Goal: Transaction & Acquisition: Purchase product/service

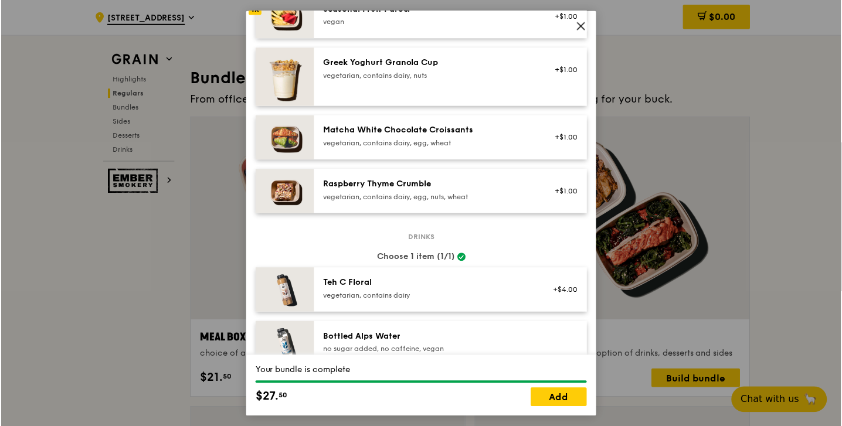
scroll to position [935, 0]
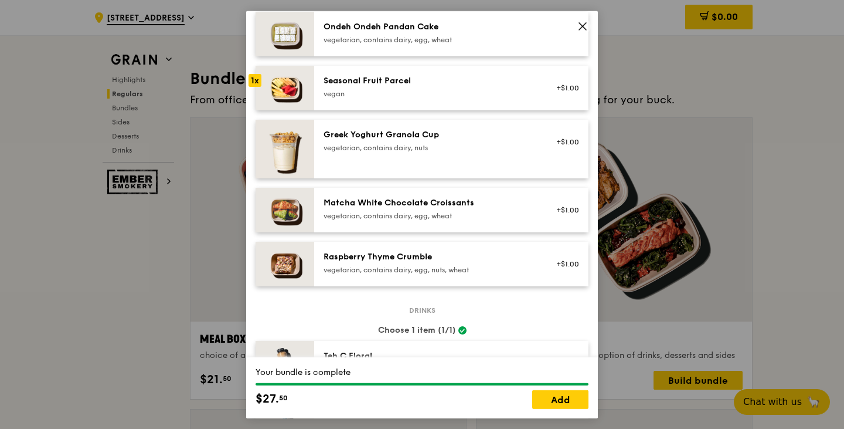
click at [584, 28] on icon at bounding box center [583, 26] width 11 height 11
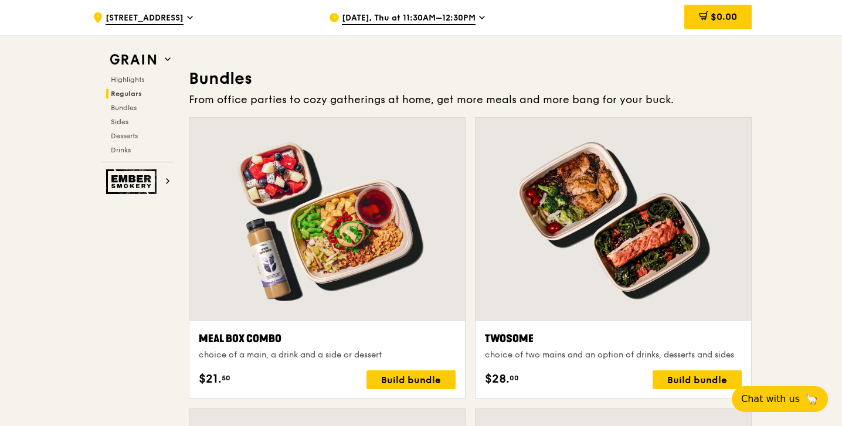
drag, startPoint x: 91, startPoint y: 218, endPoint x: 256, endPoint y: 167, distance: 172.3
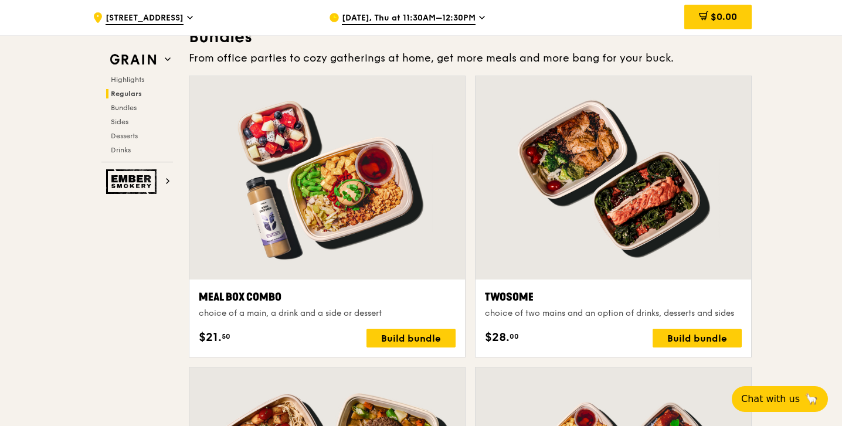
scroll to position [1700, 0]
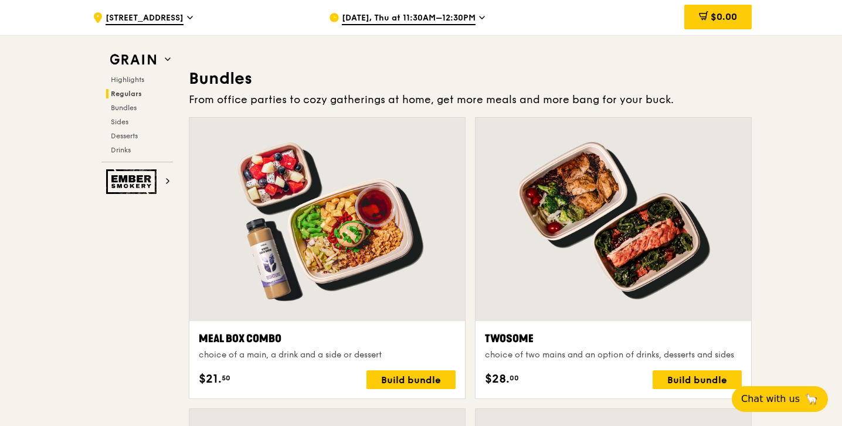
click at [417, 18] on span "[DATE], Thu at 11:30AM–12:30PM" at bounding box center [409, 18] width 134 height 13
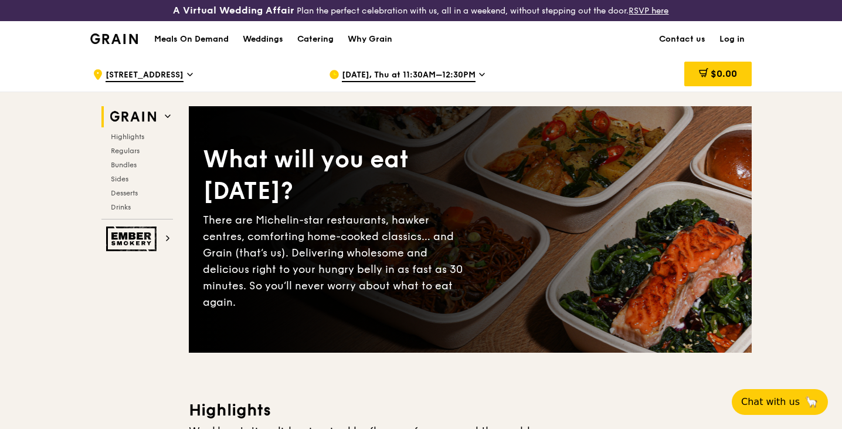
click at [416, 79] on span "[DATE], Thu at 11:30AM–12:30PM" at bounding box center [409, 75] width 134 height 13
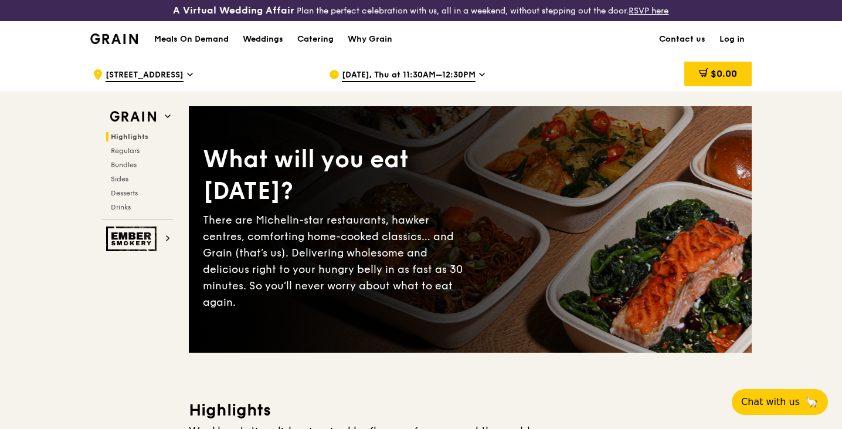
click at [419, 79] on span "[DATE], Thu at 11:30AM–12:30PM" at bounding box center [409, 75] width 134 height 13
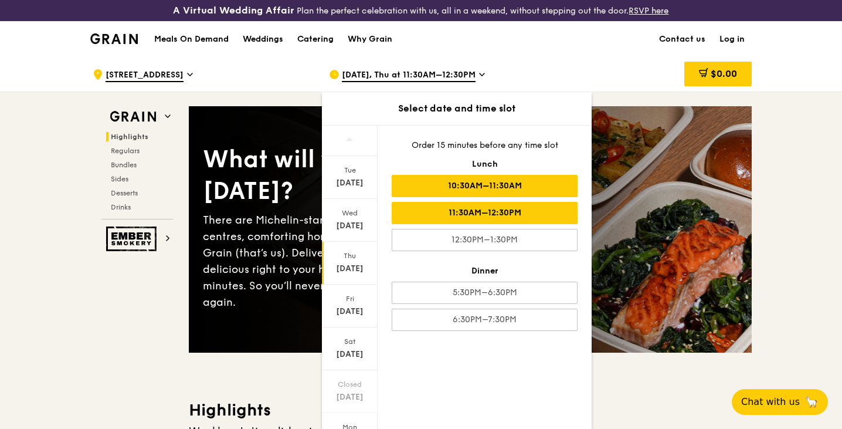
click at [457, 189] on div "10:30AM–11:30AM" at bounding box center [485, 186] width 186 height 22
click at [464, 213] on div "11:30AM–12:30PM" at bounding box center [485, 213] width 186 height 22
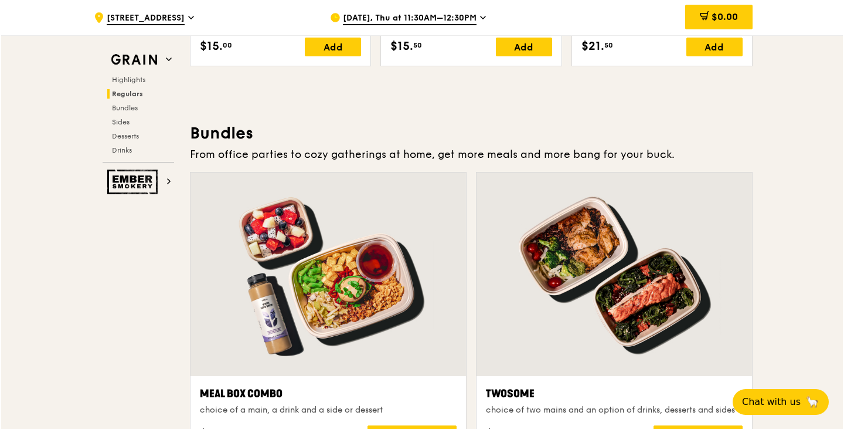
scroll to position [1700, 0]
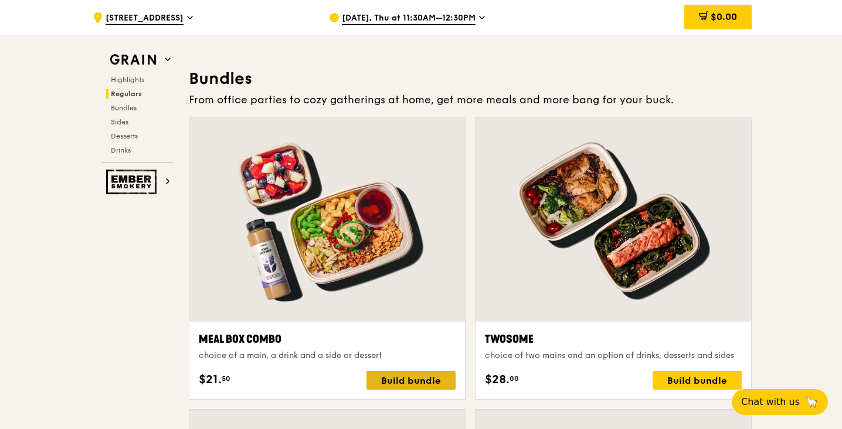
click at [442, 378] on div "Build bundle" at bounding box center [410, 380] width 89 height 19
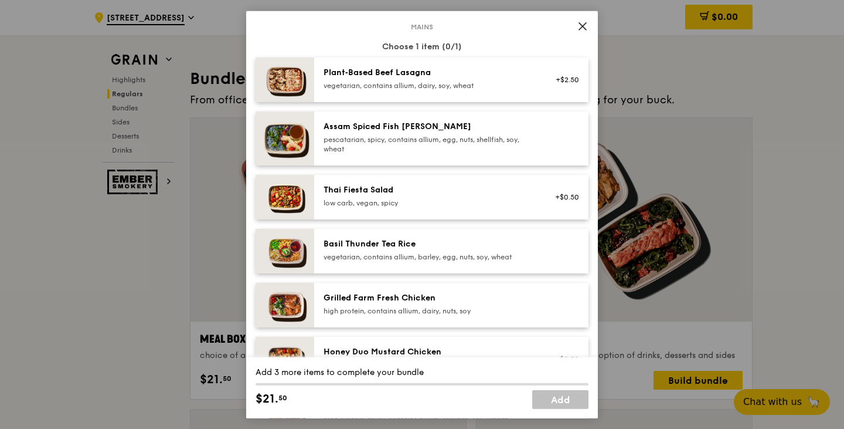
scroll to position [117, 0]
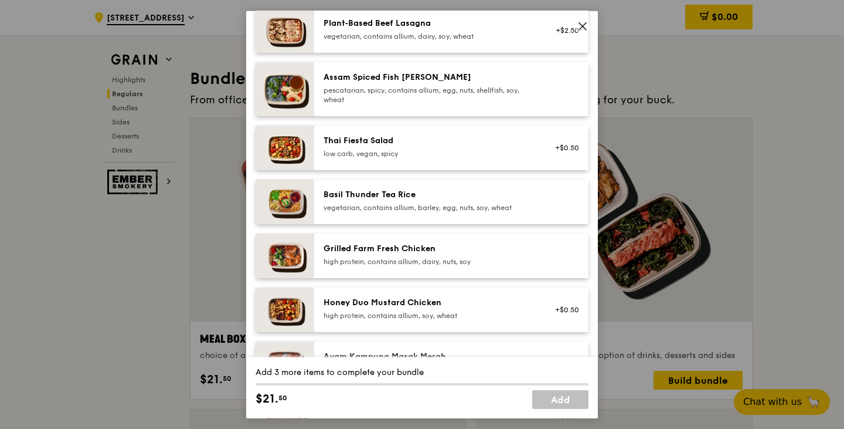
click at [443, 300] on div "Honey Duo Mustard Chicken" at bounding box center [429, 302] width 211 height 12
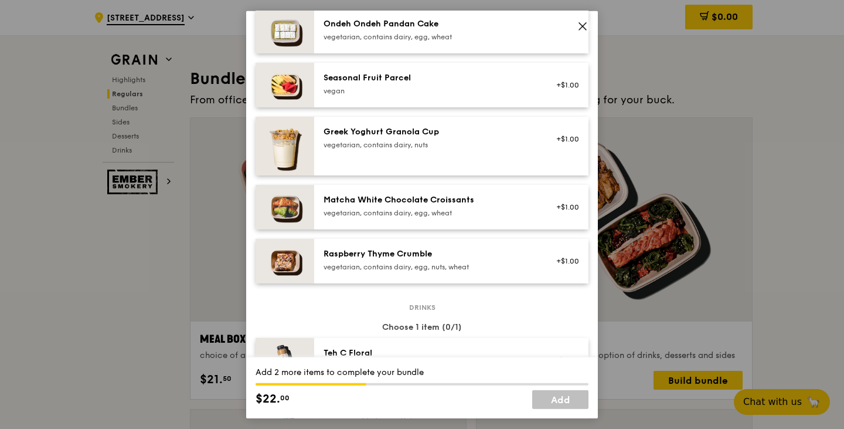
scroll to position [880, 0]
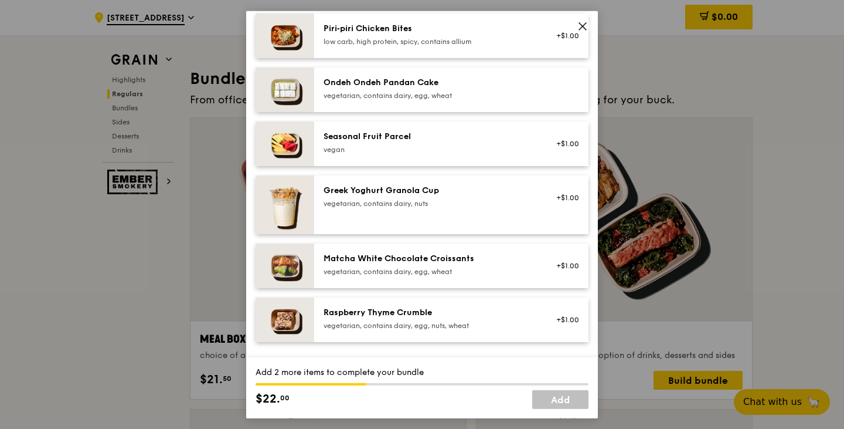
click at [406, 268] on div "vegetarian, contains dairy, egg, wheat" at bounding box center [429, 270] width 211 height 9
click at [454, 274] on div "vegetarian, contains dairy, egg, wheat" at bounding box center [429, 270] width 211 height 9
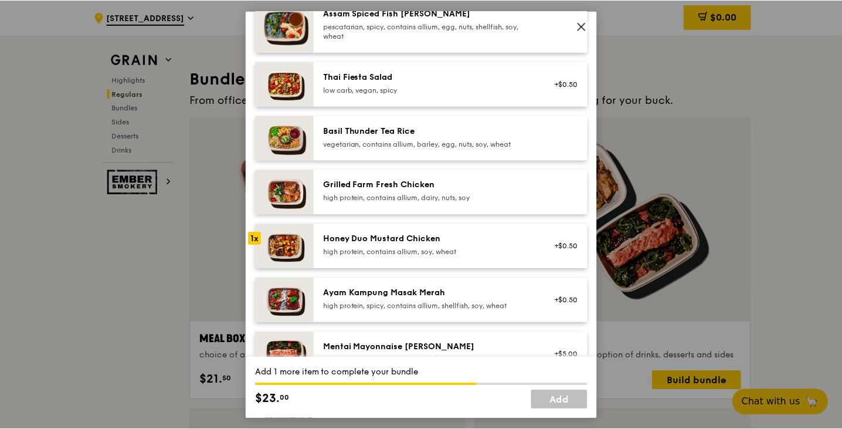
scroll to position [59, 0]
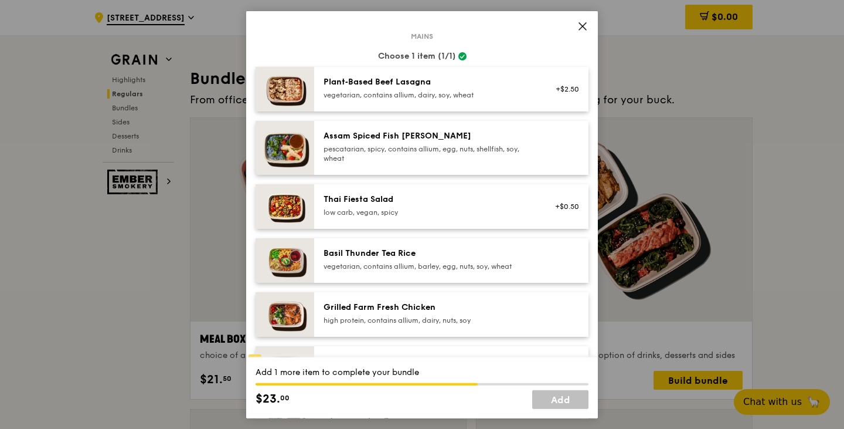
drag, startPoint x: 580, startPoint y: 26, endPoint x: 548, endPoint y: 135, distance: 113.6
click at [581, 30] on icon at bounding box center [583, 26] width 11 height 11
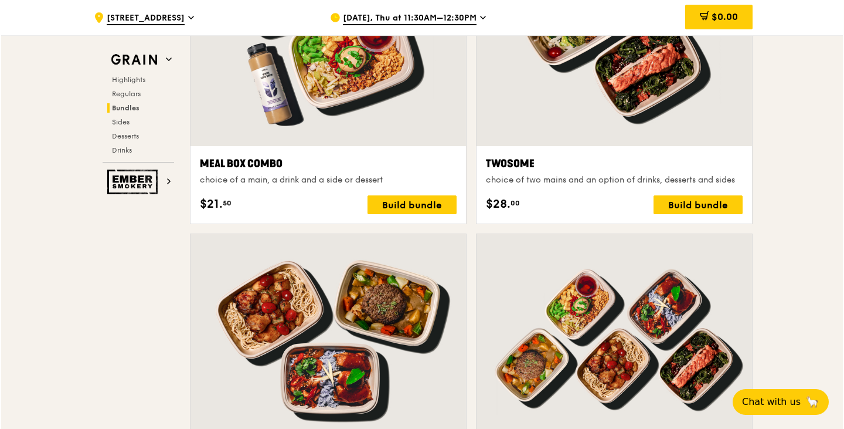
scroll to position [1876, 0]
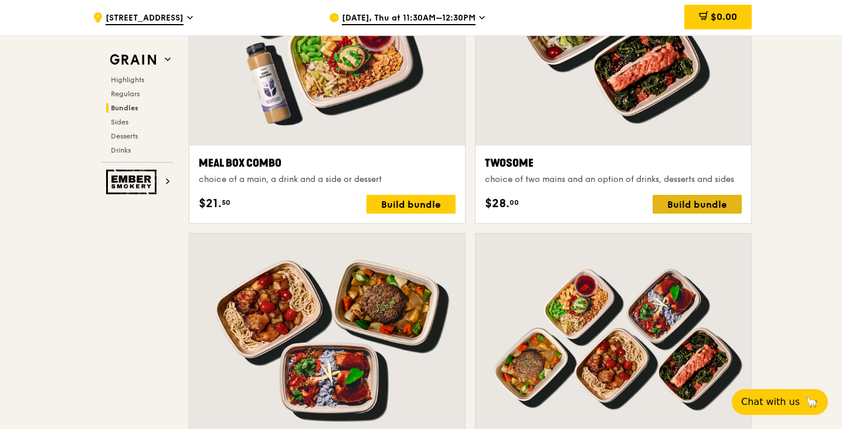
click at [706, 207] on div "Build bundle" at bounding box center [697, 204] width 89 height 19
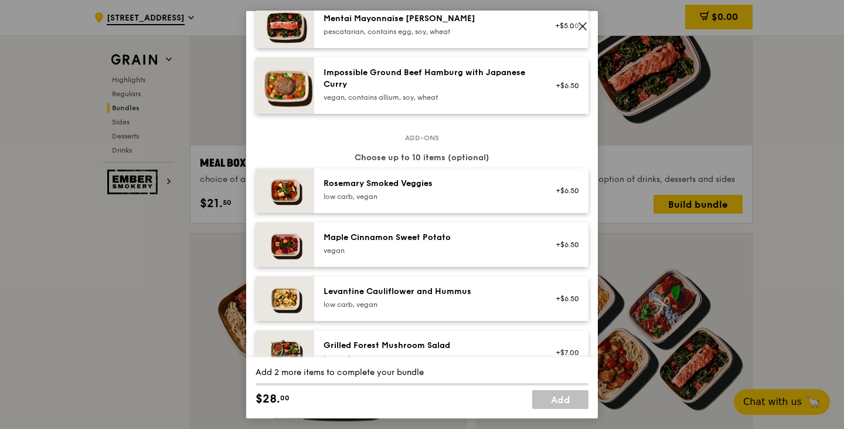
scroll to position [586, 0]
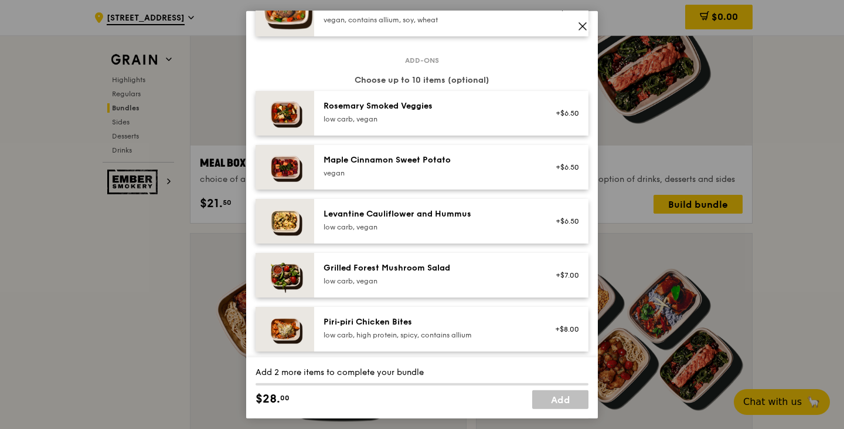
click at [417, 205] on div "Levantine Cauliflower and Hummus low carb, vegan +$6.50" at bounding box center [451, 220] width 274 height 45
click at [415, 218] on div "Levantine Cauliflower and Hummus" at bounding box center [429, 214] width 211 height 12
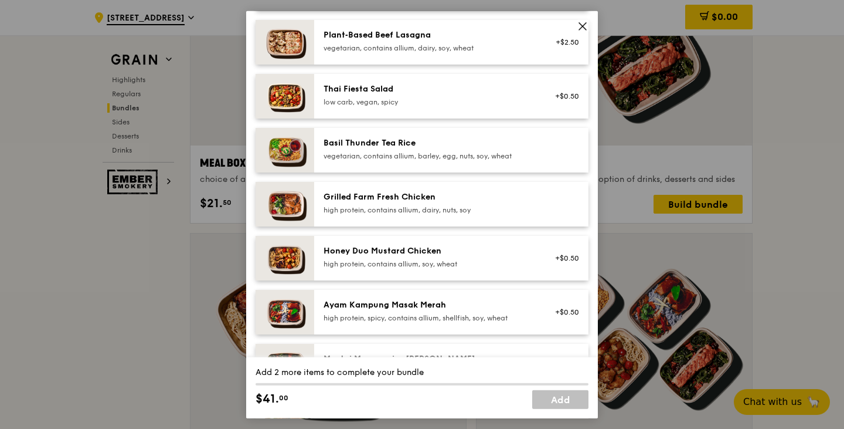
scroll to position [176, 0]
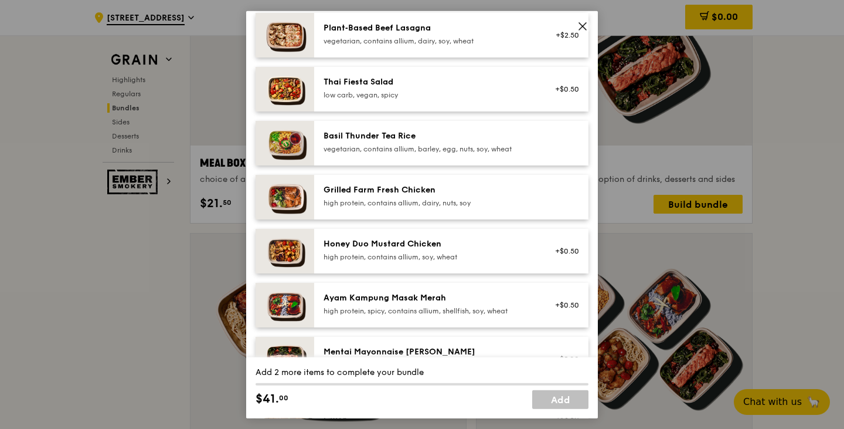
click at [348, 261] on div "Honey Duo Mustard Chicken high protein, contains allium, soy, wheat" at bounding box center [429, 250] width 225 height 26
click at [351, 243] on div "Honey Duo Mustard Chicken" at bounding box center [429, 243] width 211 height 12
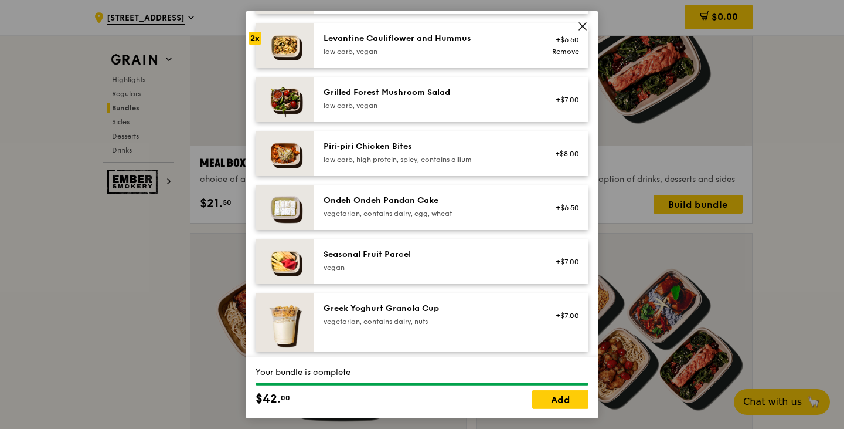
scroll to position [762, 0]
click at [561, 52] on link "Remove" at bounding box center [565, 50] width 27 height 8
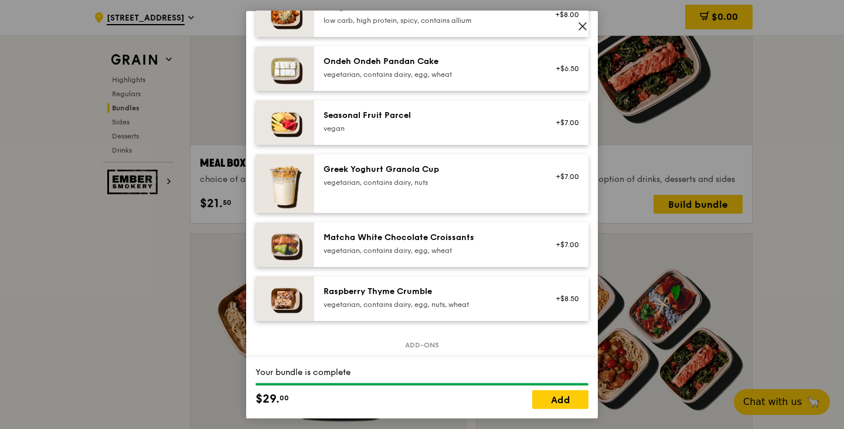
scroll to position [938, 0]
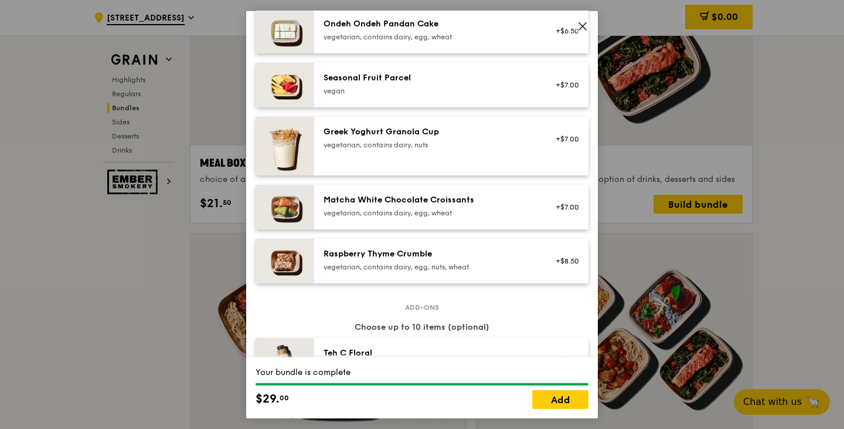
click at [383, 209] on div "vegetarian, contains dairy, egg, wheat" at bounding box center [429, 212] width 211 height 9
click at [410, 206] on div "Matcha White Chocolate Croissants vegetarian, contains dairy, egg, wheat" at bounding box center [429, 205] width 211 height 23
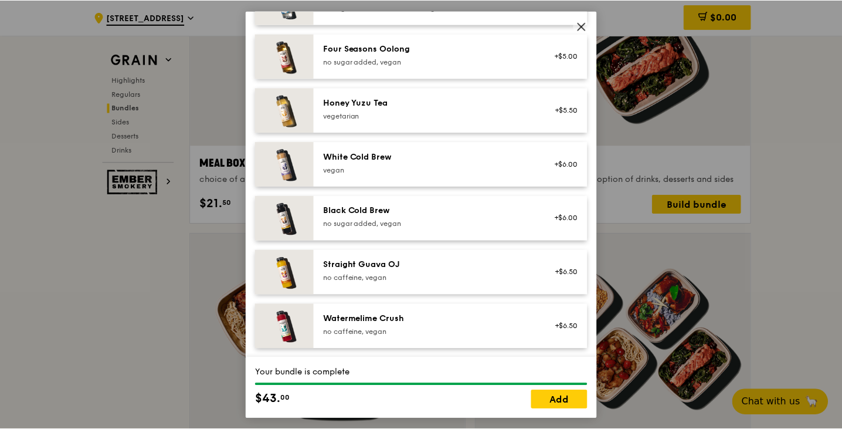
scroll to position [1345, 0]
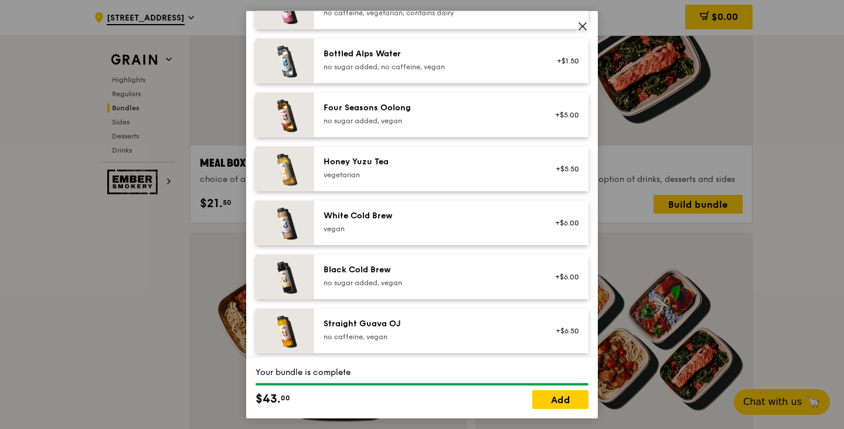
click at [583, 29] on icon at bounding box center [583, 26] width 11 height 11
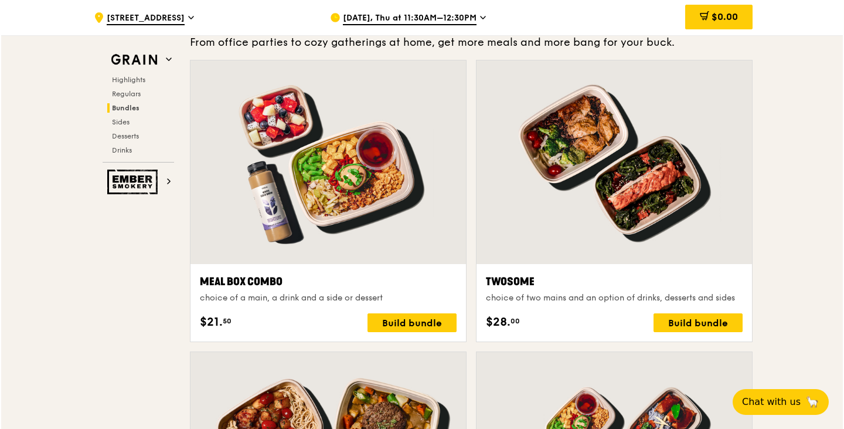
scroll to position [1700, 0]
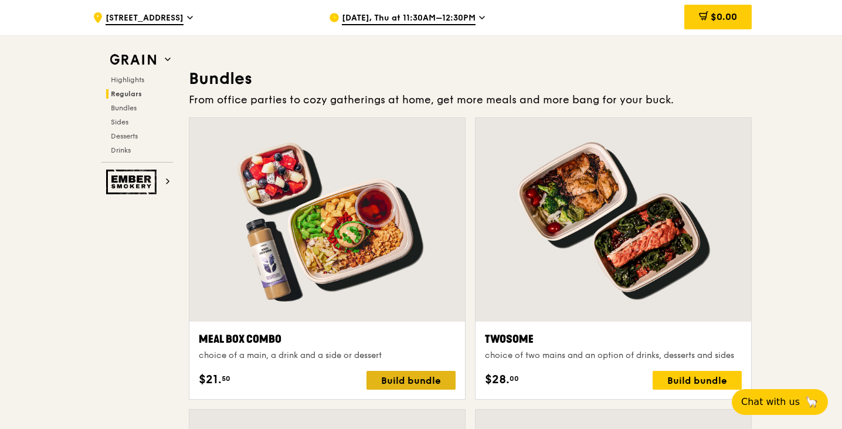
click at [424, 379] on div "Build bundle" at bounding box center [410, 380] width 89 height 19
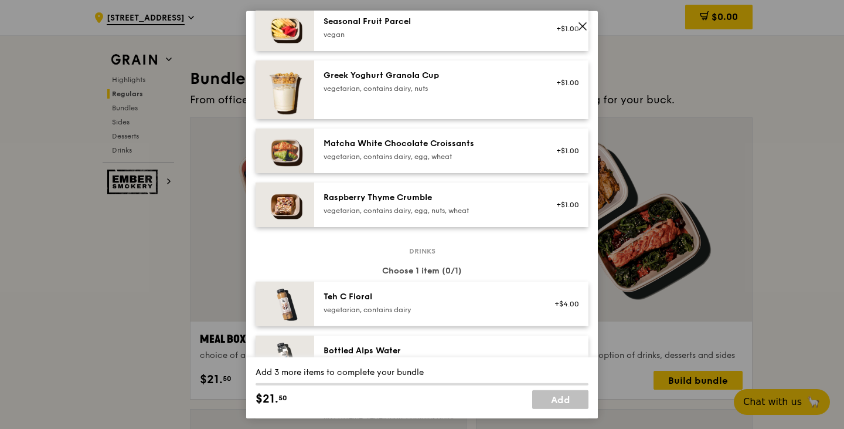
scroll to position [997, 0]
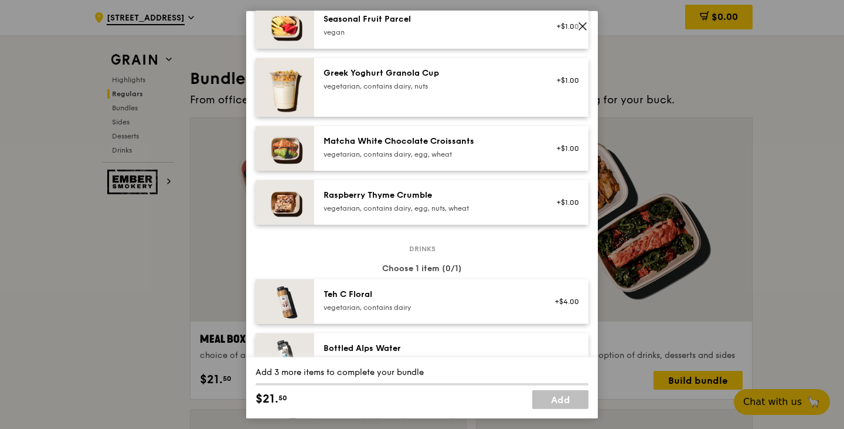
click at [440, 140] on div "Matcha White Chocolate Croissants" at bounding box center [429, 141] width 211 height 12
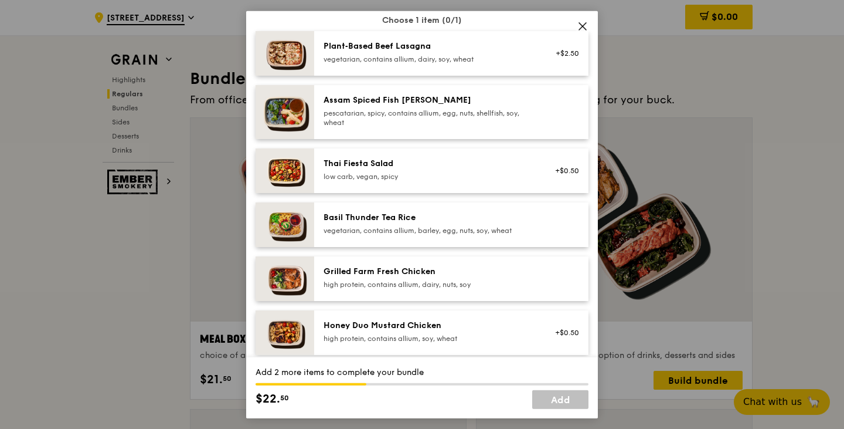
scroll to position [176, 0]
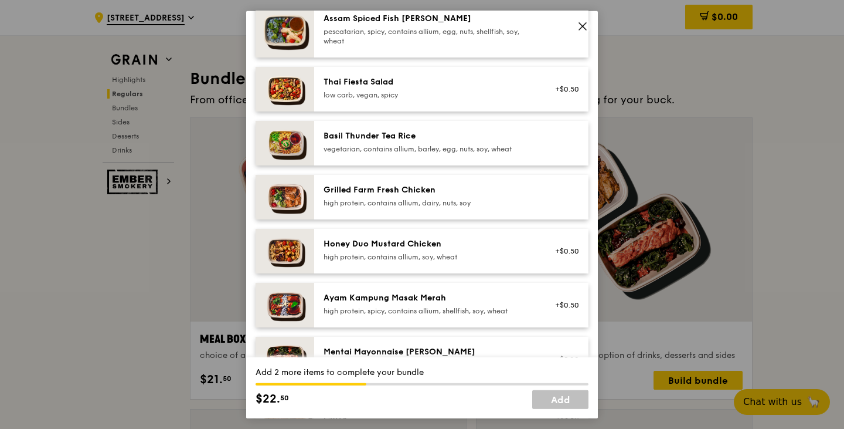
click at [403, 200] on div "high protein, contains allium, dairy, nuts, soy" at bounding box center [429, 202] width 211 height 9
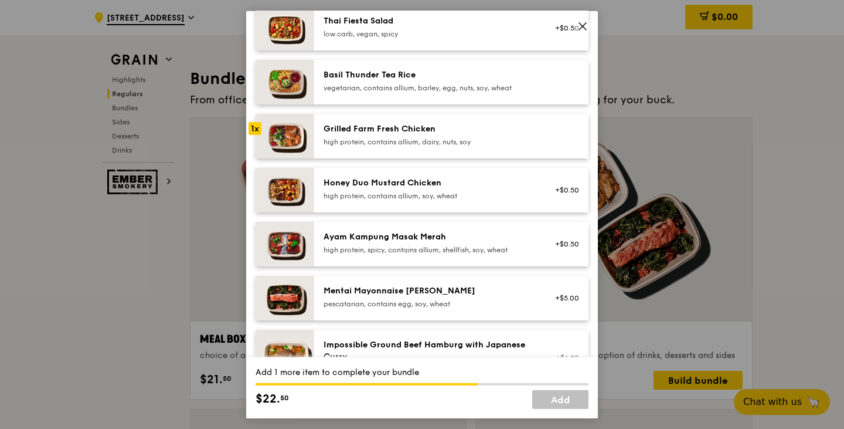
scroll to position [235, 0]
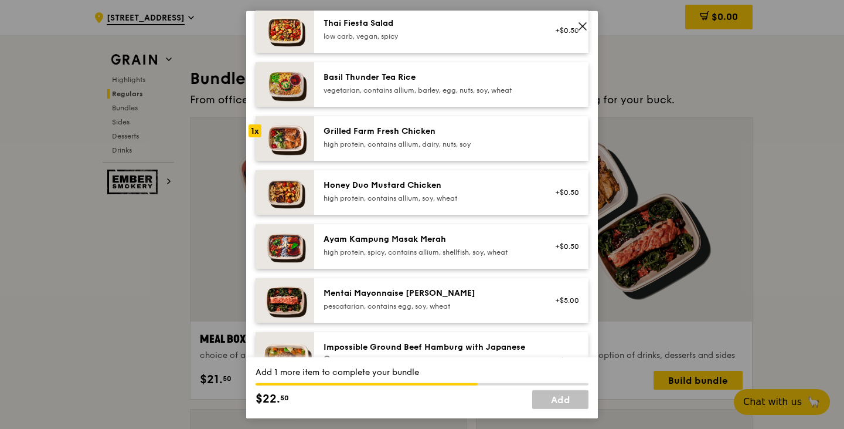
click at [418, 133] on div "Grilled Farm Fresh Chicken" at bounding box center [429, 131] width 211 height 12
click at [251, 128] on div "1x" at bounding box center [255, 130] width 13 height 13
click at [376, 194] on div "high protein, contains allium, soy, wheat" at bounding box center [429, 197] width 211 height 9
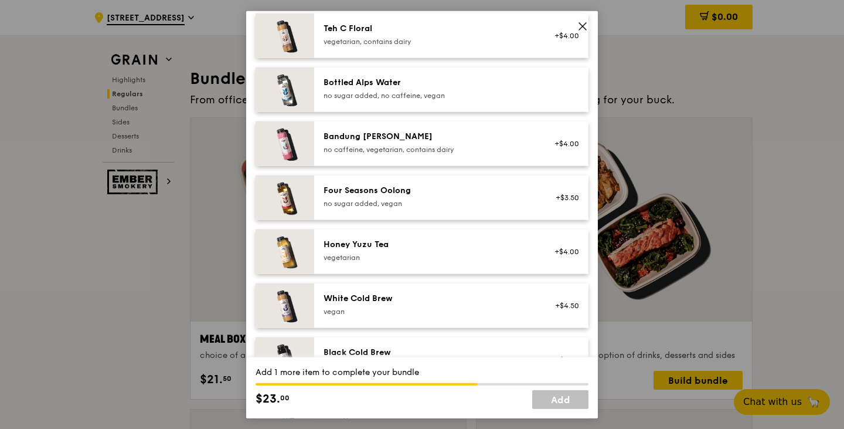
scroll to position [1290, 0]
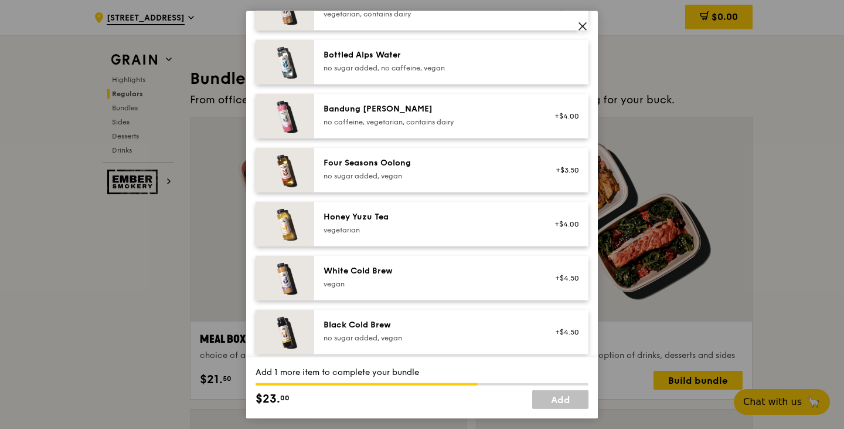
click at [385, 171] on div "no sugar added, vegan" at bounding box center [429, 175] width 211 height 9
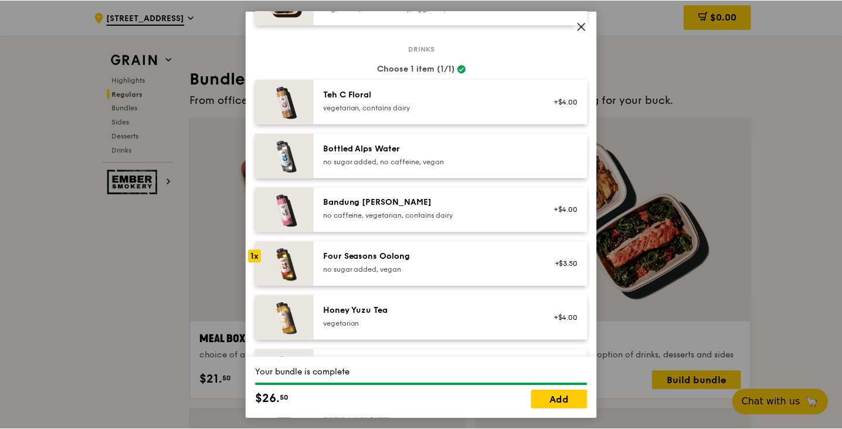
scroll to position [1169, 0]
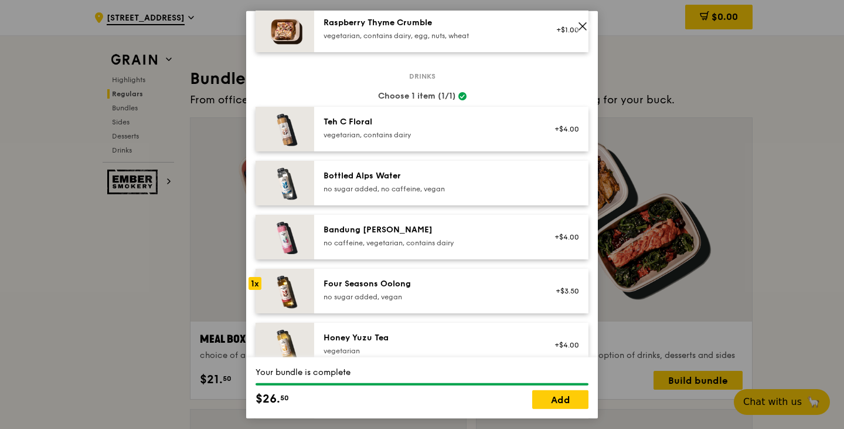
click at [581, 28] on icon at bounding box center [582, 25] width 7 height 7
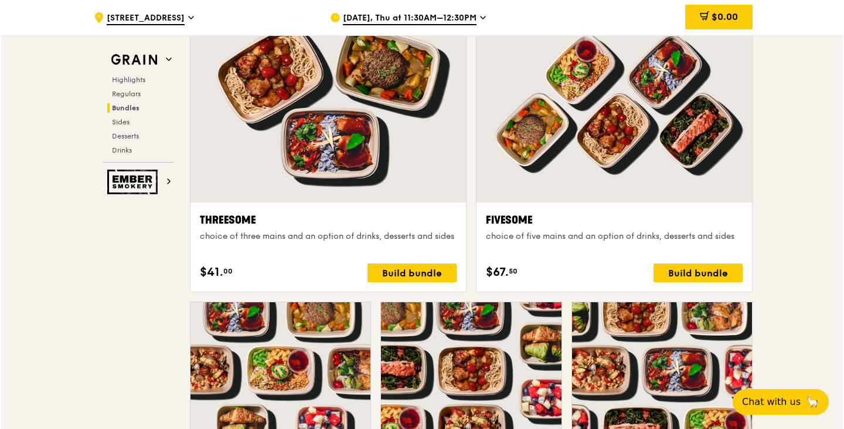
scroll to position [2110, 0]
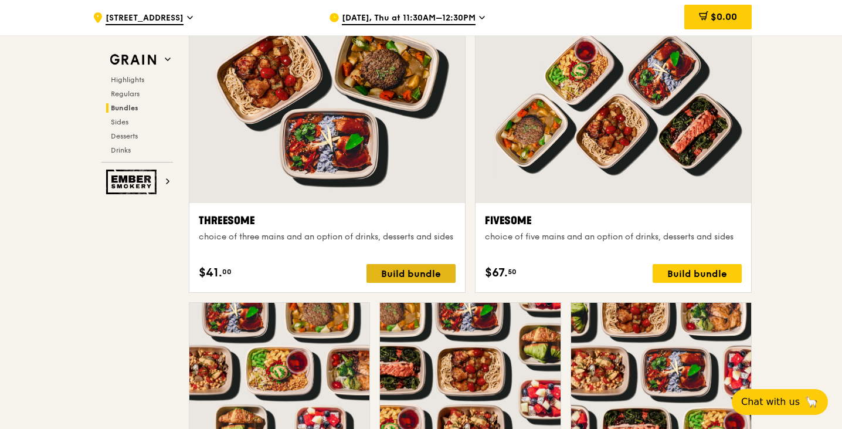
click at [408, 273] on div "Build bundle" at bounding box center [410, 273] width 89 height 19
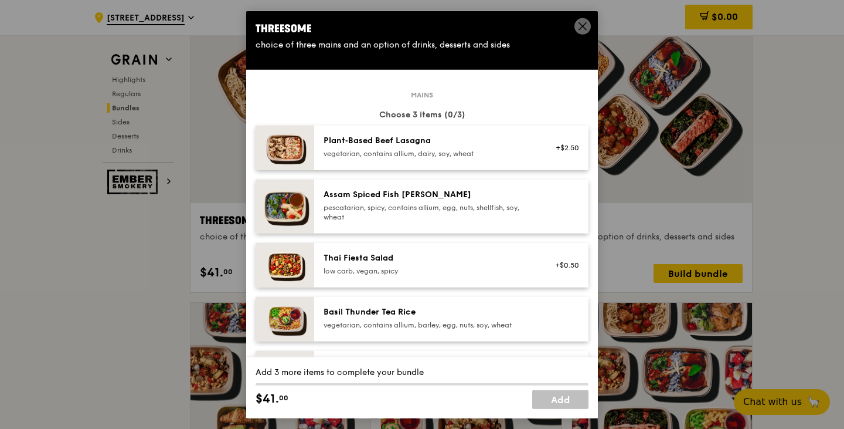
scroll to position [176, 0]
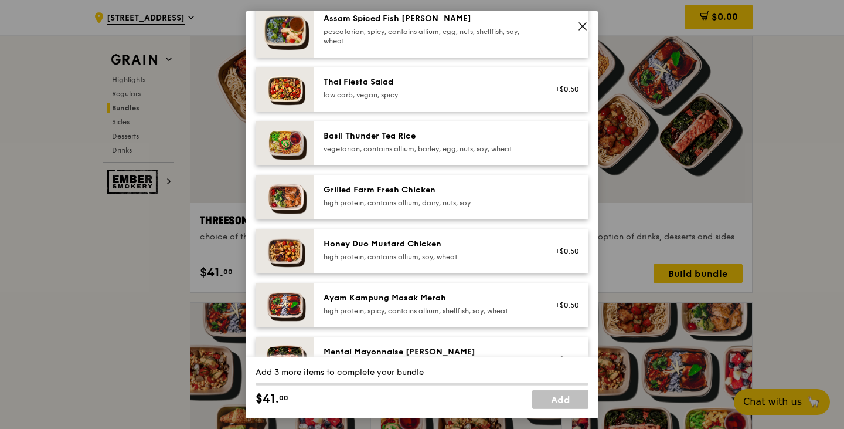
click at [358, 255] on div "high protein, contains allium, soy, wheat" at bounding box center [429, 256] width 211 height 9
click at [461, 260] on div "high protein, contains allium, soy, wheat" at bounding box center [429, 256] width 211 height 9
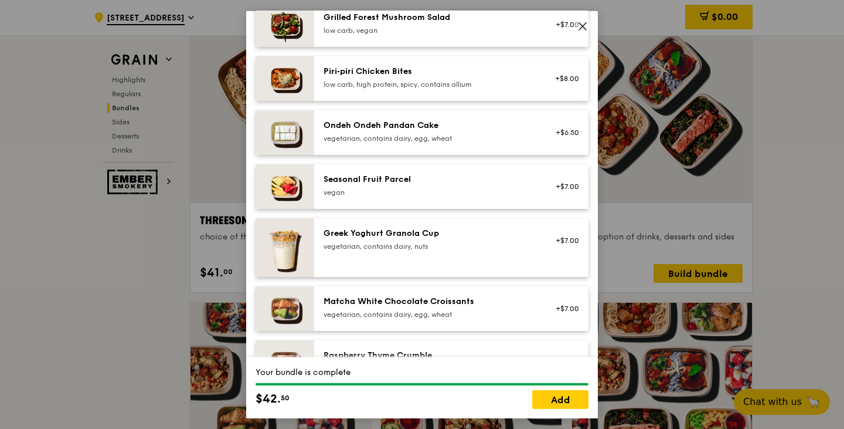
scroll to position [880, 0]
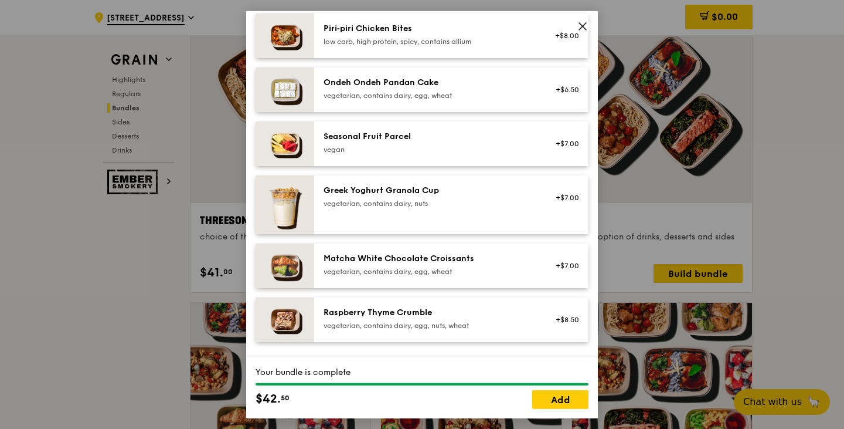
click at [400, 271] on div "vegetarian, contains dairy, egg, wheat" at bounding box center [429, 270] width 211 height 9
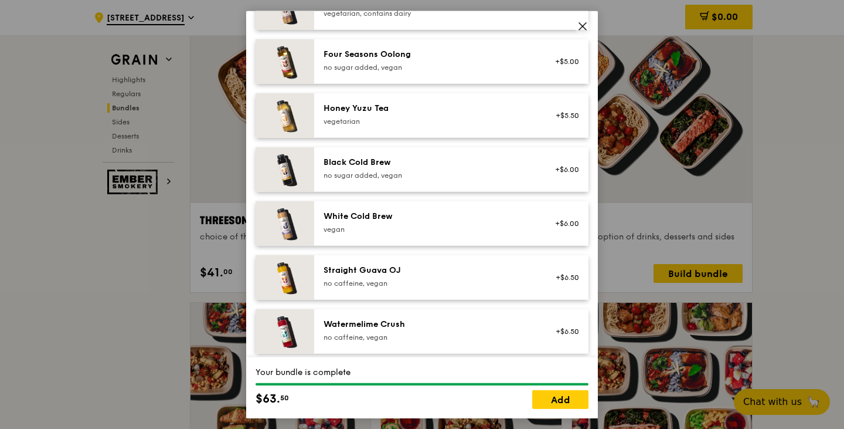
scroll to position [1404, 0]
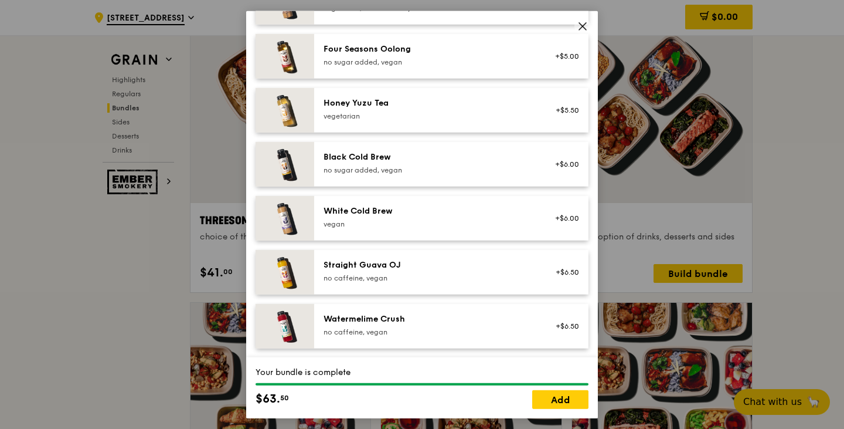
click at [585, 25] on icon at bounding box center [583, 26] width 11 height 11
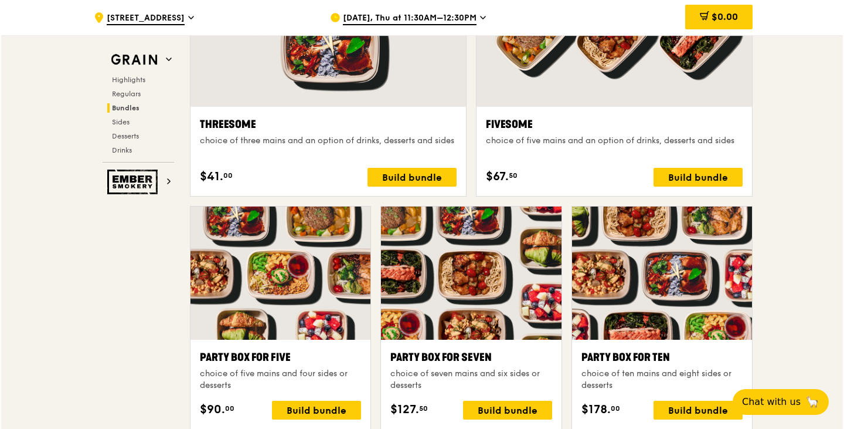
scroll to position [2168, 0]
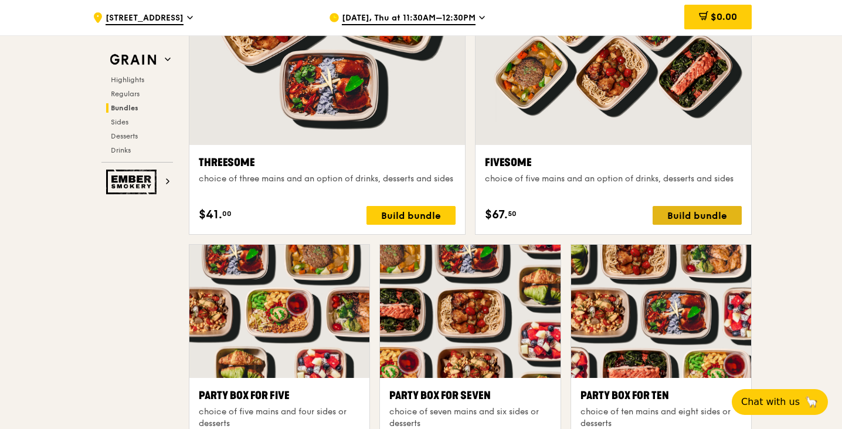
click at [707, 221] on div "Build bundle" at bounding box center [697, 215] width 89 height 19
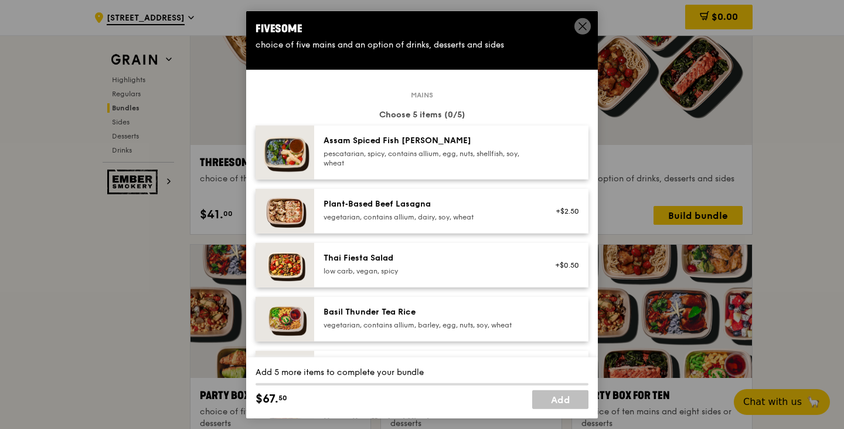
scroll to position [117, 0]
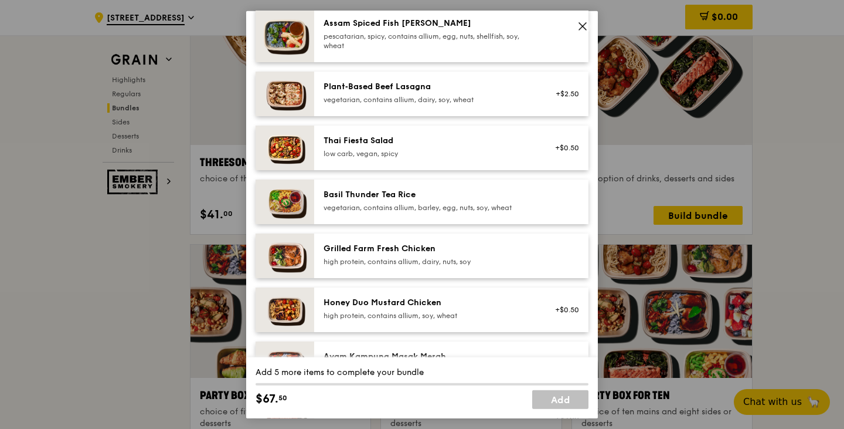
click at [474, 293] on div "Honey Duo Mustard Chicken high protein, contains allium, soy, wheat +$0.50" at bounding box center [451, 309] width 274 height 45
click at [485, 300] on div "Honey Duo Mustard Chicken" at bounding box center [429, 302] width 211 height 12
click at [486, 299] on div "Honey Duo Mustard Chicken" at bounding box center [429, 302] width 211 height 12
click at [486, 298] on div "Honey Duo Mustard Chicken" at bounding box center [429, 302] width 211 height 12
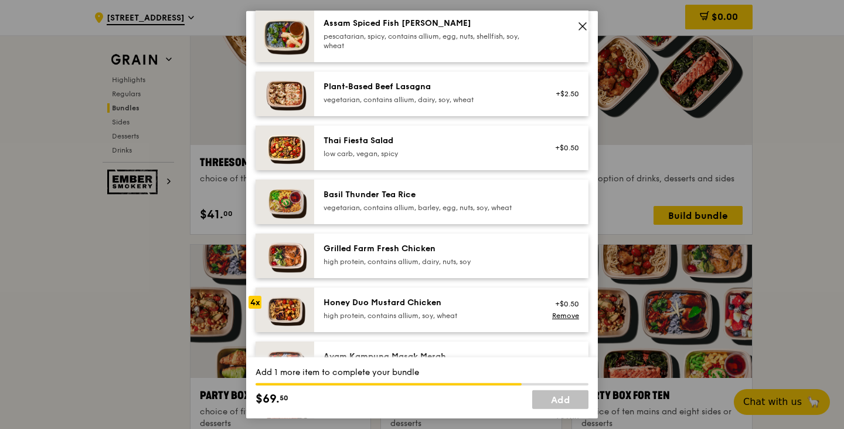
click at [486, 297] on div "Honey Duo Mustard Chicken" at bounding box center [429, 302] width 211 height 12
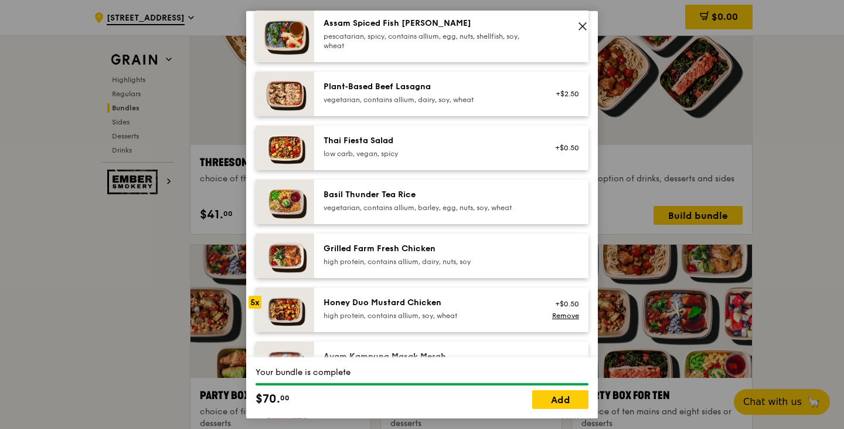
click at [486, 296] on div "Honey Duo Mustard Chicken" at bounding box center [429, 302] width 211 height 12
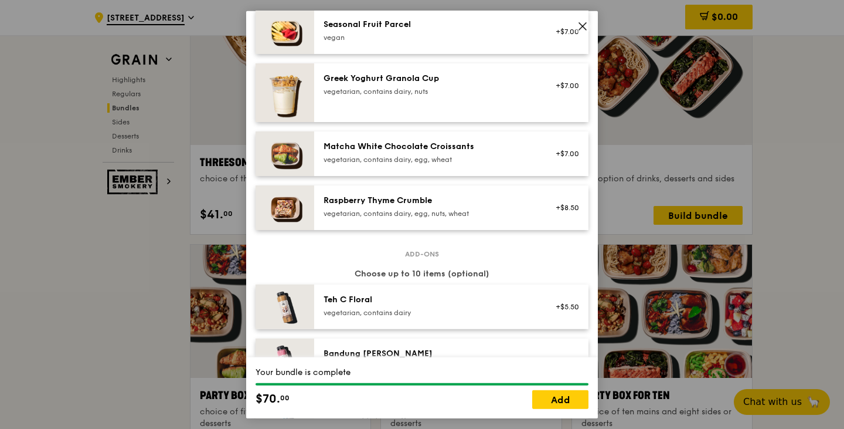
scroll to position [938, 0]
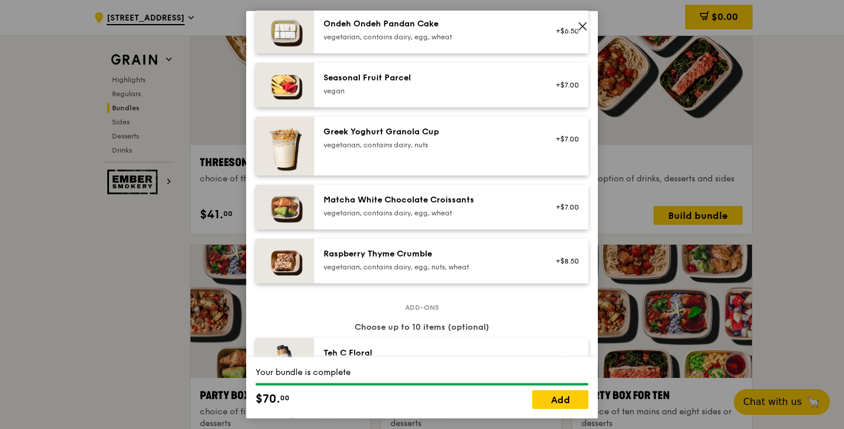
click at [478, 215] on div "vegetarian, contains dairy, egg, wheat" at bounding box center [429, 212] width 211 height 9
click at [477, 215] on div "vegetarian, contains dairy, egg, wheat" at bounding box center [429, 212] width 211 height 9
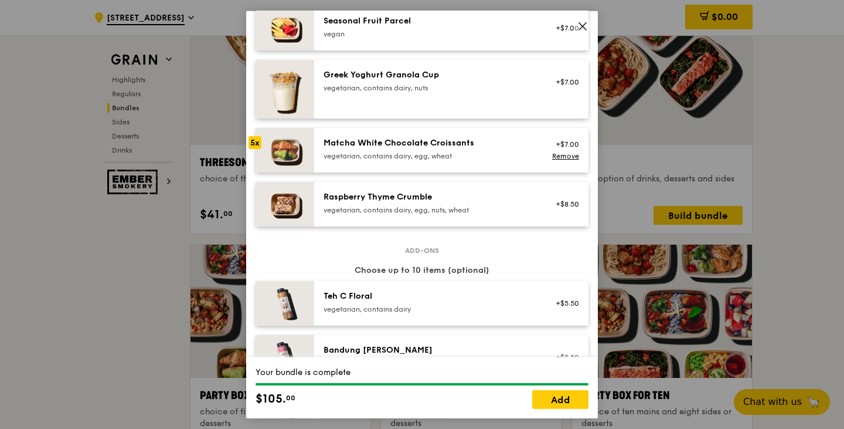
scroll to position [997, 0]
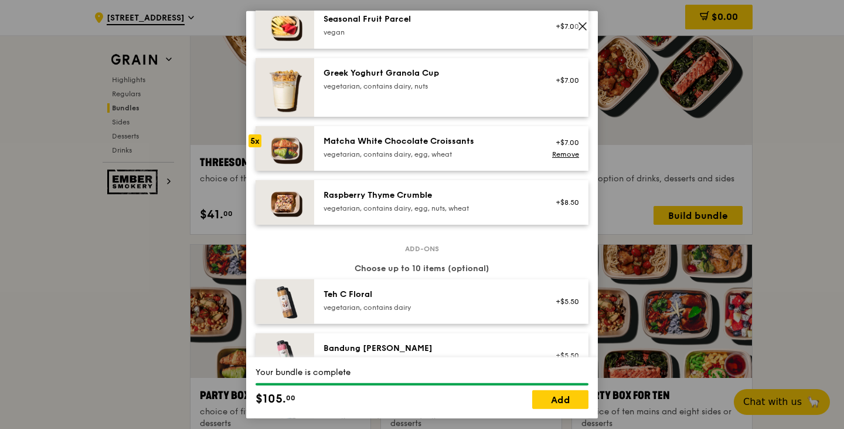
click at [552, 153] on link "Remove" at bounding box center [565, 154] width 27 height 8
click at [512, 152] on div "vegetarian, contains dairy, egg, wheat" at bounding box center [429, 153] width 211 height 9
click at [511, 152] on div "vegetarian, contains dairy, egg, wheat" at bounding box center [429, 153] width 211 height 9
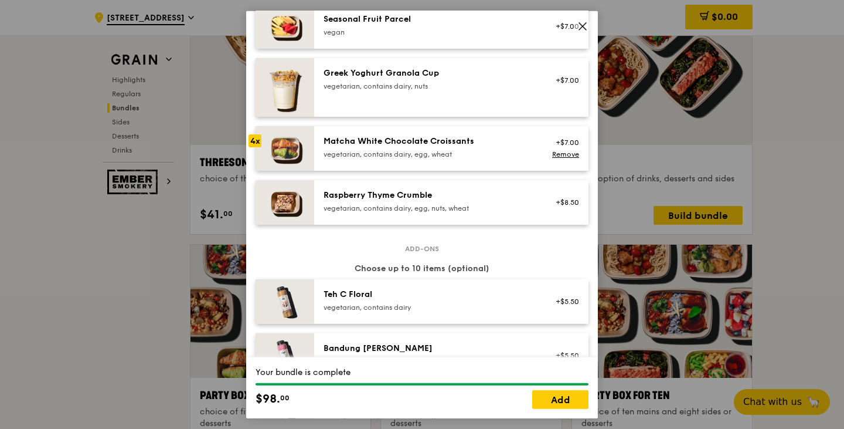
click at [508, 161] on div "Matcha White Chocolate Croissants vegetarian, contains dairy, egg, wheat +$7.00…" at bounding box center [451, 147] width 274 height 45
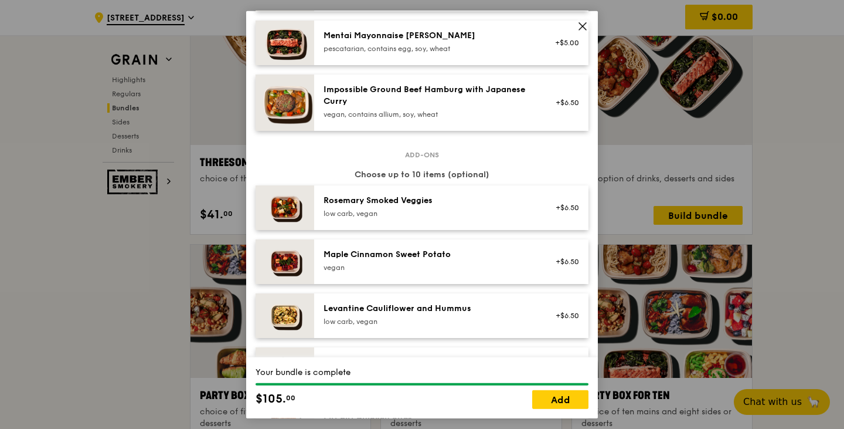
scroll to position [469, 0]
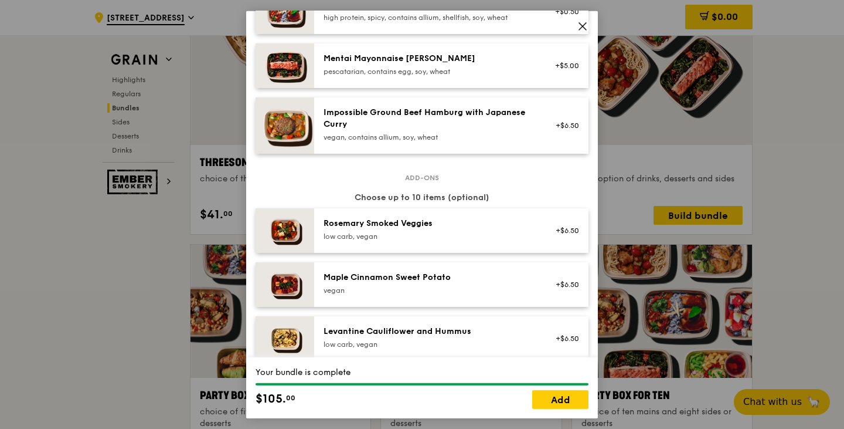
click at [582, 25] on icon at bounding box center [582, 25] width 7 height 7
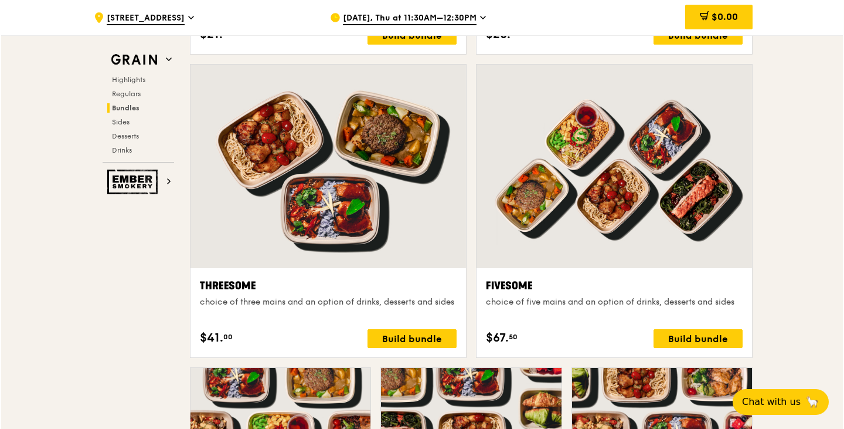
scroll to position [2110, 0]
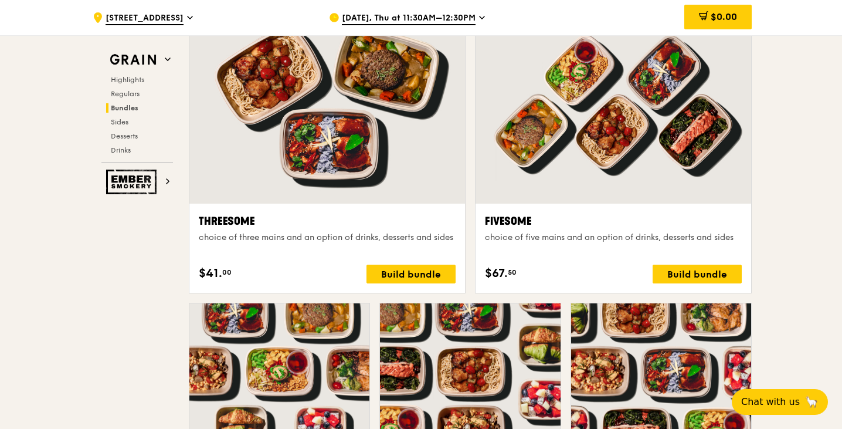
click at [387, 166] on div at bounding box center [327, 101] width 276 height 203
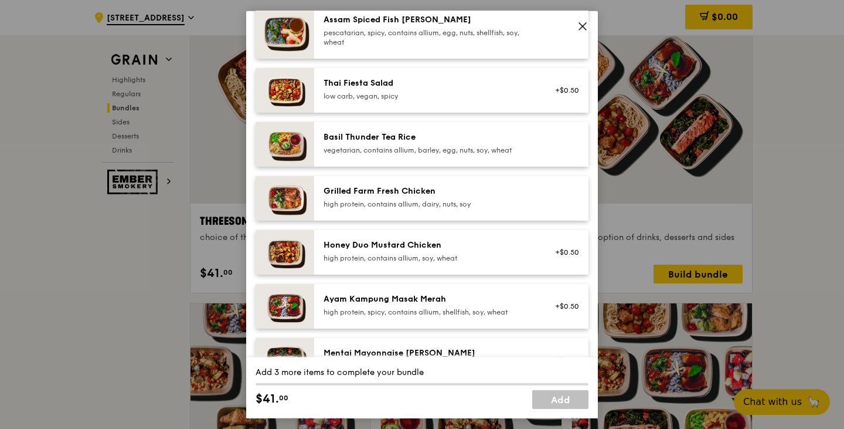
scroll to position [176, 0]
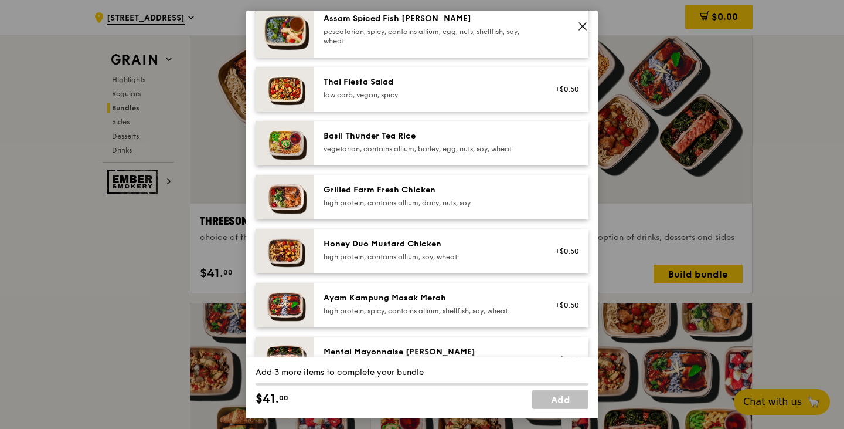
click at [445, 266] on div "Honey Duo Mustard Chicken high protein, contains allium, soy, wheat +$0.50" at bounding box center [451, 250] width 274 height 45
click at [446, 264] on div "Honey Duo Mustard Chicken high protein, contains allium, soy, wheat +$0.50 Remo…" at bounding box center [451, 250] width 274 height 45
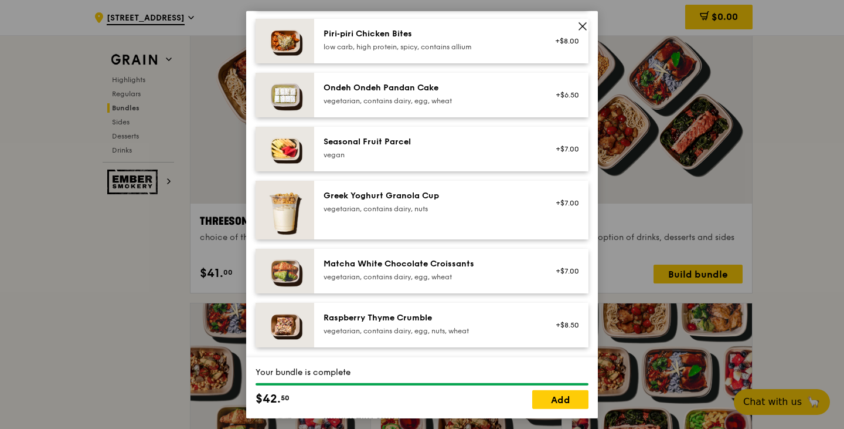
scroll to position [880, 0]
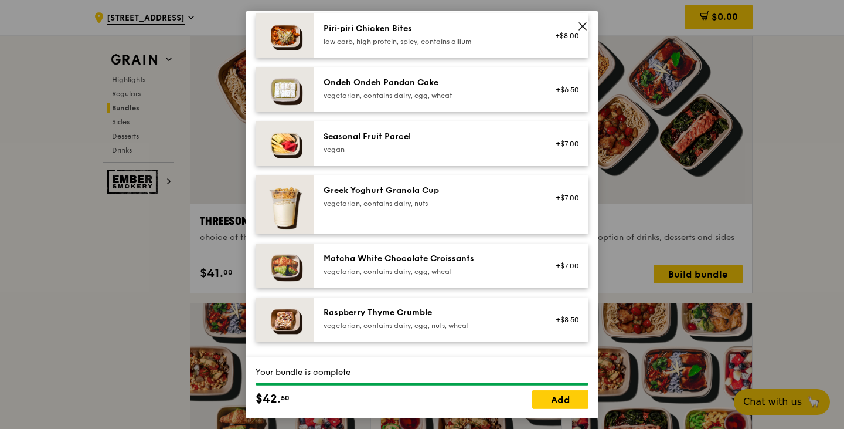
click at [434, 268] on div "vegetarian, contains dairy, egg, wheat" at bounding box center [429, 270] width 211 height 9
click at [434, 267] on div "vegetarian, contains dairy, egg, wheat" at bounding box center [429, 270] width 211 height 9
click at [555, 269] on link "Remove" at bounding box center [565, 271] width 27 height 8
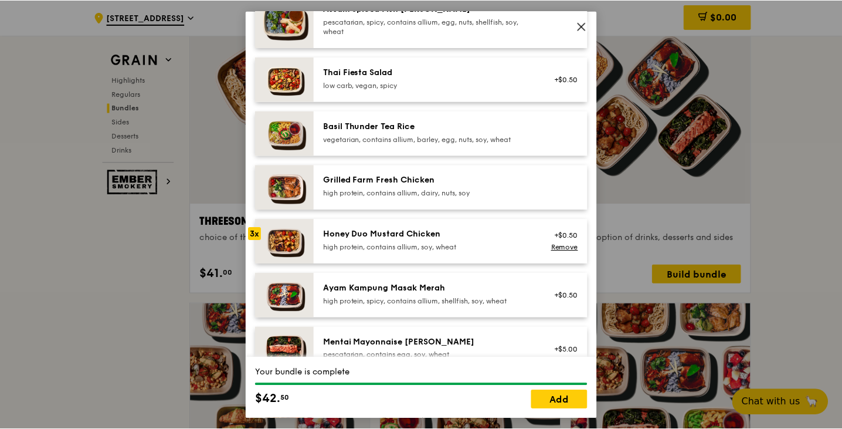
scroll to position [176, 0]
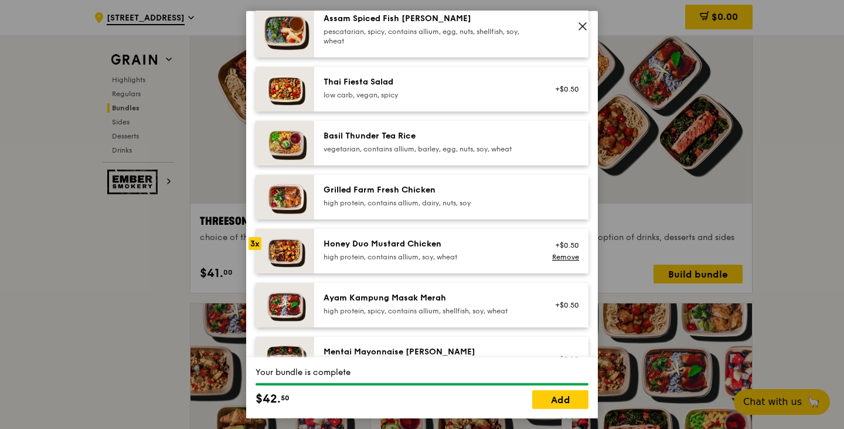
click at [581, 23] on icon at bounding box center [583, 26] width 11 height 11
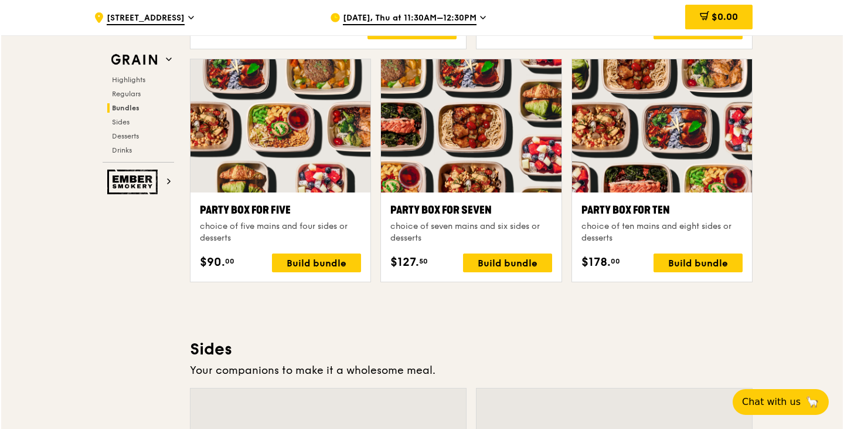
scroll to position [2403, 0]
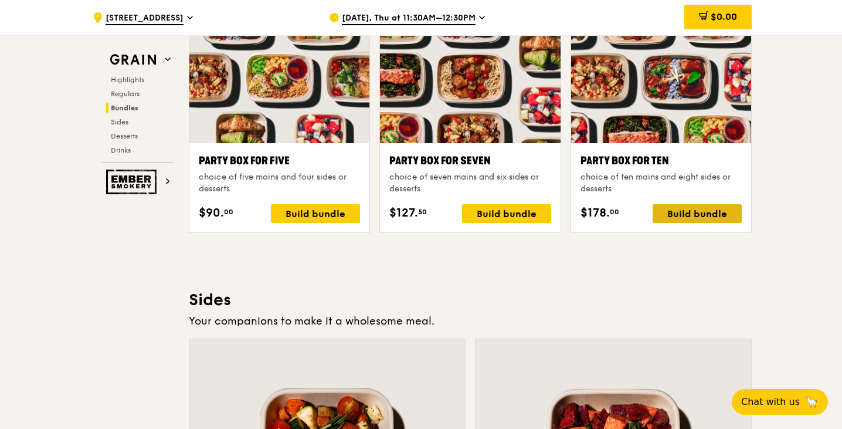
click at [696, 216] on div "Build bundle" at bounding box center [697, 213] width 89 height 19
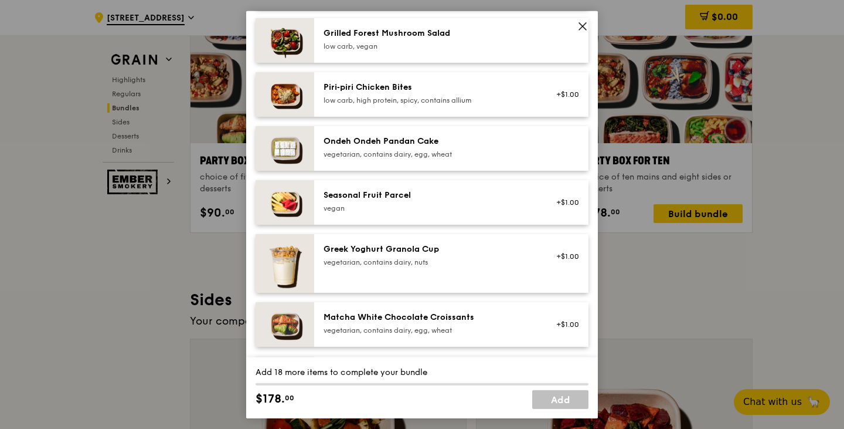
scroll to position [880, 0]
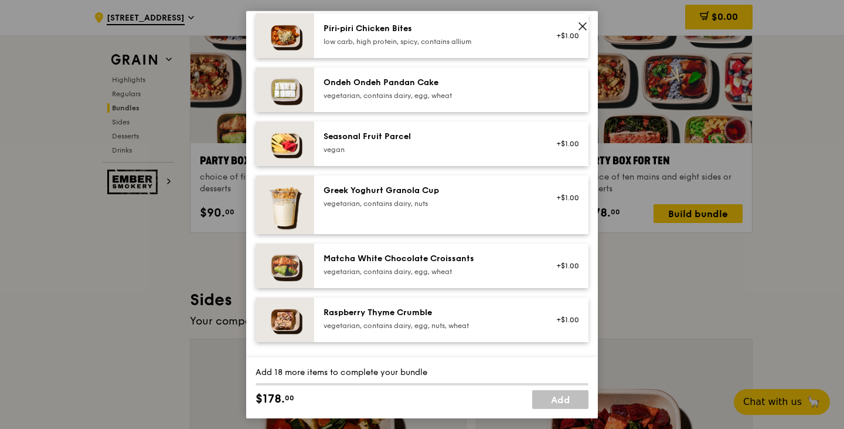
click at [466, 263] on div "Matcha White Chocolate Croissants" at bounding box center [429, 258] width 211 height 12
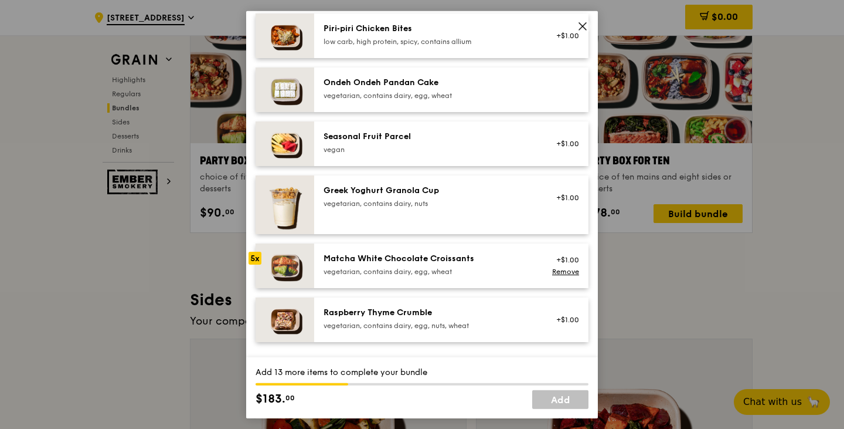
click at [466, 263] on div "Matcha White Chocolate Croissants" at bounding box center [429, 258] width 211 height 12
click at [468, 260] on div "Matcha White Chocolate Croissants" at bounding box center [429, 258] width 211 height 12
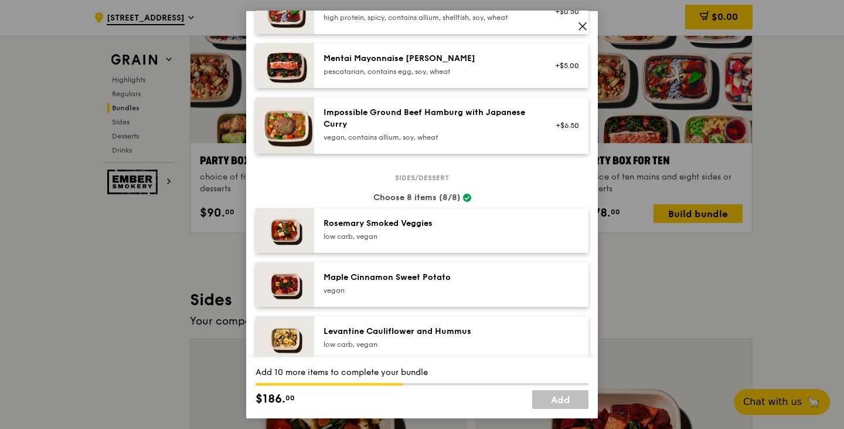
scroll to position [293, 0]
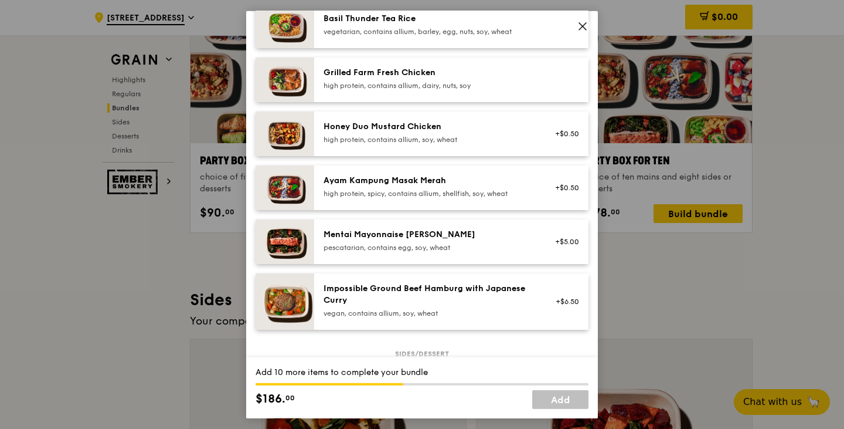
click at [417, 134] on div "high protein, contains allium, soy, wheat" at bounding box center [429, 138] width 211 height 9
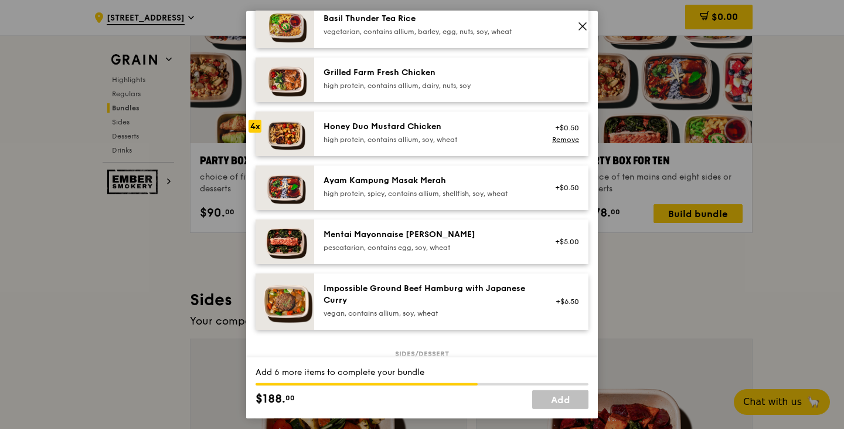
click at [417, 134] on div "high protein, contains allium, soy, wheat" at bounding box center [429, 138] width 211 height 9
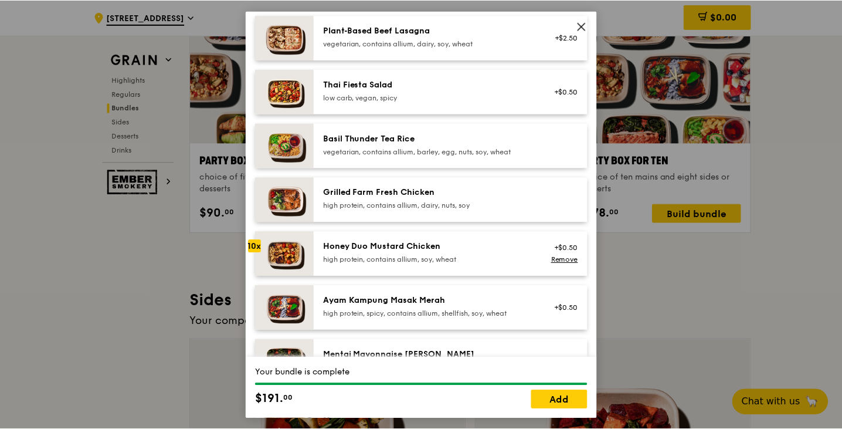
scroll to position [176, 0]
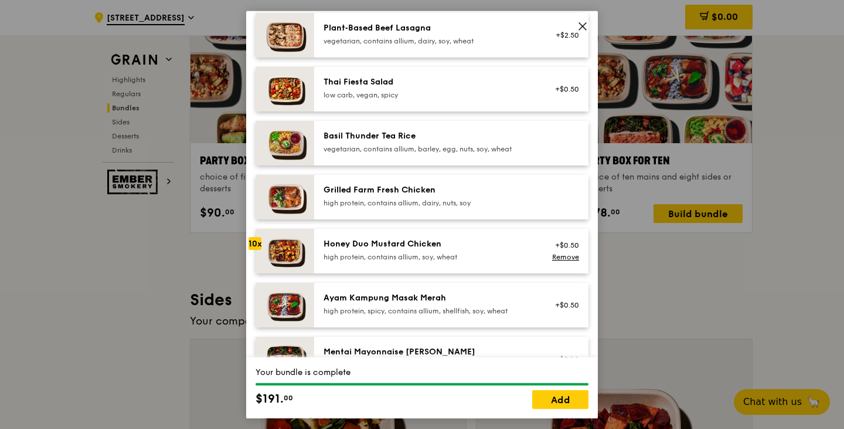
click at [581, 21] on icon at bounding box center [583, 26] width 11 height 11
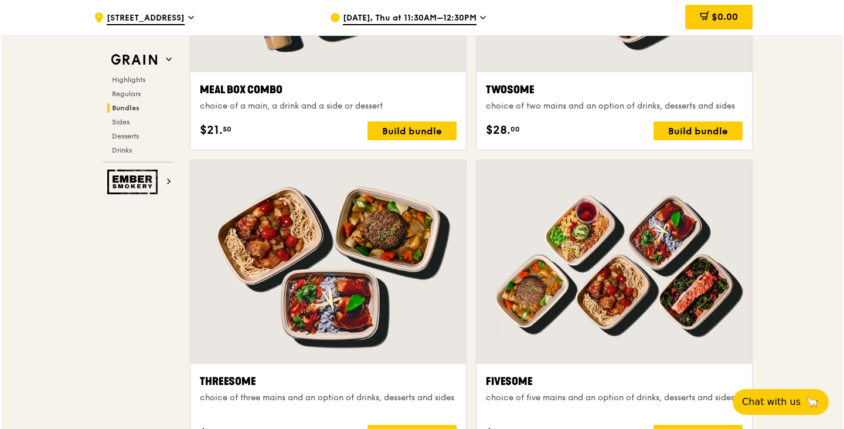
scroll to position [1992, 0]
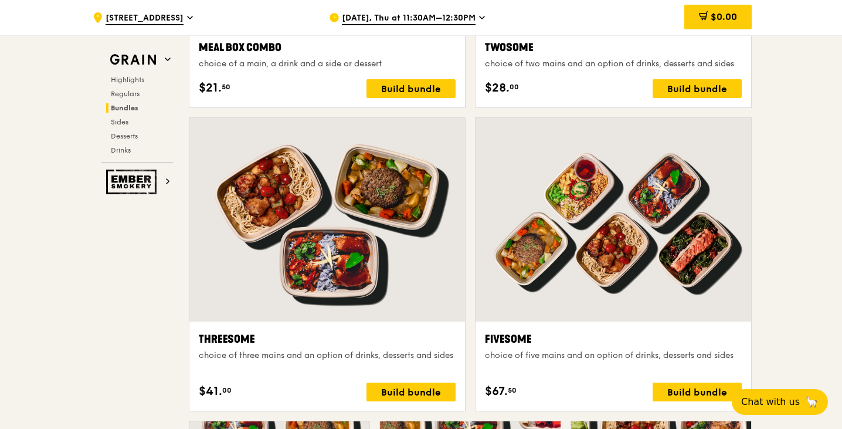
click at [640, 271] on div at bounding box center [614, 219] width 276 height 203
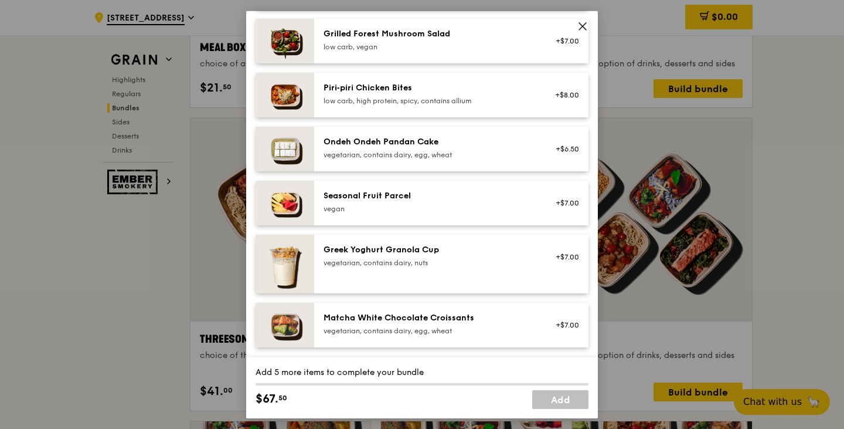
scroll to position [821, 0]
click at [585, 28] on icon at bounding box center [582, 25] width 7 height 7
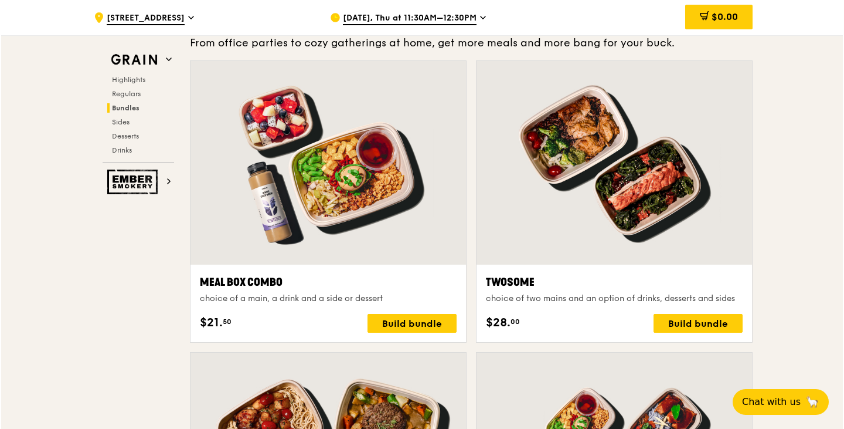
scroll to position [1757, 0]
click at [371, 201] on div at bounding box center [327, 162] width 276 height 203
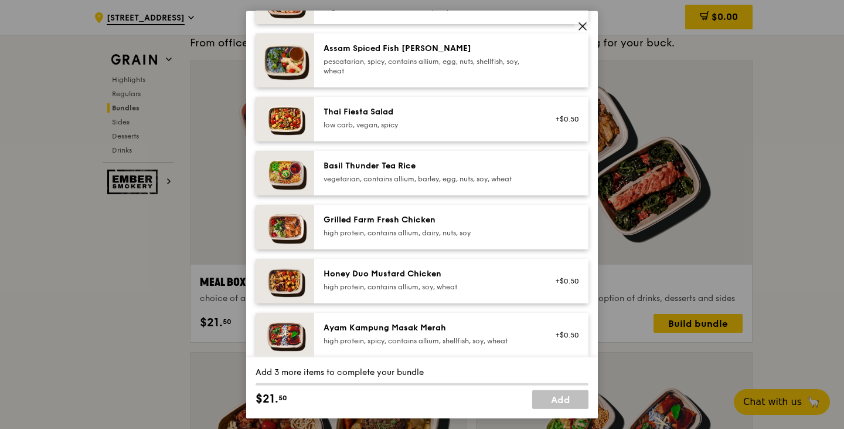
scroll to position [176, 0]
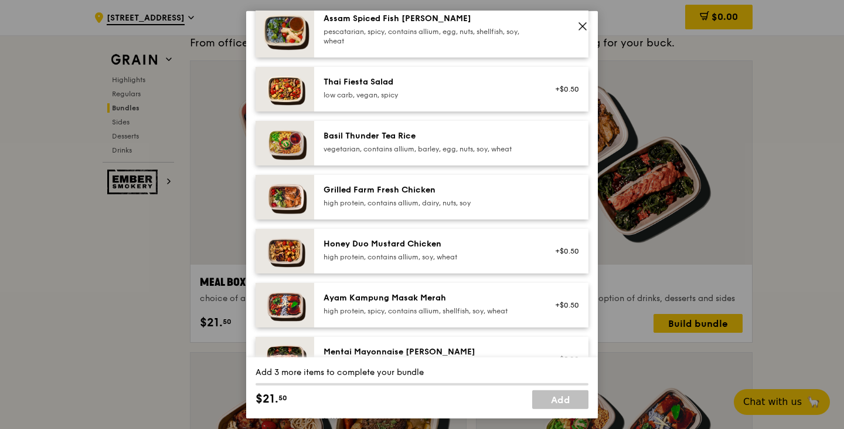
click at [443, 252] on div "high protein, contains allium, soy, wheat" at bounding box center [429, 256] width 211 height 9
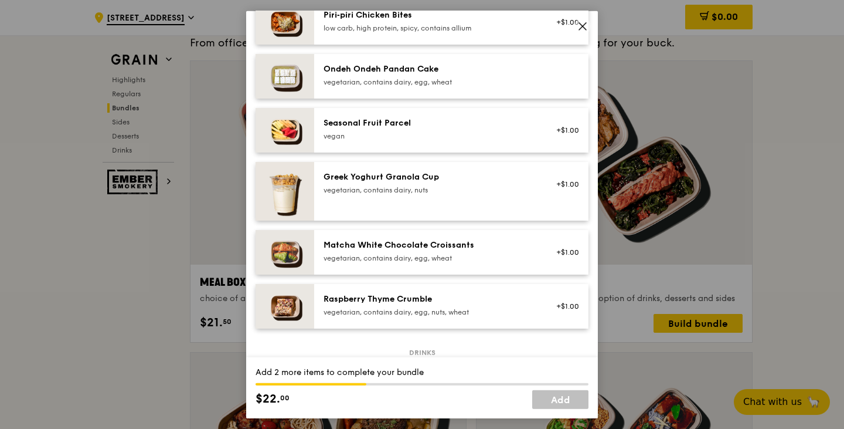
scroll to position [938, 0]
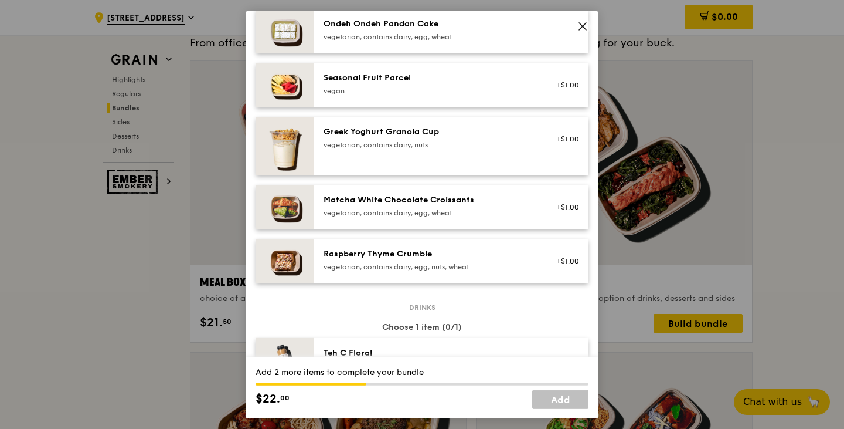
click at [464, 218] on div "Matcha White Chocolate Croissants vegetarian, contains dairy, egg, wheat" at bounding box center [429, 207] width 225 height 26
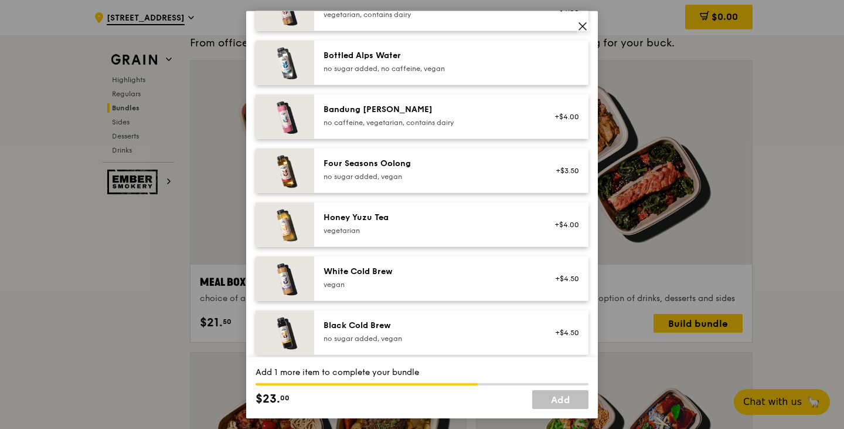
scroll to position [1290, 0]
click at [578, 25] on icon at bounding box center [583, 26] width 11 height 11
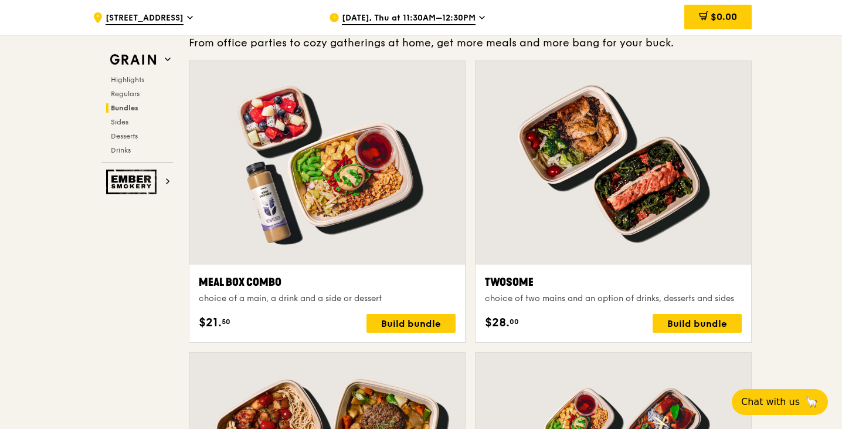
click at [630, 185] on div at bounding box center [614, 162] width 276 height 203
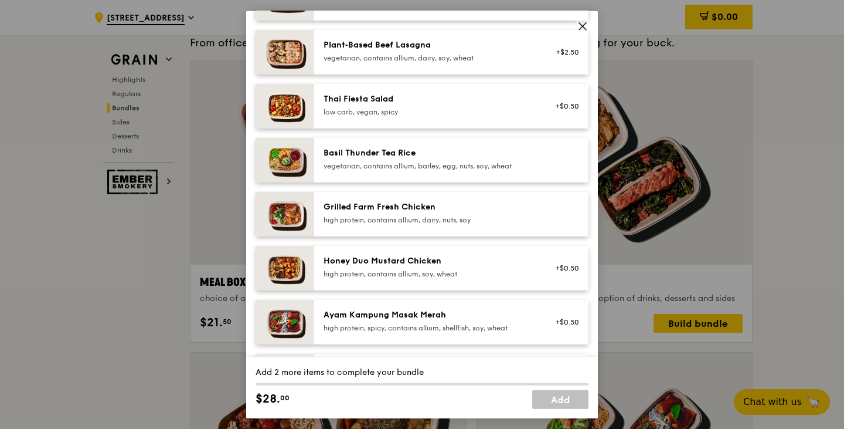
scroll to position [176, 0]
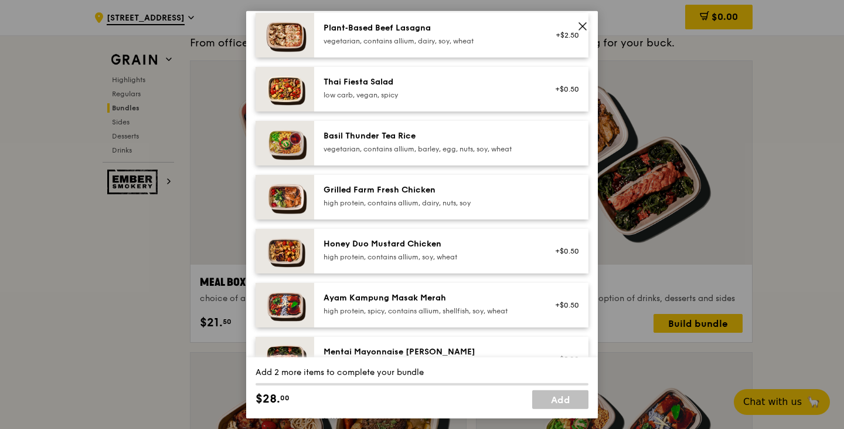
click at [459, 250] on div "Honey Duo Mustard Chicken high protein, contains allium, soy, wheat" at bounding box center [429, 248] width 211 height 23
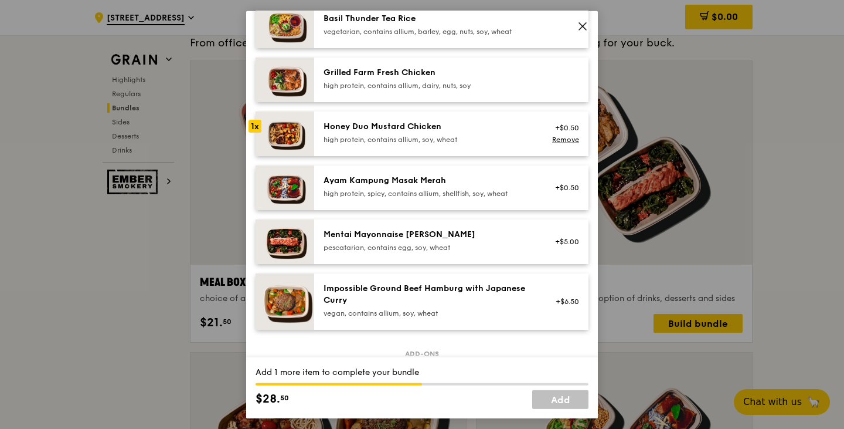
click at [400, 140] on div "high protein, contains allium, soy, wheat" at bounding box center [429, 138] width 211 height 9
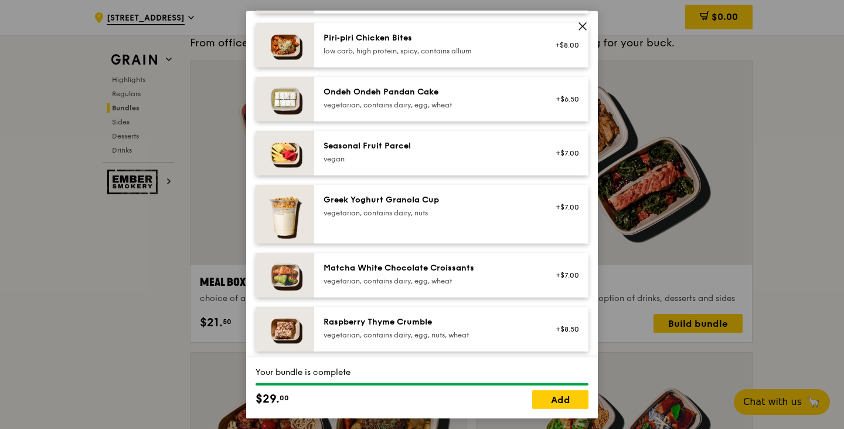
scroll to position [880, 0]
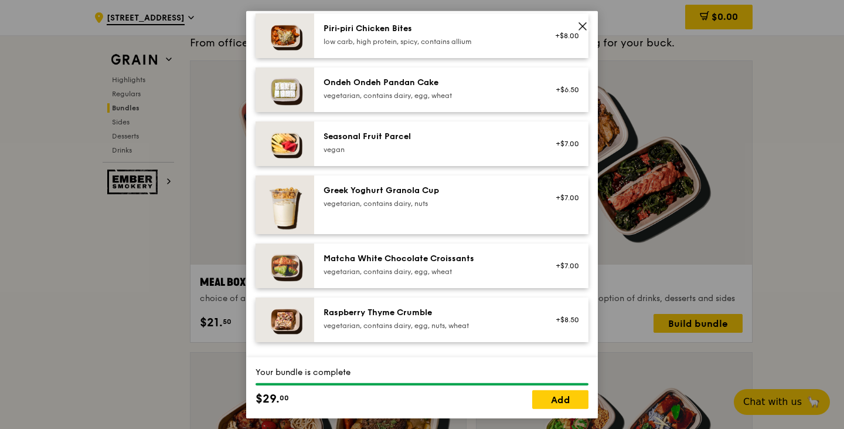
click at [450, 270] on div "vegetarian, contains dairy, egg, wheat" at bounding box center [429, 270] width 211 height 9
click at [564, 272] on link "Remove" at bounding box center [565, 271] width 27 height 8
click at [513, 265] on div "Matcha White Chocolate Croissants vegetarian, contains dairy, egg, wheat" at bounding box center [429, 263] width 211 height 23
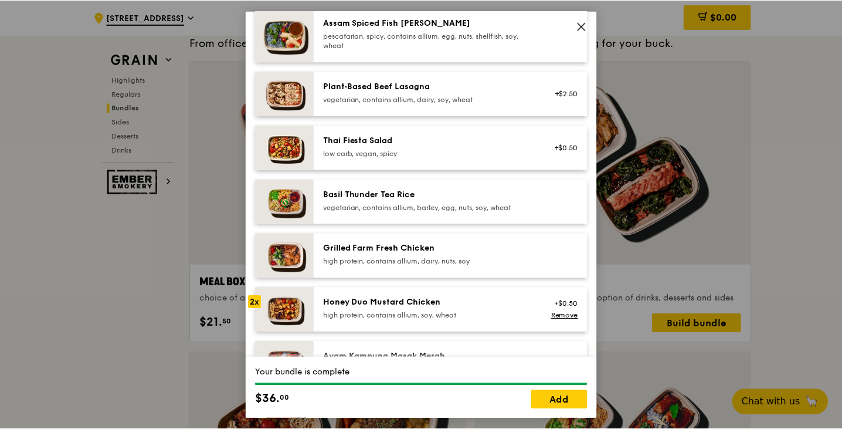
scroll to position [0, 0]
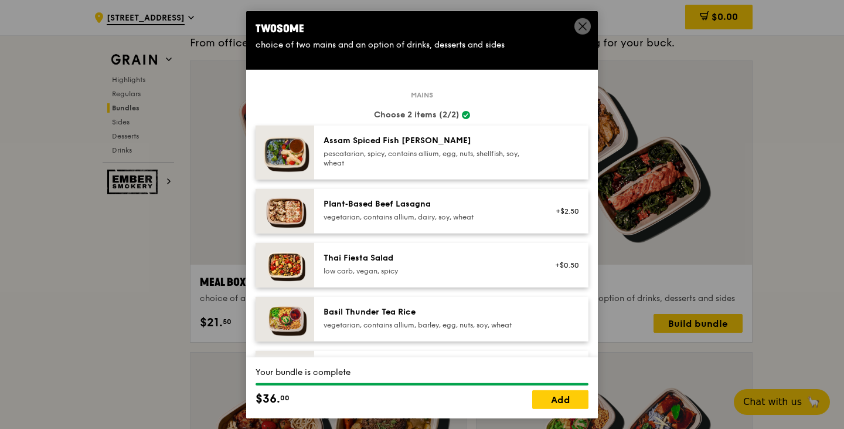
drag, startPoint x: 577, startPoint y: 25, endPoint x: 481, endPoint y: 40, distance: 97.4
click at [577, 25] on span at bounding box center [583, 26] width 16 height 16
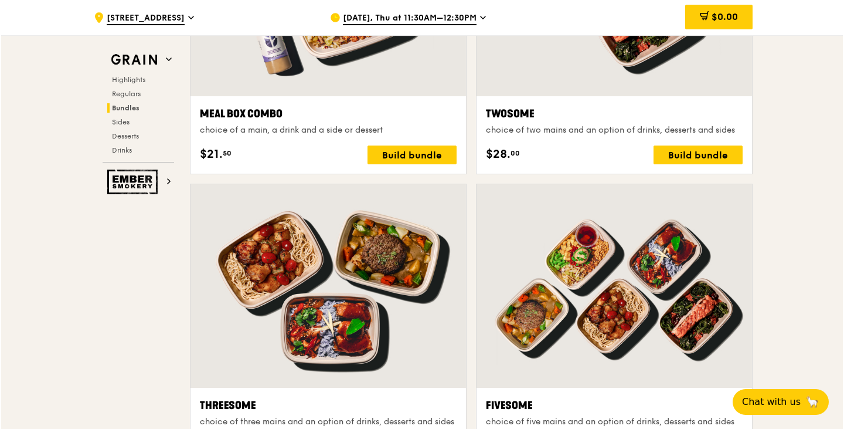
scroll to position [2051, 0]
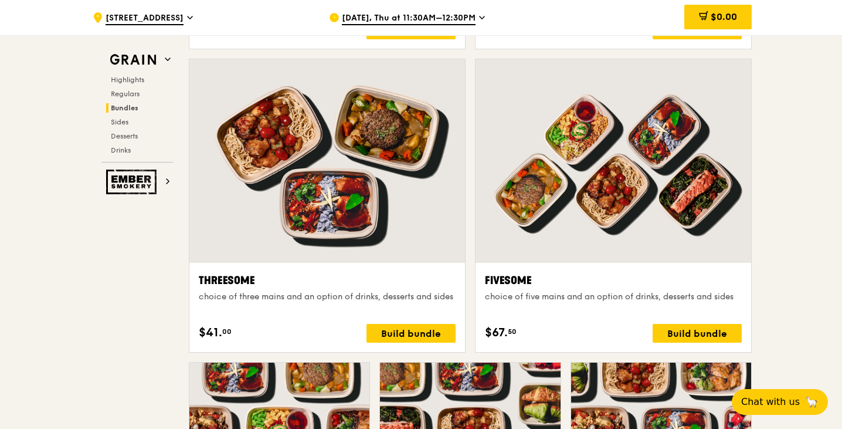
click at [679, 171] on div at bounding box center [614, 160] width 276 height 203
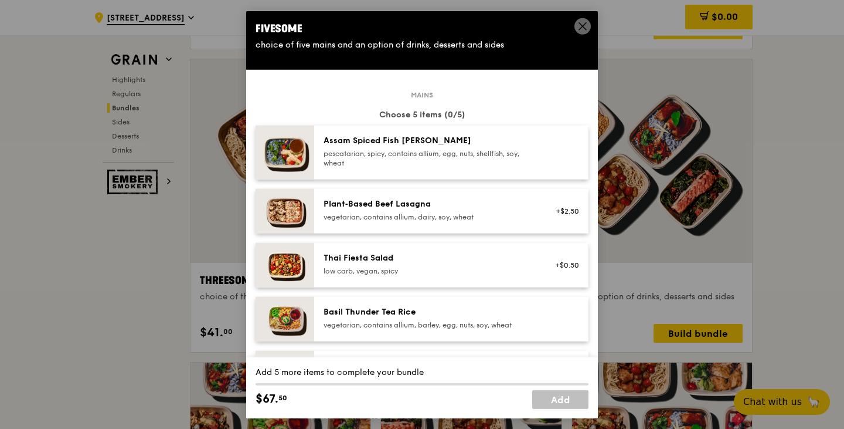
scroll to position [176, 0]
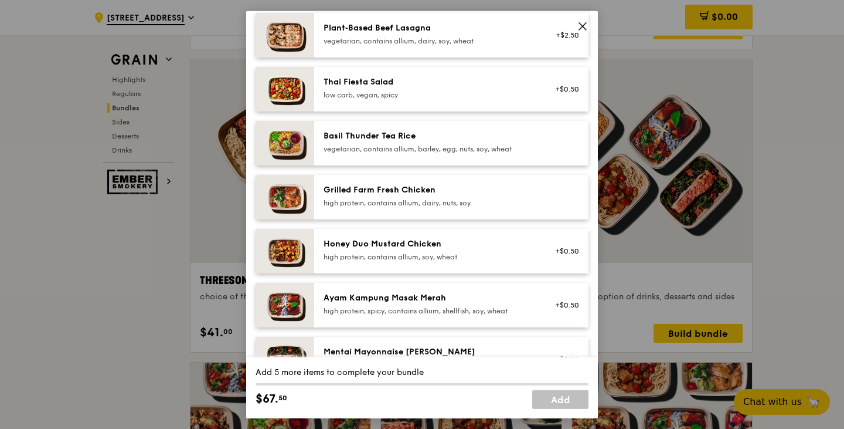
click at [427, 247] on div "Honey Duo Mustard Chicken" at bounding box center [429, 243] width 211 height 12
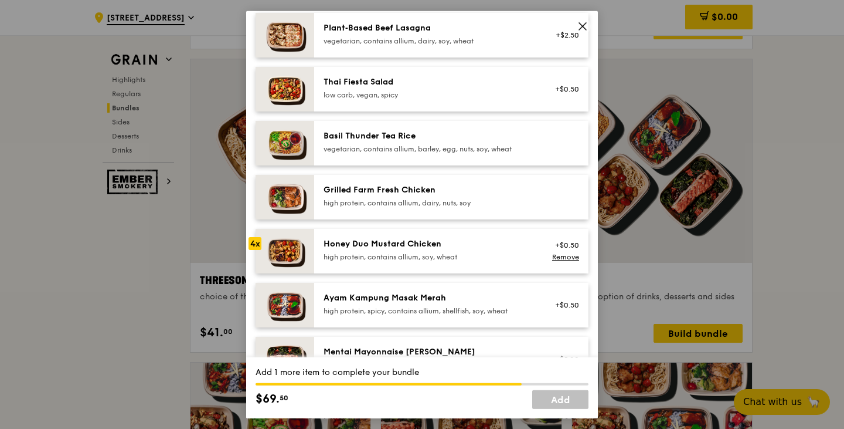
click at [427, 247] on div "Honey Duo Mustard Chicken" at bounding box center [429, 243] width 211 height 12
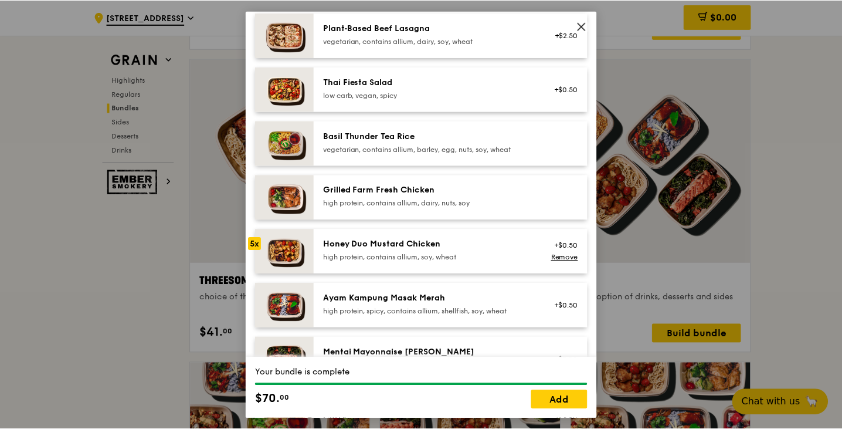
scroll to position [0, 0]
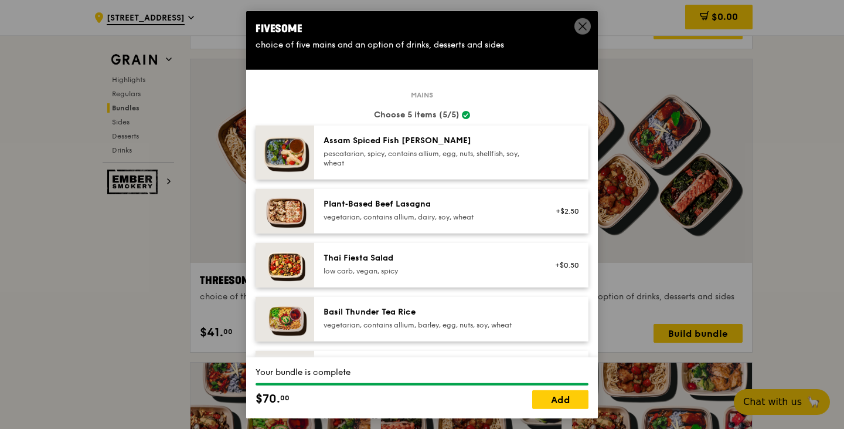
click at [582, 26] on icon at bounding box center [583, 26] width 11 height 11
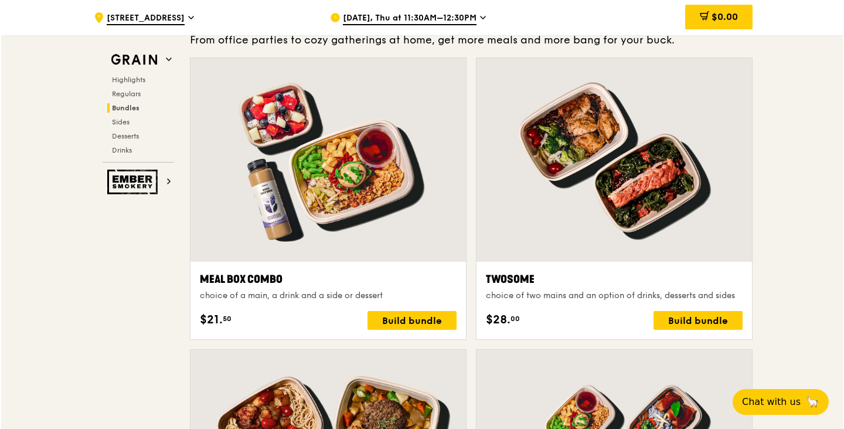
scroll to position [1757, 0]
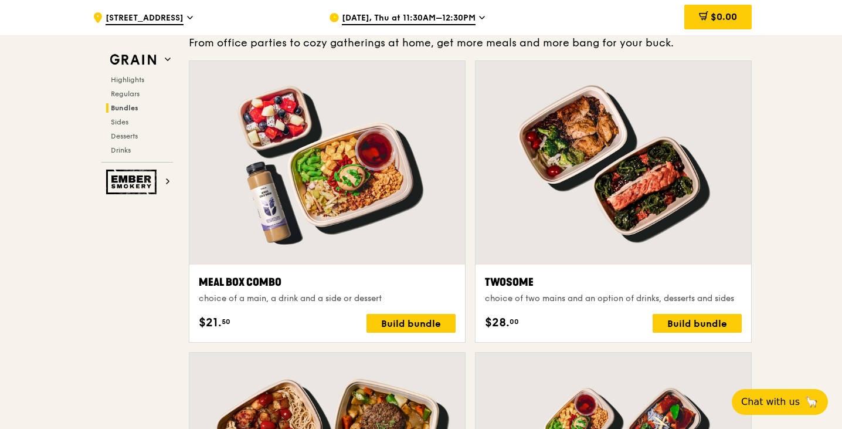
click at [432, 209] on div at bounding box center [327, 162] width 276 height 203
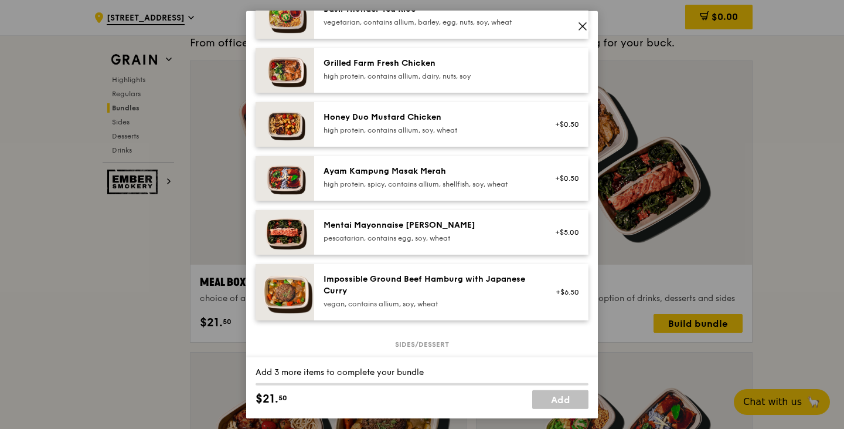
scroll to position [352, 0]
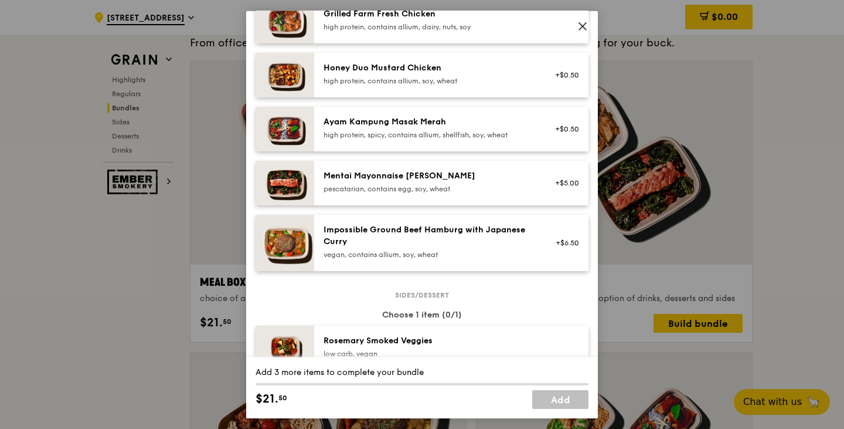
click at [424, 87] on div "Honey Duo Mustard Chicken high protein, contains allium, soy, wheat" at bounding box center [429, 75] width 225 height 26
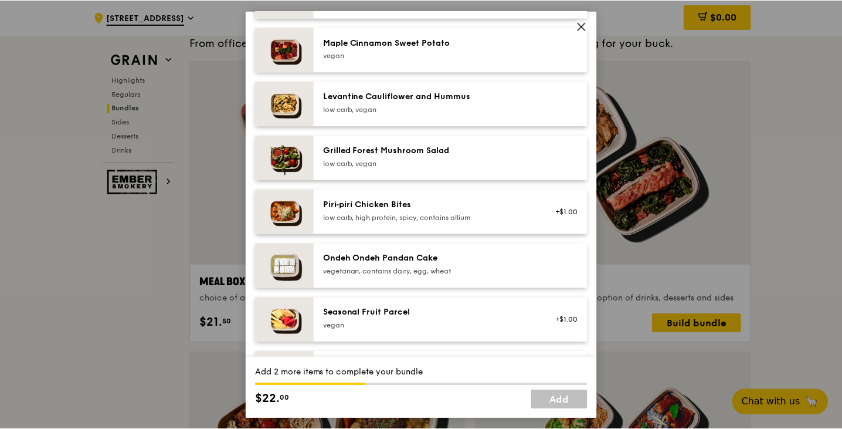
scroll to position [762, 0]
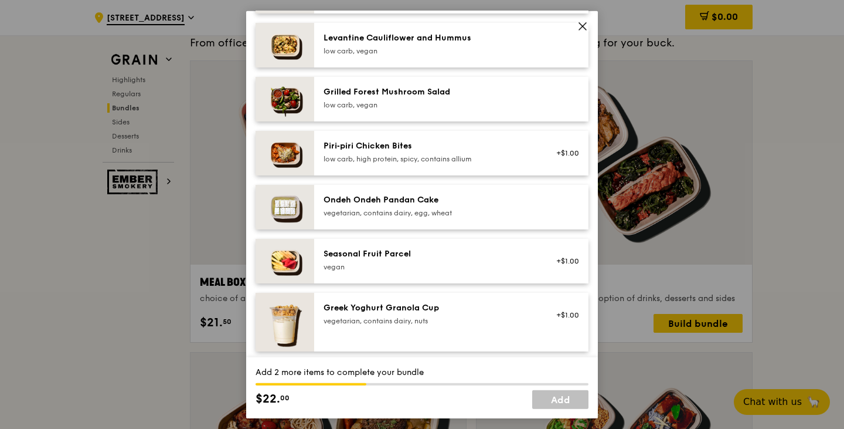
click at [582, 29] on icon at bounding box center [583, 26] width 11 height 11
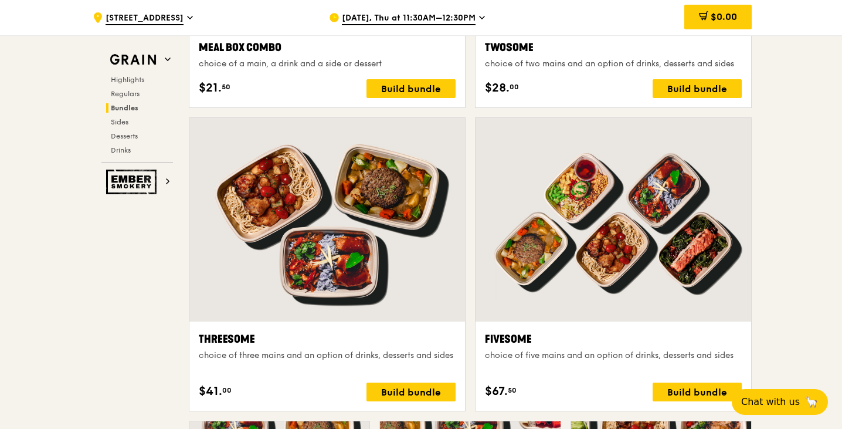
scroll to position [1933, 0]
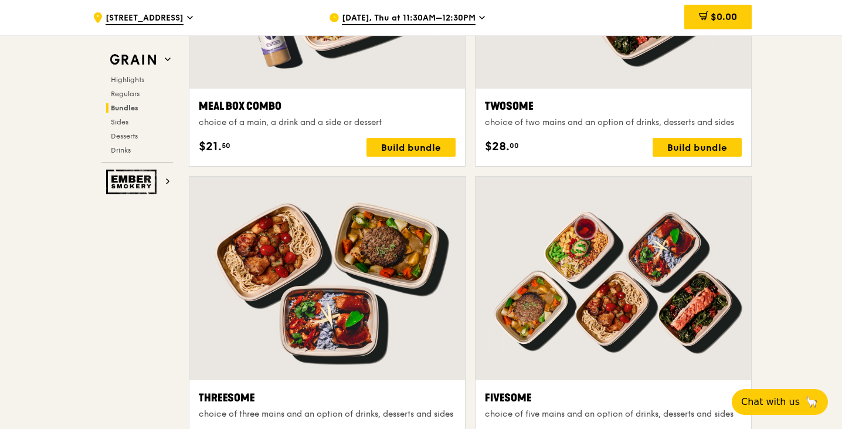
click at [633, 96] on div "Twosome choice of two mains and an option of drinks, desserts and sides $28. 00…" at bounding box center [614, 127] width 276 height 77
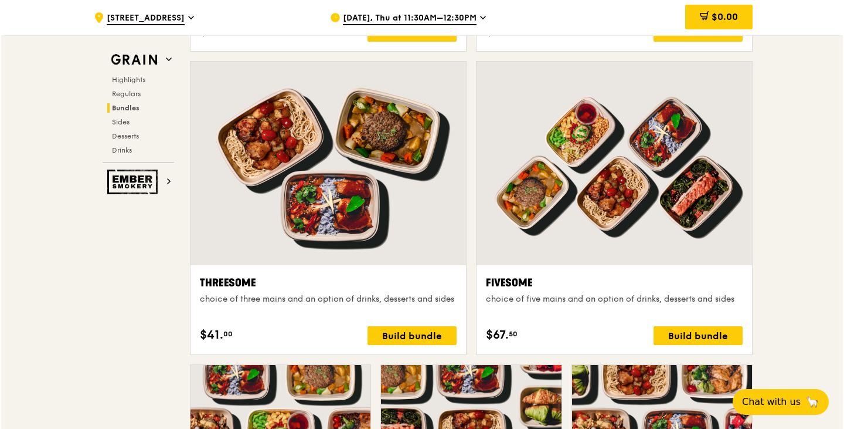
scroll to position [2051, 0]
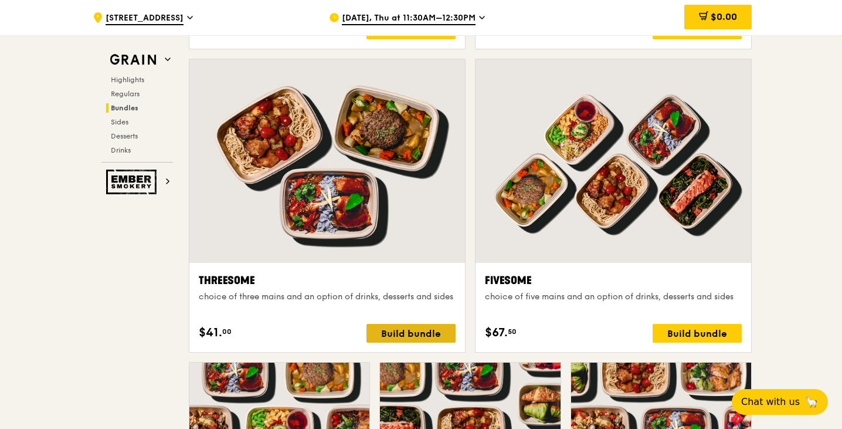
click at [417, 336] on div "Build bundle" at bounding box center [410, 333] width 89 height 19
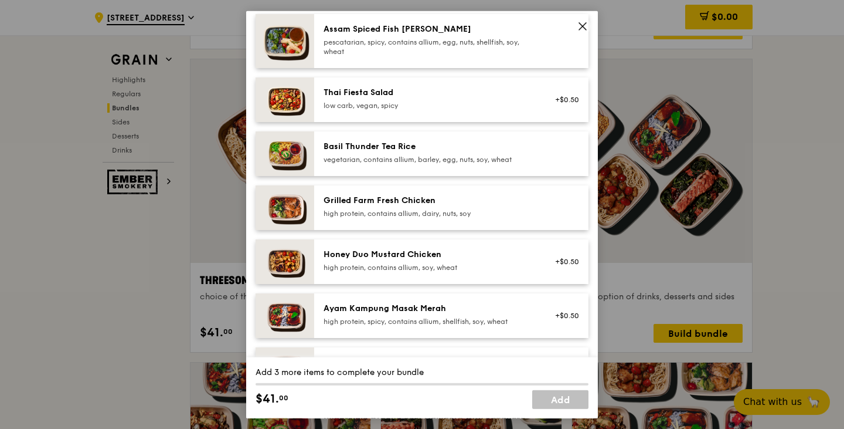
scroll to position [176, 0]
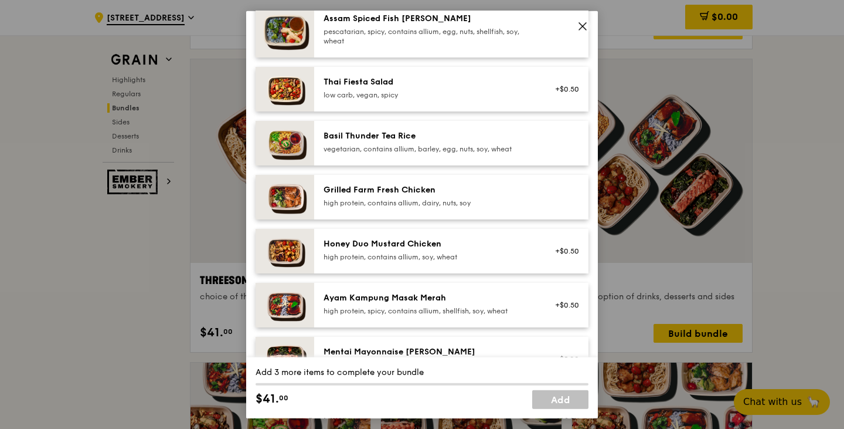
click at [432, 254] on div "high protein, contains allium, soy, wheat" at bounding box center [429, 256] width 211 height 9
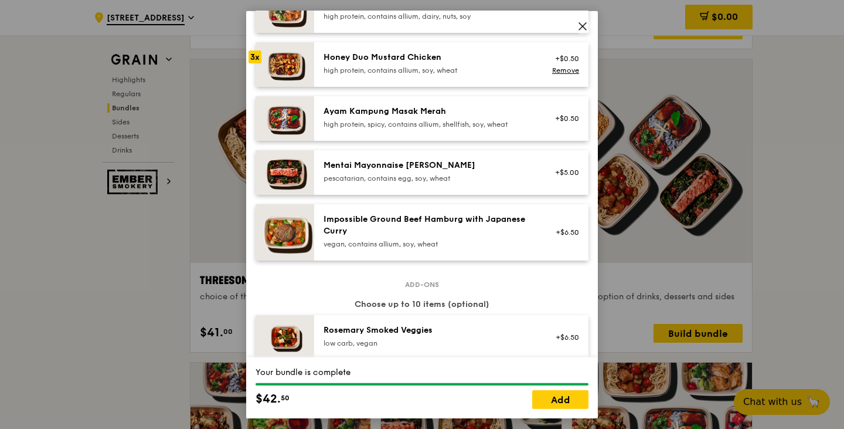
scroll to position [352, 0]
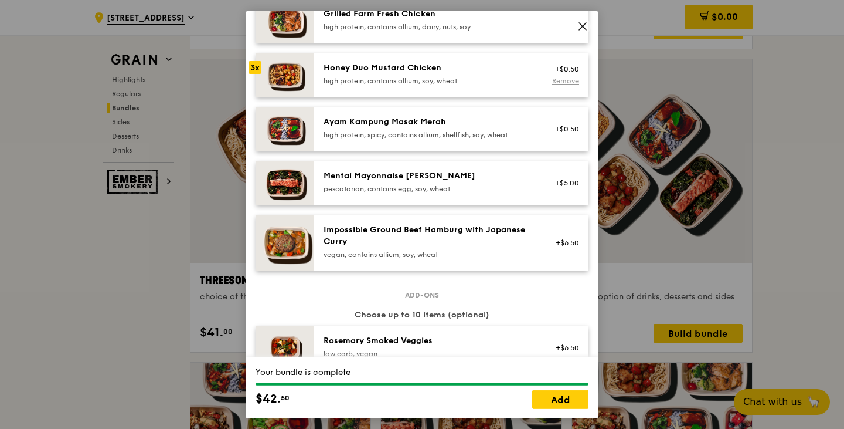
click at [552, 82] on link "Remove" at bounding box center [565, 80] width 27 height 8
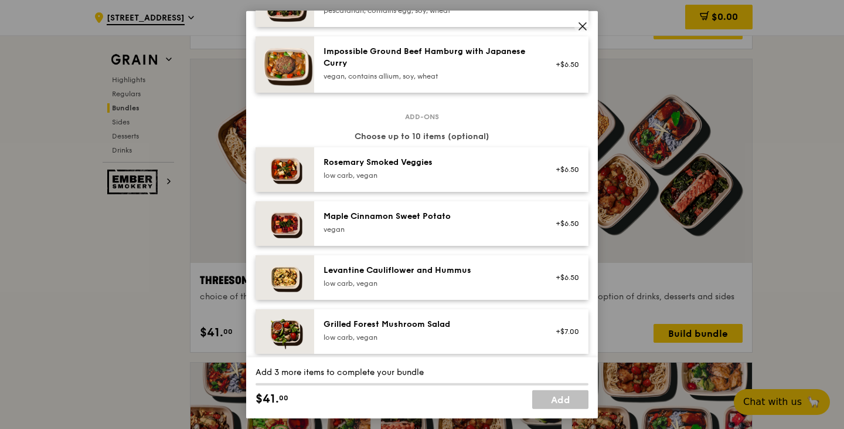
scroll to position [586, 0]
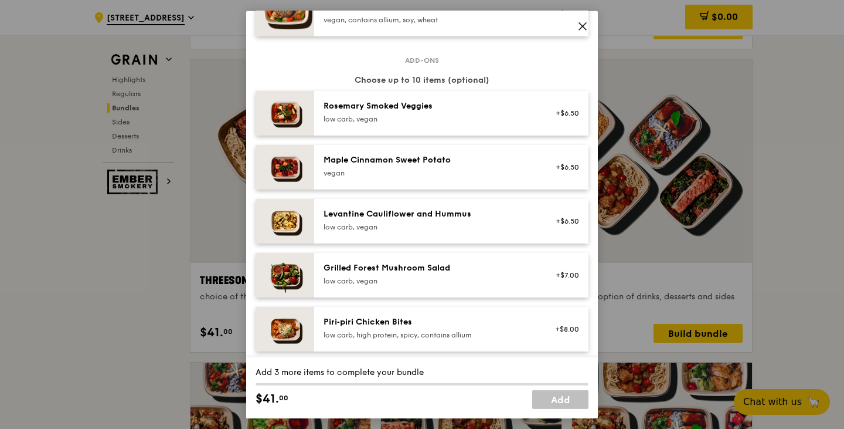
click at [585, 26] on icon at bounding box center [583, 26] width 11 height 11
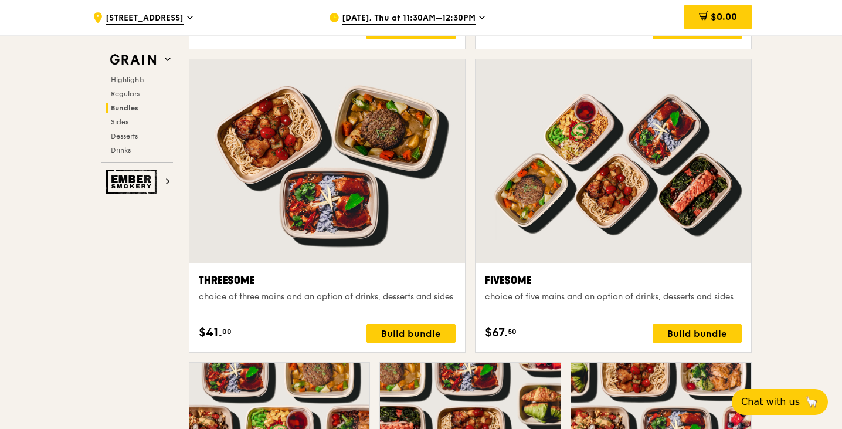
click at [674, 196] on div at bounding box center [614, 160] width 276 height 203
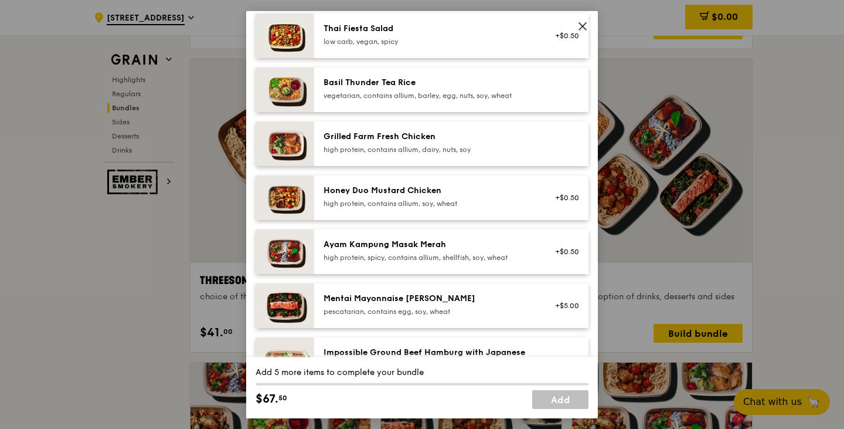
scroll to position [235, 0]
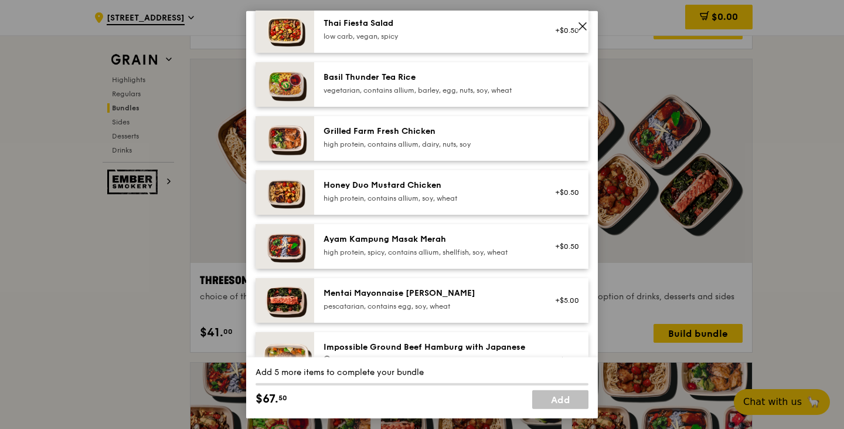
click at [483, 204] on div "Honey Duo Mustard Chicken high protein, contains allium, soy, wheat" at bounding box center [429, 192] width 225 height 26
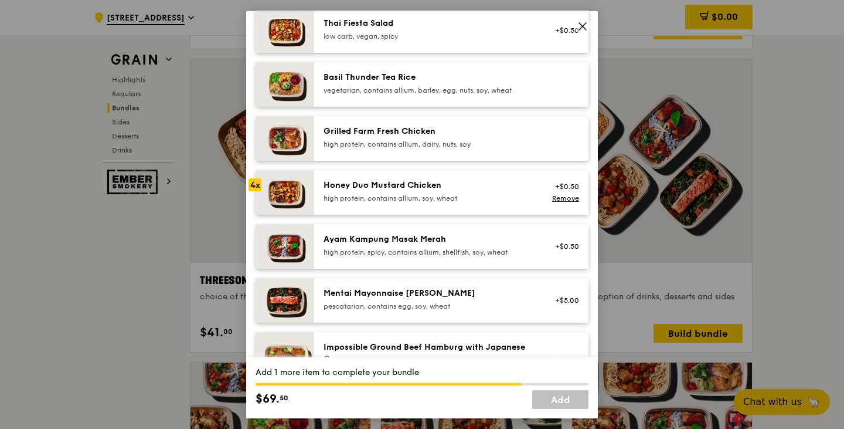
click at [483, 204] on div "Honey Duo Mustard Chicken high protein, contains allium, soy, wheat" at bounding box center [429, 192] width 225 height 26
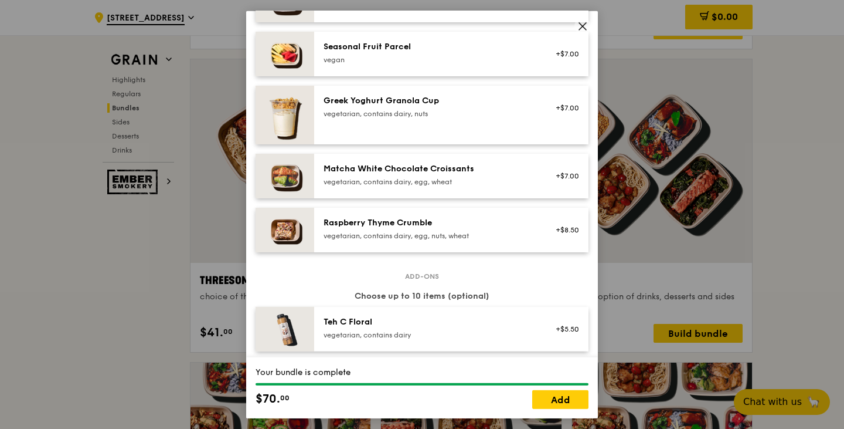
scroll to position [997, 0]
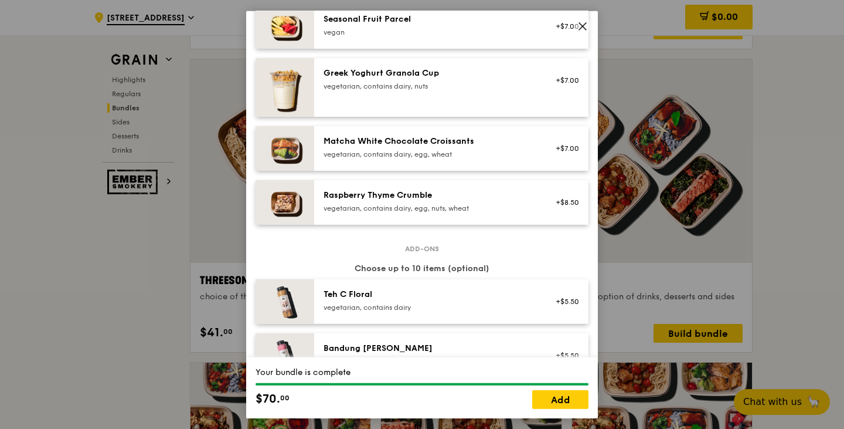
click at [494, 158] on div "vegetarian, contains dairy, egg, wheat" at bounding box center [429, 153] width 211 height 9
click at [494, 159] on div "Matcha White Chocolate Croissants vegetarian, contains dairy, egg, wheat" at bounding box center [429, 148] width 225 height 26
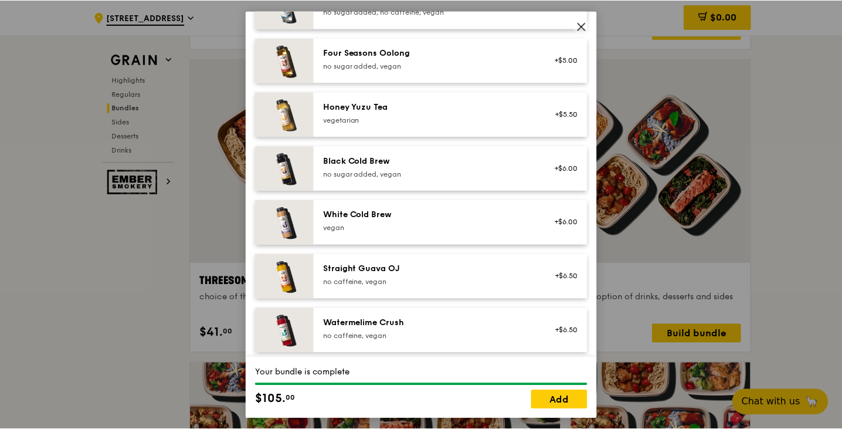
scroll to position [1404, 0]
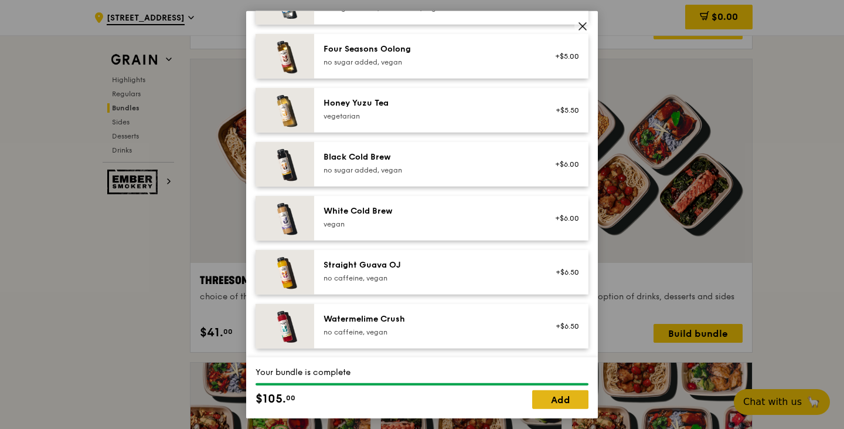
click at [545, 400] on link "Add" at bounding box center [560, 399] width 56 height 19
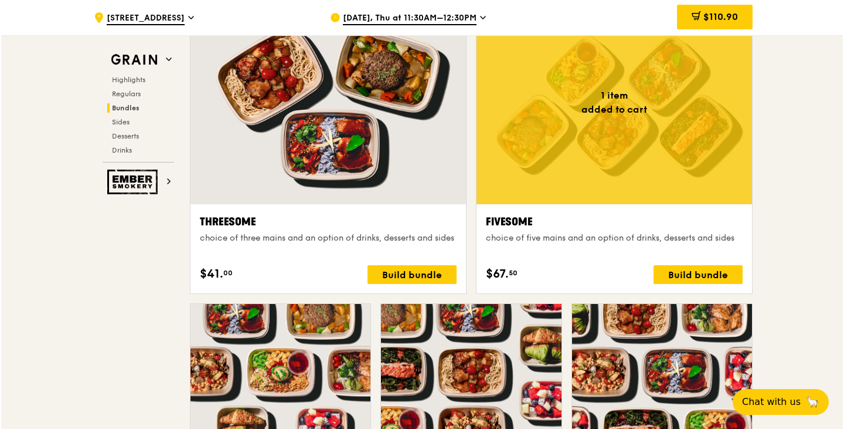
scroll to position [2168, 0]
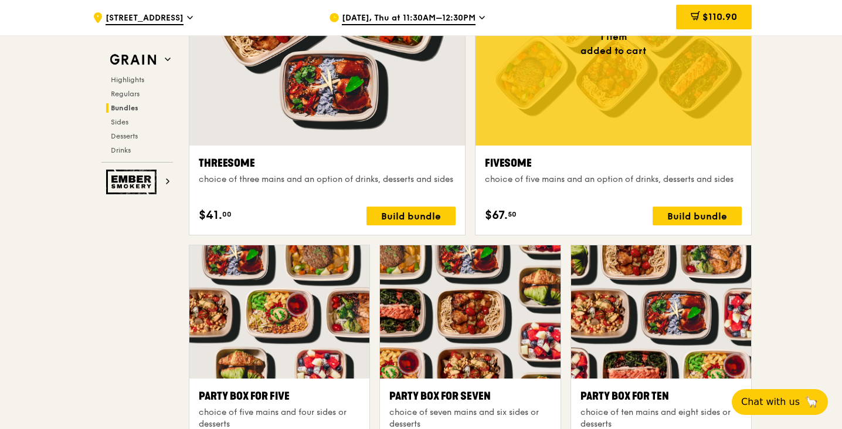
click at [626, 140] on div at bounding box center [614, 43] width 276 height 203
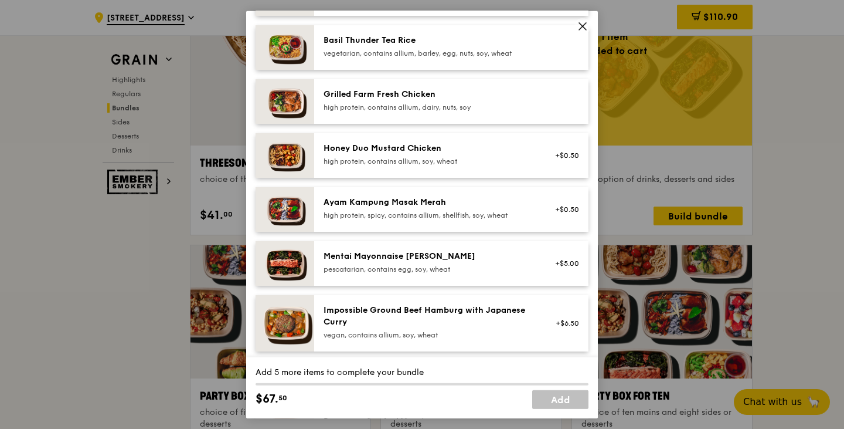
scroll to position [235, 0]
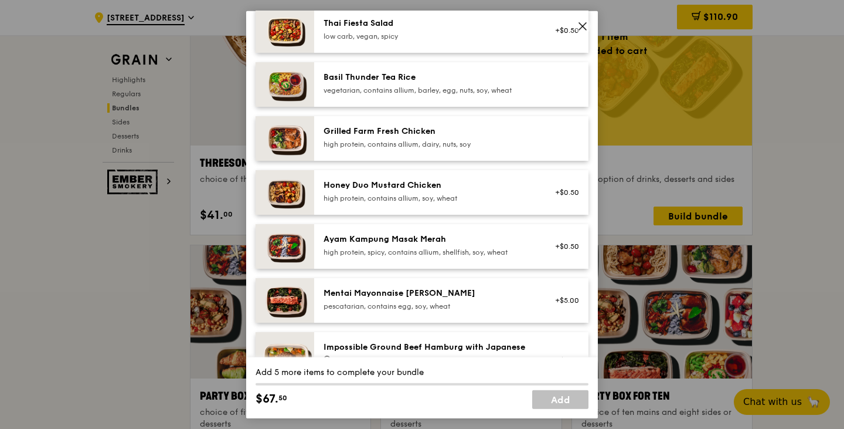
click at [422, 197] on div "high protein, contains allium, soy, wheat" at bounding box center [429, 197] width 211 height 9
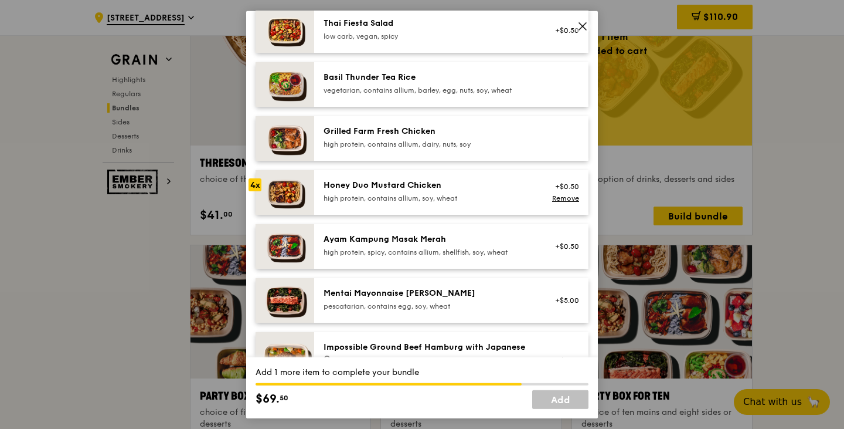
click at [422, 197] on div "high protein, contains allium, soy, wheat" at bounding box center [429, 197] width 211 height 9
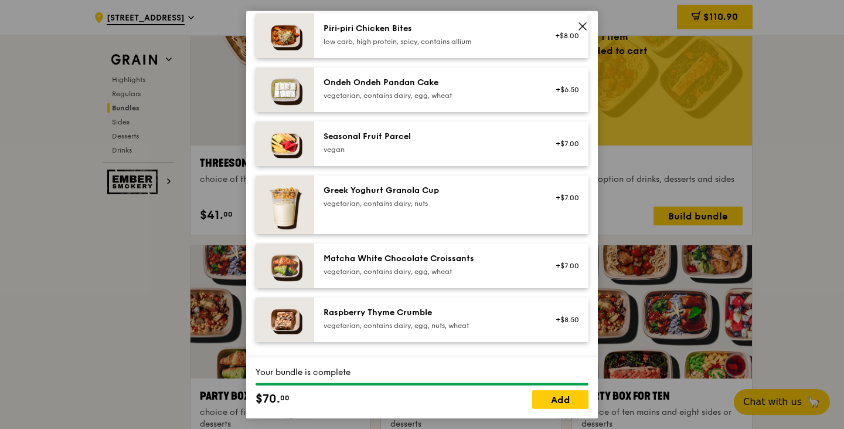
scroll to position [938, 0]
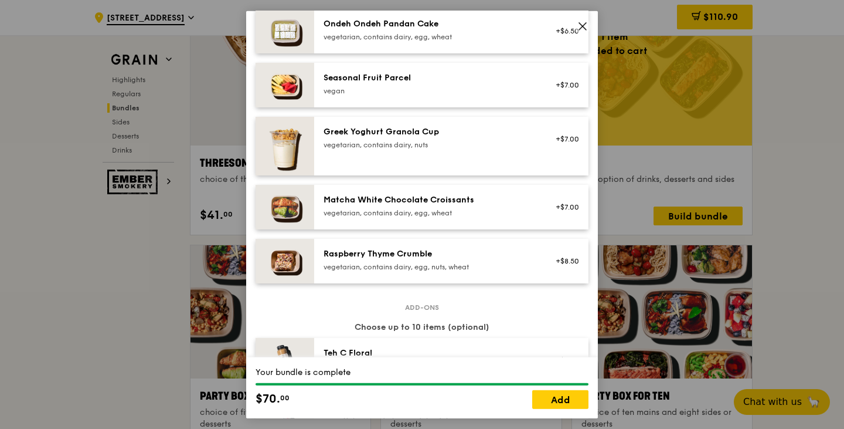
click at [398, 203] on div "Matcha White Chocolate Croissants" at bounding box center [429, 200] width 211 height 12
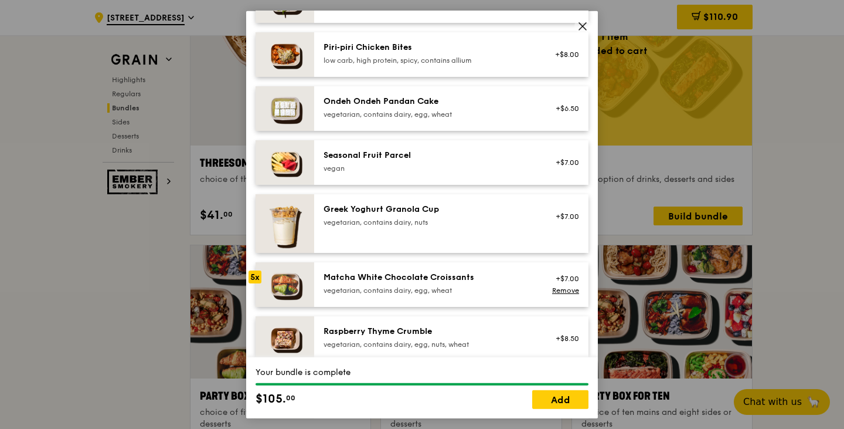
scroll to position [880, 0]
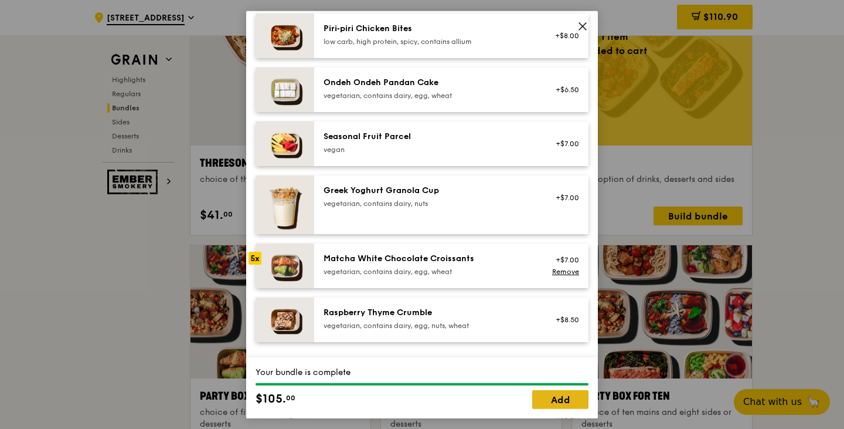
click at [574, 402] on link "Add" at bounding box center [560, 399] width 56 height 19
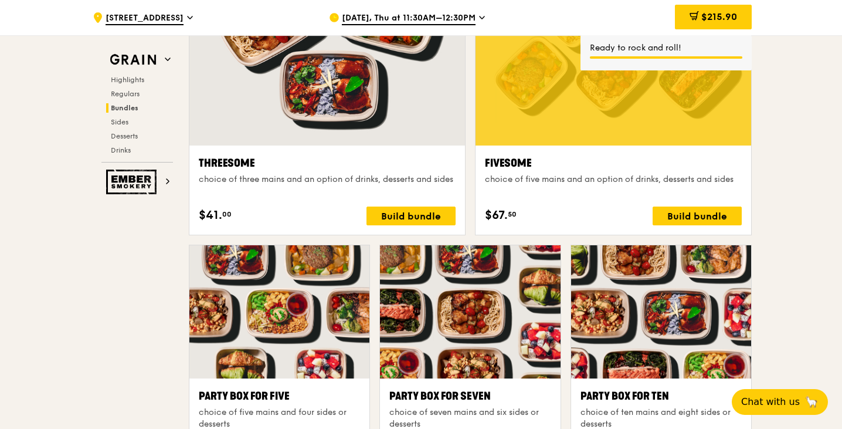
click at [598, 141] on div at bounding box center [614, 43] width 276 height 203
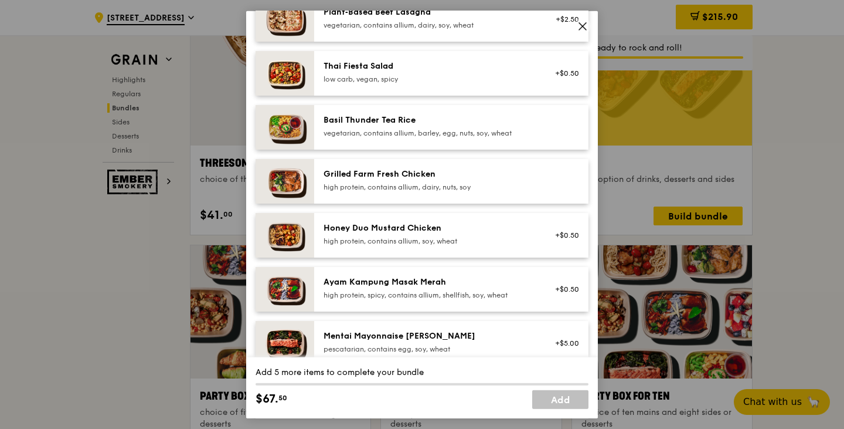
scroll to position [235, 0]
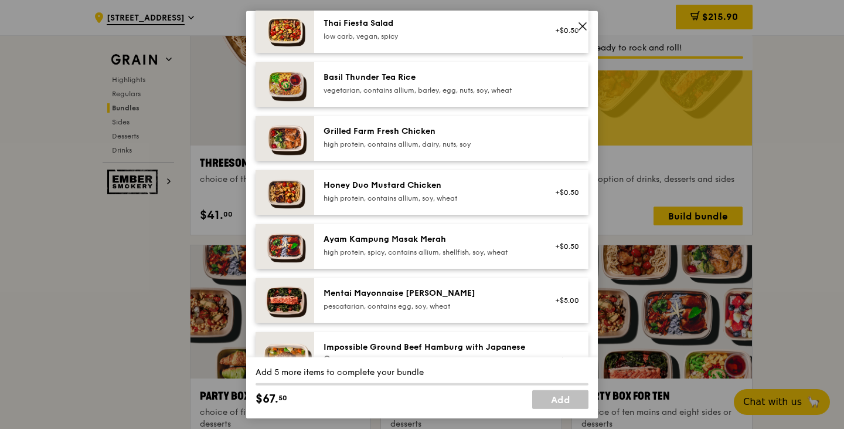
click at [449, 189] on div "Honey Duo Mustard Chicken" at bounding box center [429, 185] width 211 height 12
click at [448, 189] on div "Honey Duo Mustard Chicken" at bounding box center [429, 185] width 211 height 12
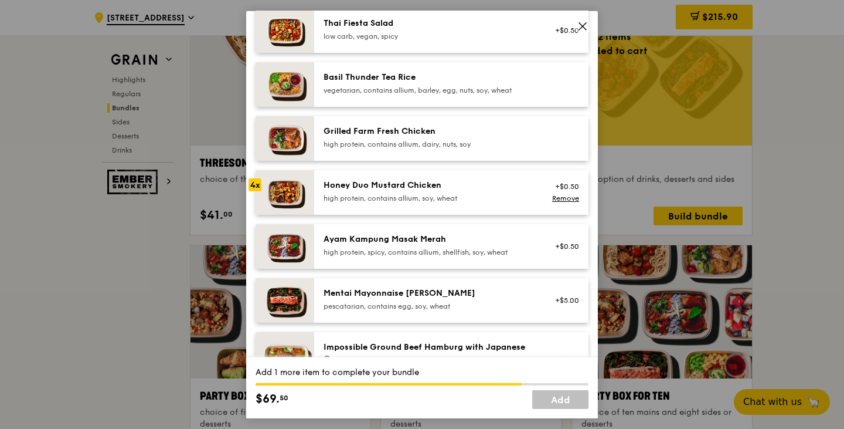
click at [448, 188] on div "Honey Duo Mustard Chicken" at bounding box center [429, 185] width 211 height 12
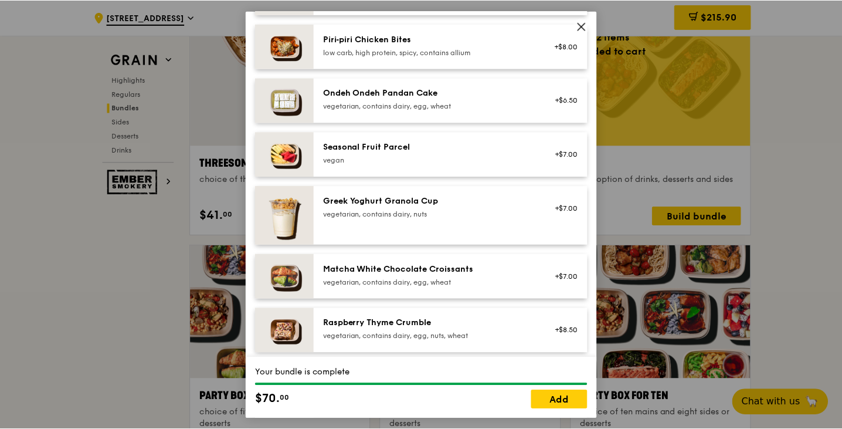
scroll to position [880, 0]
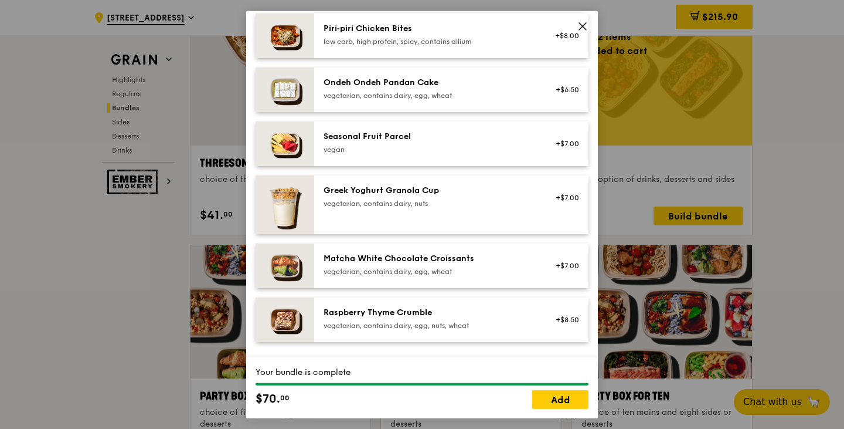
click at [491, 148] on div "vegan" at bounding box center [429, 148] width 211 height 9
click at [490, 147] on div "vegan" at bounding box center [429, 148] width 211 height 9
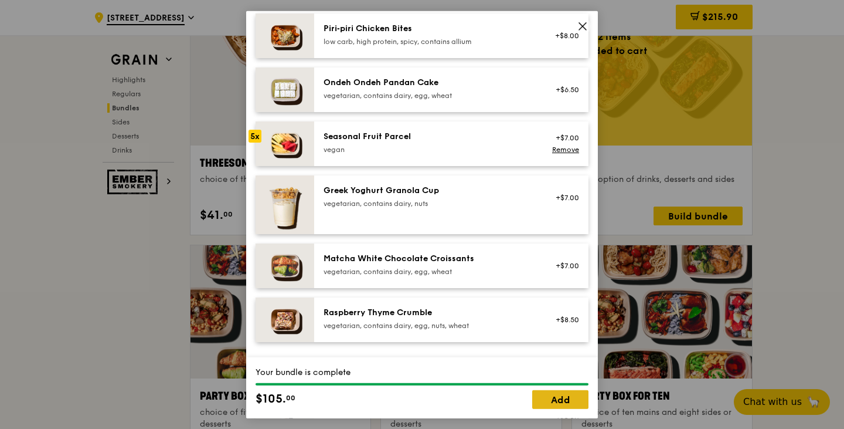
click at [565, 400] on link "Add" at bounding box center [560, 399] width 56 height 19
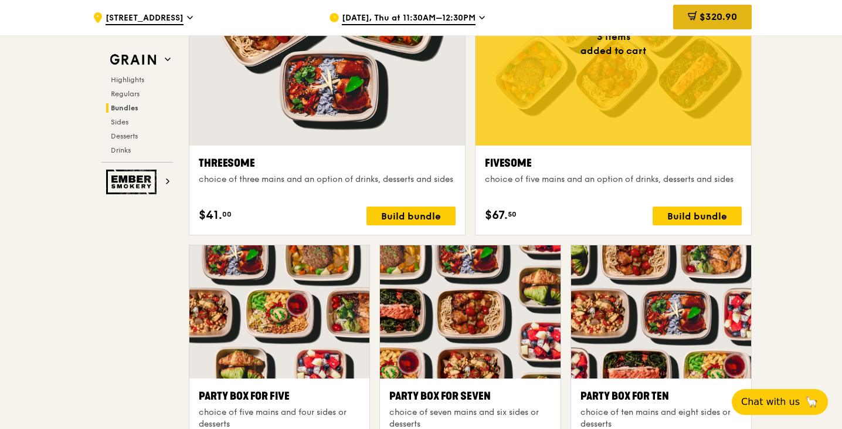
click at [710, 20] on span "$320.90" at bounding box center [719, 16] width 38 height 11
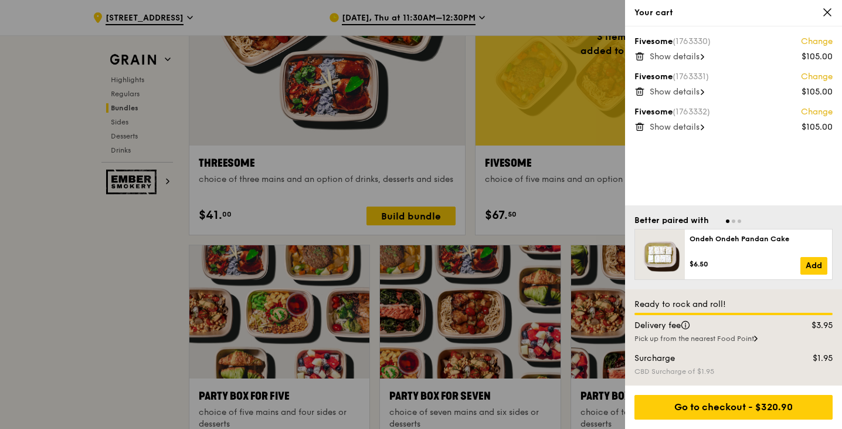
scroll to position [2167, 0]
click at [692, 55] on span "Show details" at bounding box center [675, 57] width 50 height 10
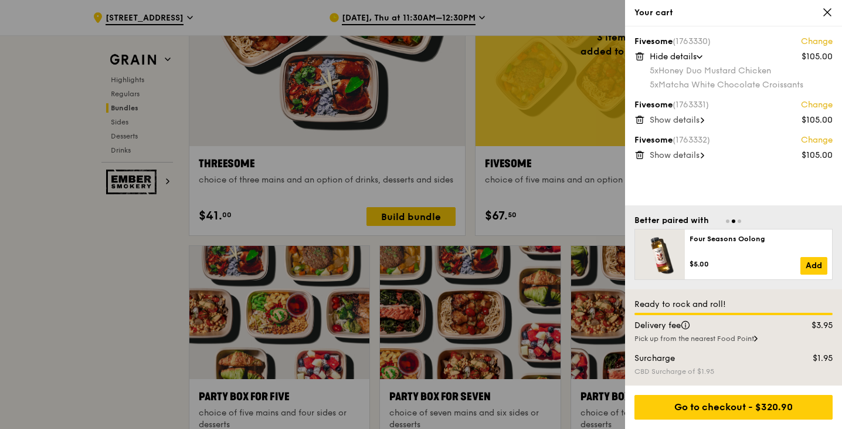
click at [697, 119] on span "Show details" at bounding box center [675, 120] width 50 height 10
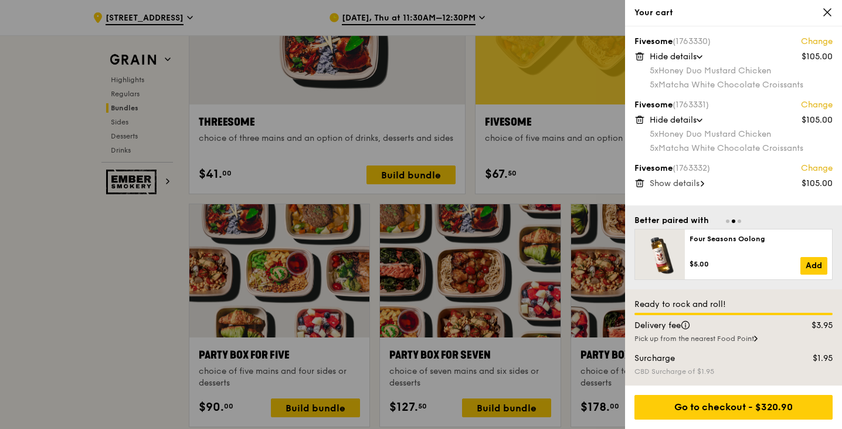
scroll to position [2284, 0]
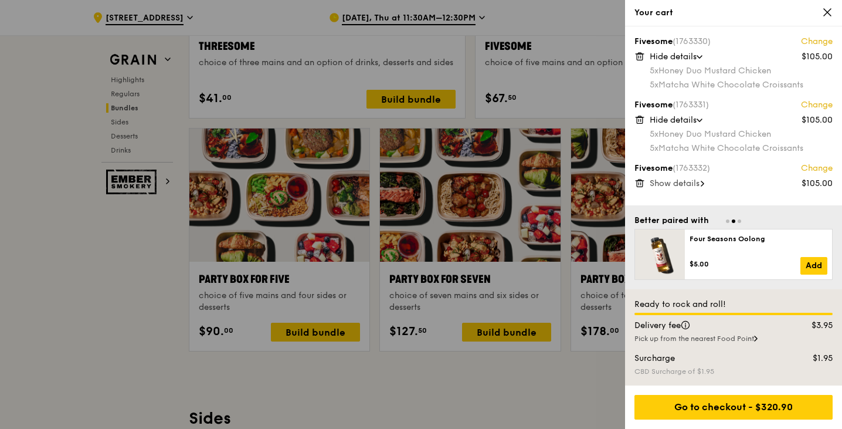
click at [692, 186] on span "Show details" at bounding box center [675, 183] width 50 height 10
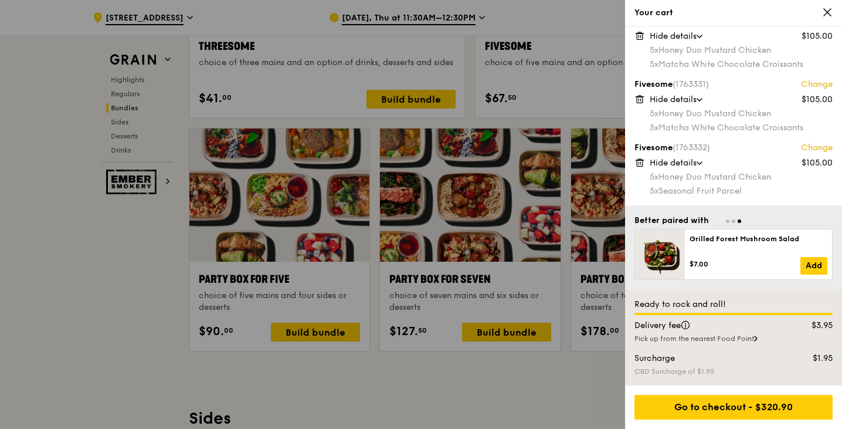
scroll to position [2284, 0]
click at [827, 7] on icon at bounding box center [827, 12] width 11 height 11
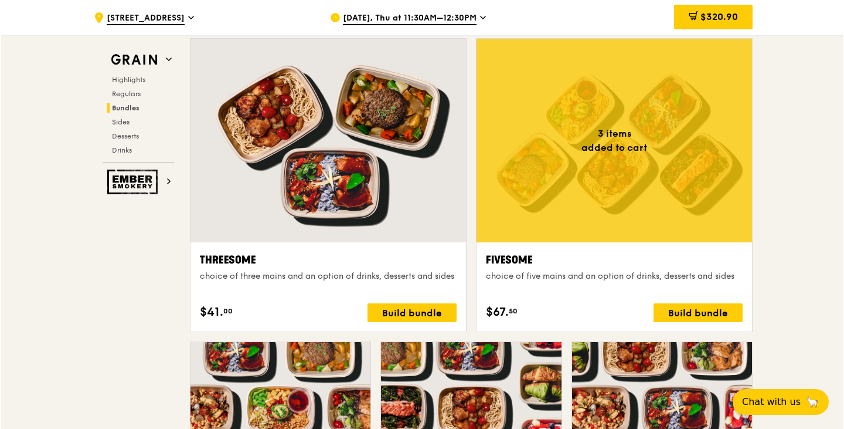
scroll to position [1991, 0]
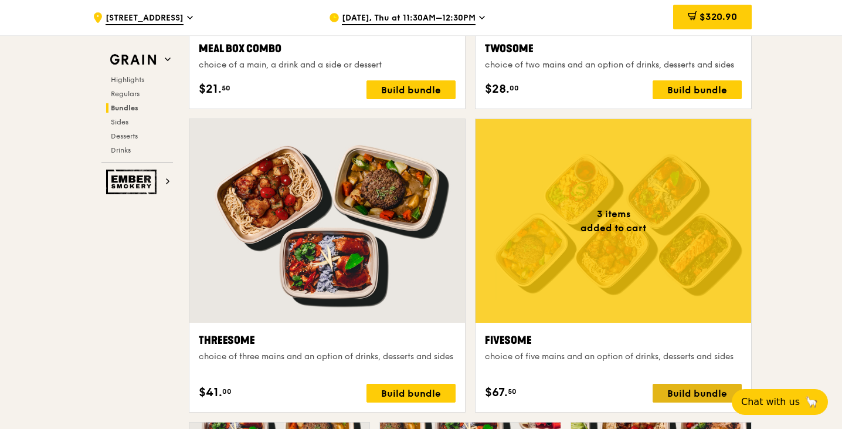
click at [688, 394] on div "Build bundle" at bounding box center [697, 392] width 89 height 19
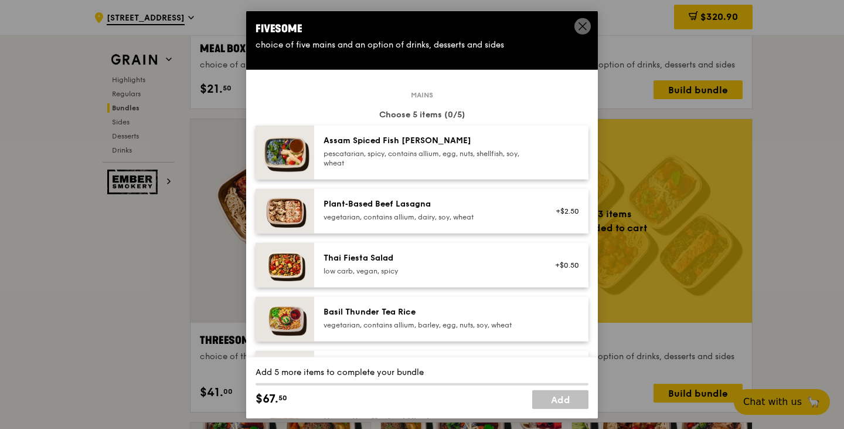
scroll to position [117, 0]
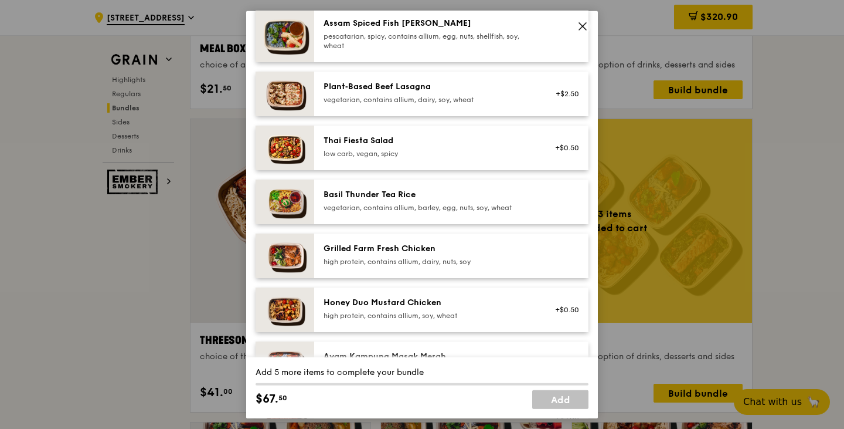
click at [460, 209] on div "vegetarian, contains allium, barley, egg, nuts, soy, wheat" at bounding box center [429, 206] width 211 height 9
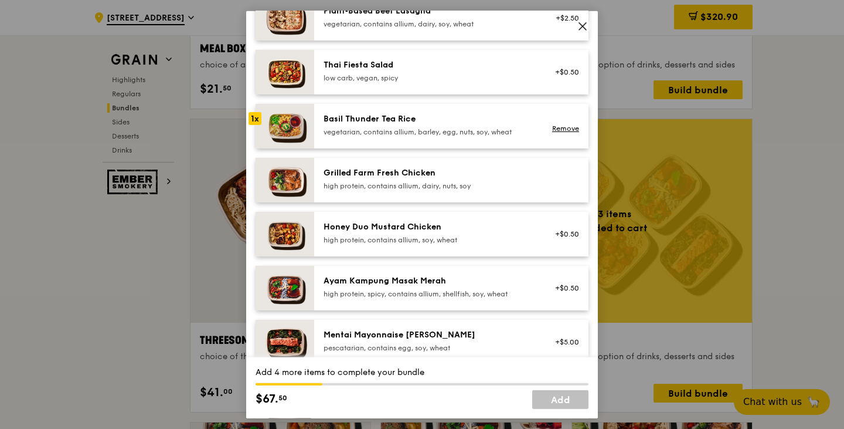
scroll to position [235, 0]
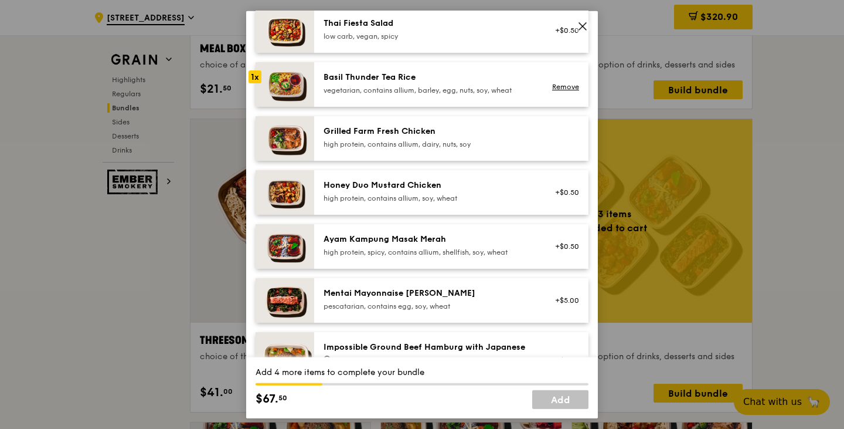
click at [443, 182] on div "Honey Duo Mustard Chicken" at bounding box center [429, 185] width 211 height 12
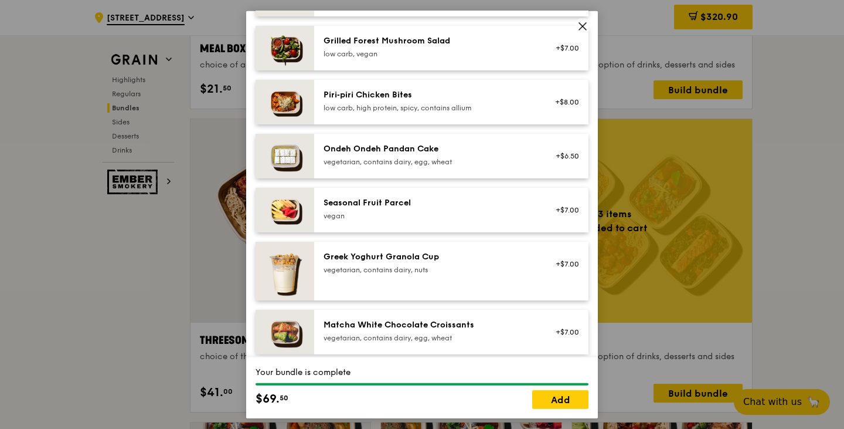
scroll to position [821, 0]
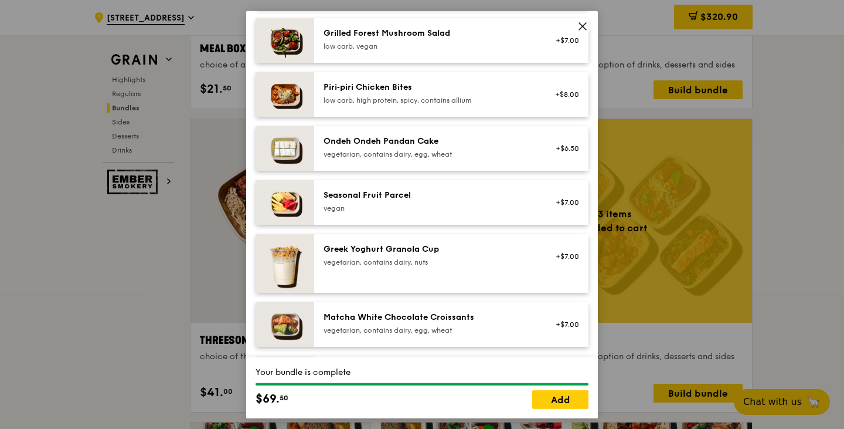
click at [517, 199] on div "Seasonal Fruit Parcel" at bounding box center [429, 195] width 211 height 12
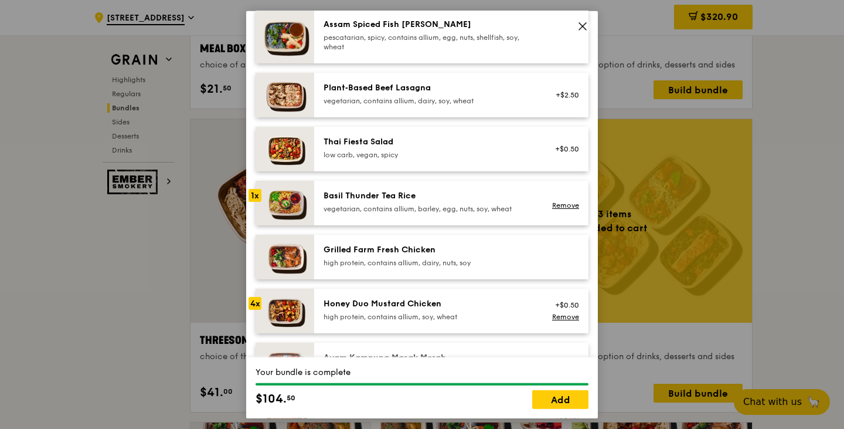
scroll to position [117, 0]
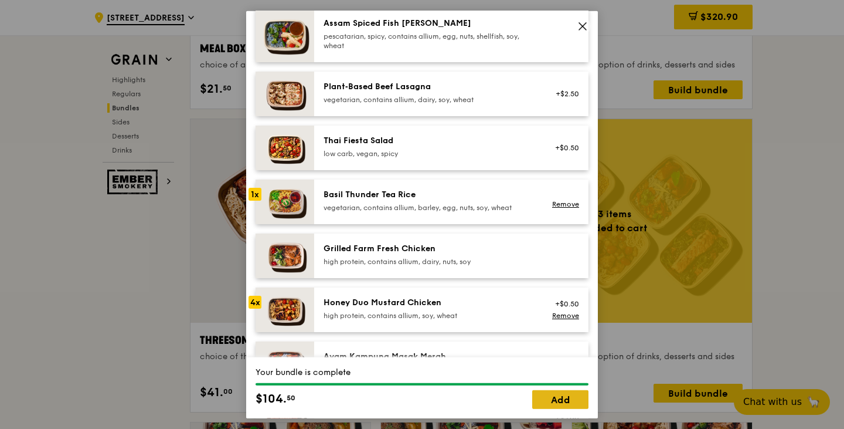
drag, startPoint x: 558, startPoint y: 396, endPoint x: 568, endPoint y: 395, distance: 10.0
click at [558, 396] on link "Add" at bounding box center [560, 399] width 56 height 19
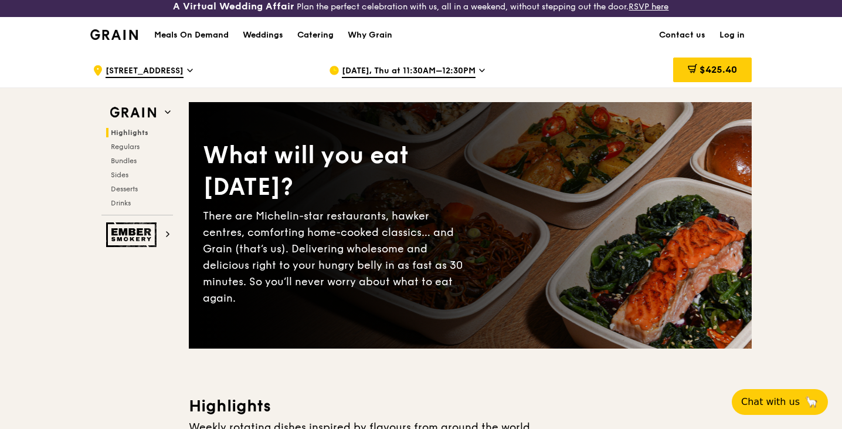
scroll to position [0, 0]
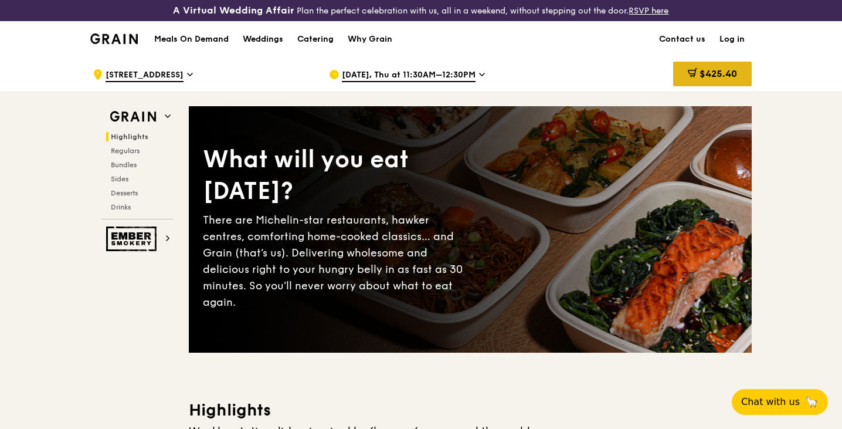
click at [715, 78] on span "$425.40" at bounding box center [719, 73] width 38 height 11
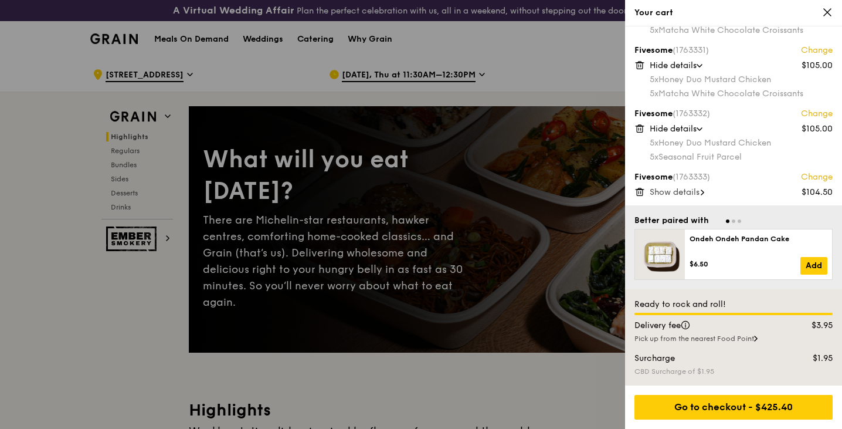
scroll to position [56, 0]
click at [689, 186] on span "Show details" at bounding box center [675, 191] width 50 height 10
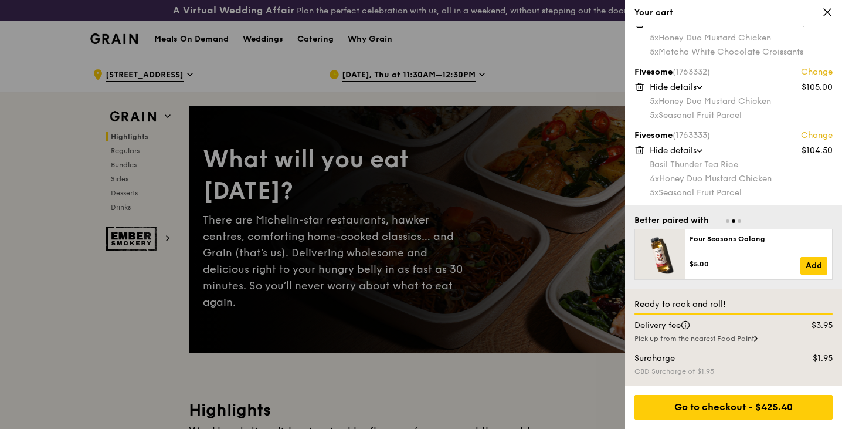
scroll to position [98, 0]
drag, startPoint x: 711, startPoint y: 172, endPoint x: 762, endPoint y: 173, distance: 50.4
click at [762, 174] on div "4x Honey Duo Mustard Chicken" at bounding box center [741, 177] width 183 height 12
click at [762, 173] on div "4x Honey Duo Mustard Chicken" at bounding box center [741, 177] width 183 height 12
drag, startPoint x: 710, startPoint y: 191, endPoint x: 738, endPoint y: 189, distance: 27.7
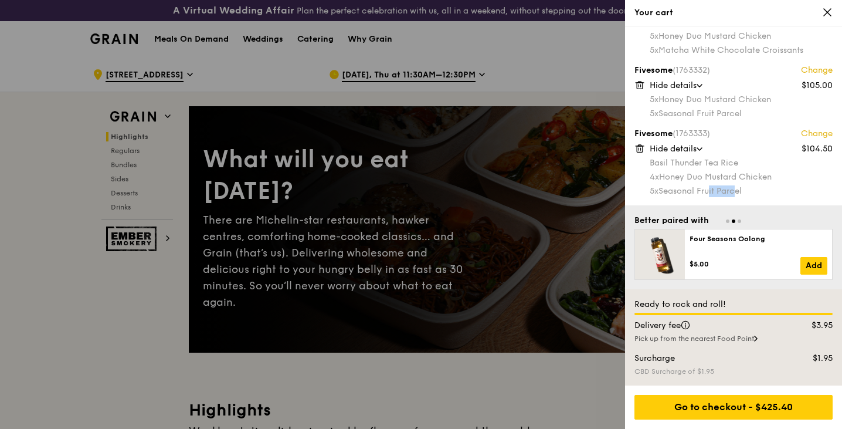
click at [738, 189] on div "5x Seasonal Fruit Parcel" at bounding box center [741, 191] width 183 height 12
drag, startPoint x: 732, startPoint y: 117, endPoint x: 755, endPoint y: 118, distance: 22.9
click at [755, 118] on div "5x Seasonal Fruit Parcel" at bounding box center [741, 114] width 183 height 12
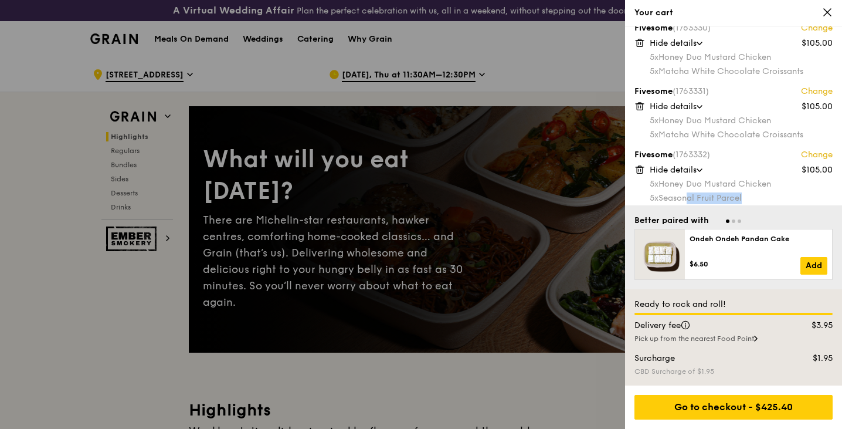
scroll to position [0, 0]
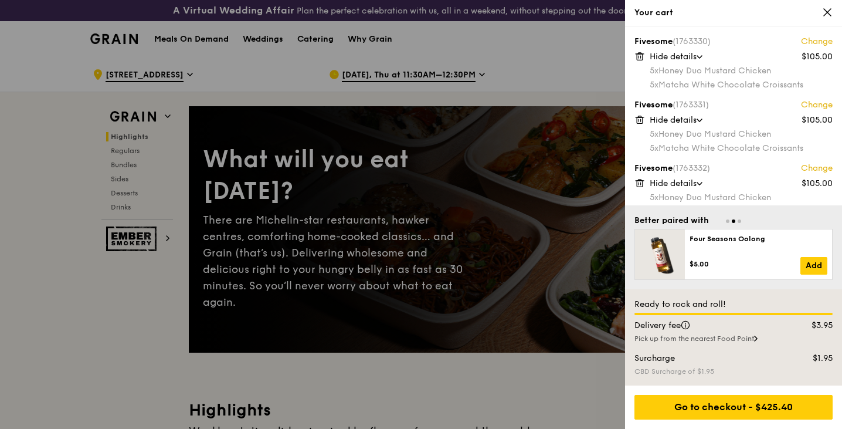
click at [450, 252] on div at bounding box center [421, 214] width 842 height 429
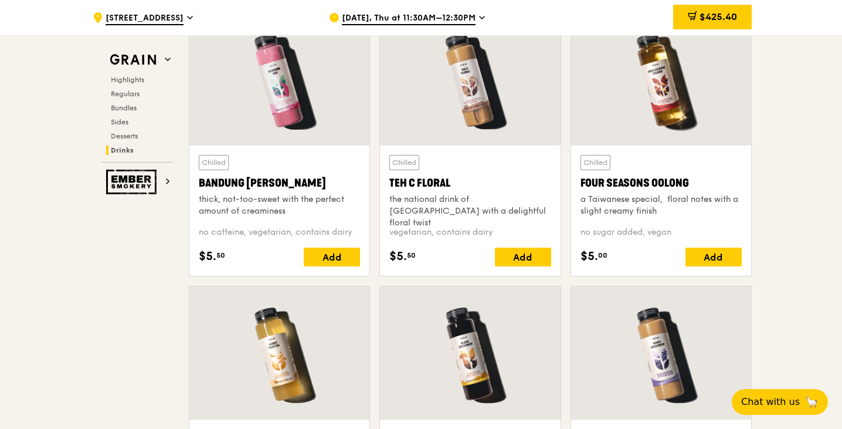
scroll to position [4163, 0]
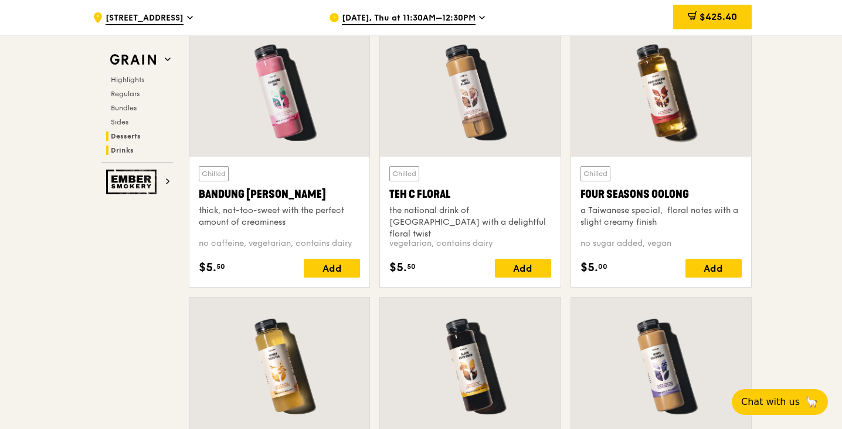
click at [138, 133] on span "Desserts" at bounding box center [126, 136] width 30 height 8
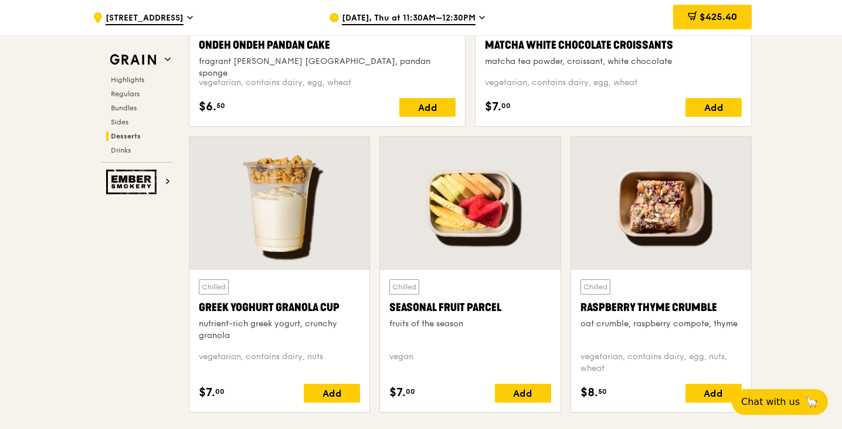
scroll to position [3728, 0]
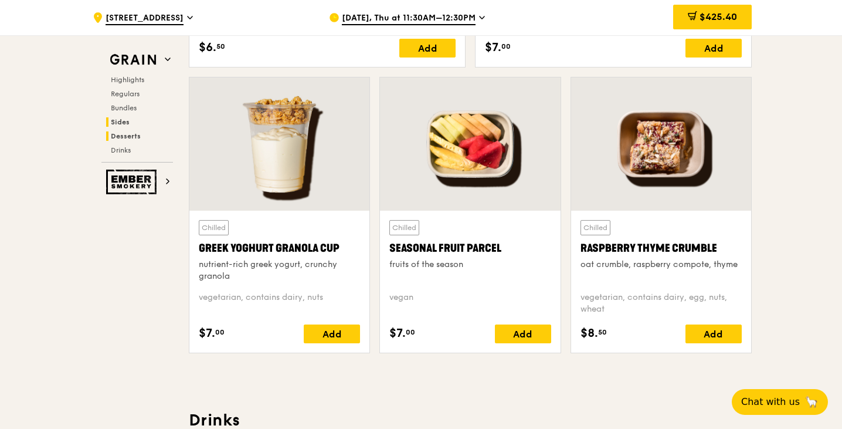
click at [114, 118] on span "Sides" at bounding box center [120, 122] width 19 height 8
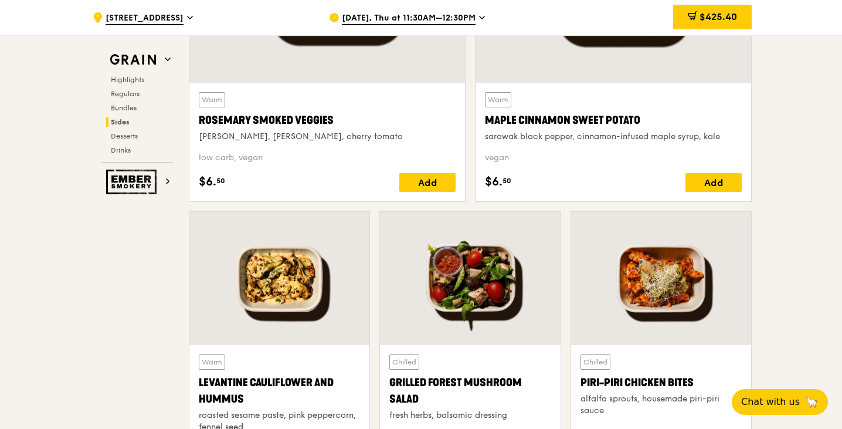
scroll to position [2762, 0]
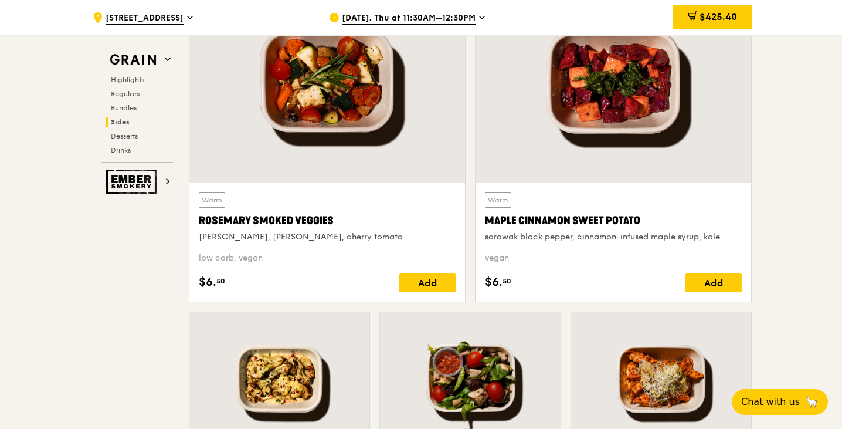
click at [132, 101] on div "Highlights Regulars Bundles Sides Desserts Drinks" at bounding box center [137, 115] width 72 height 80
click at [130, 104] on span "Bundles" at bounding box center [125, 108] width 28 height 8
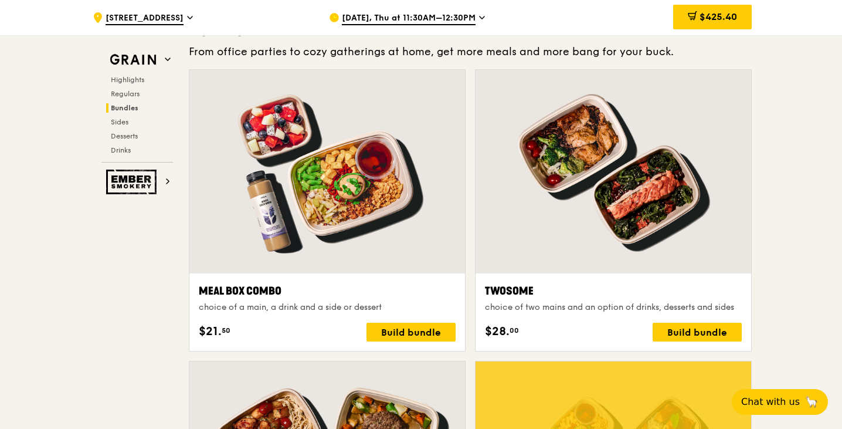
scroll to position [1722, 0]
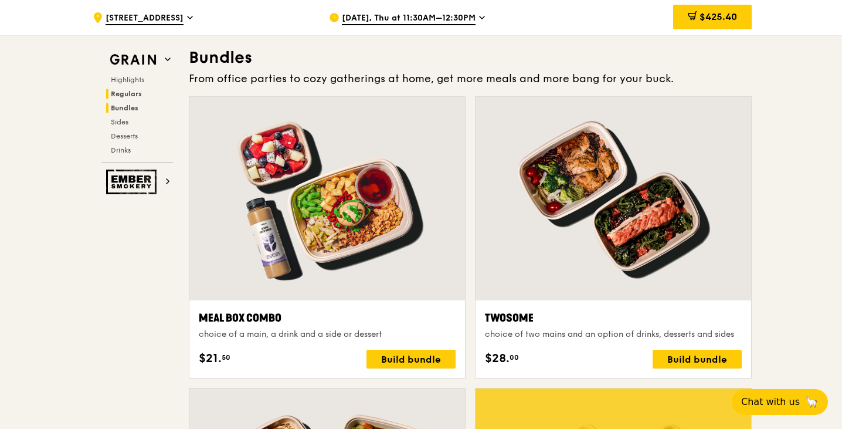
click at [135, 94] on span "Regulars" at bounding box center [126, 94] width 31 height 8
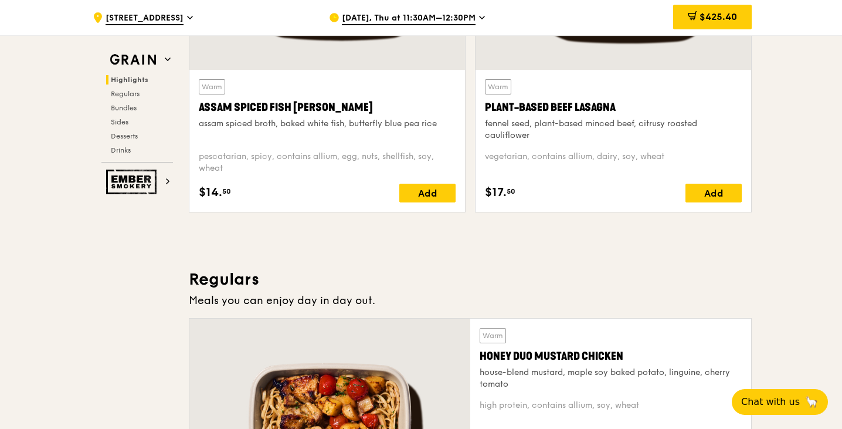
scroll to position [569, 0]
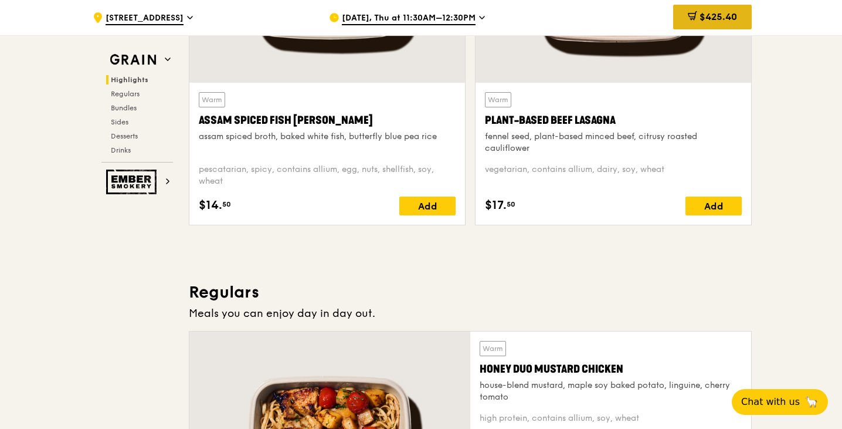
click at [734, 14] on span "$425.40" at bounding box center [719, 16] width 38 height 11
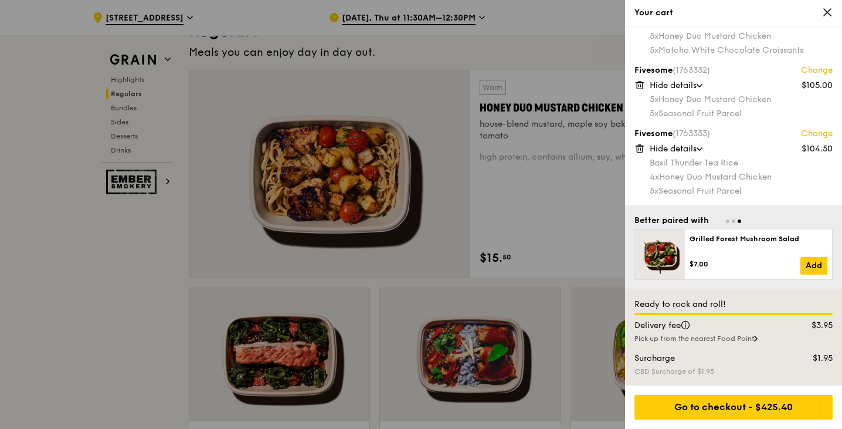
scroll to position [863, 0]
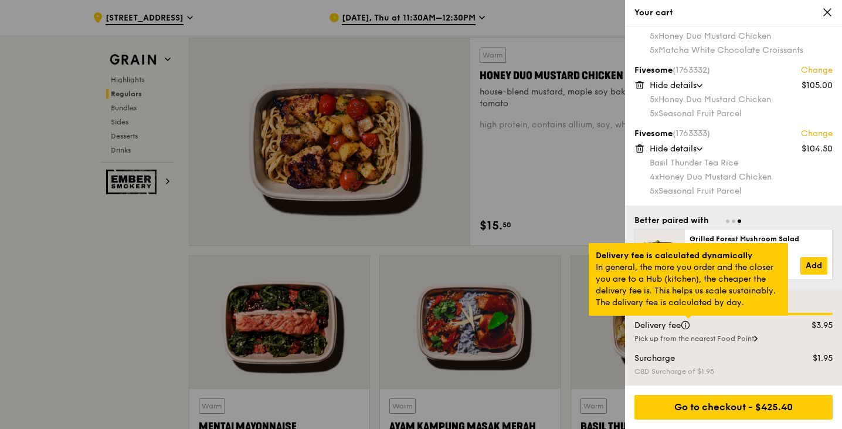
click at [687, 318] on div at bounding box center [688, 316] width 6 height 3
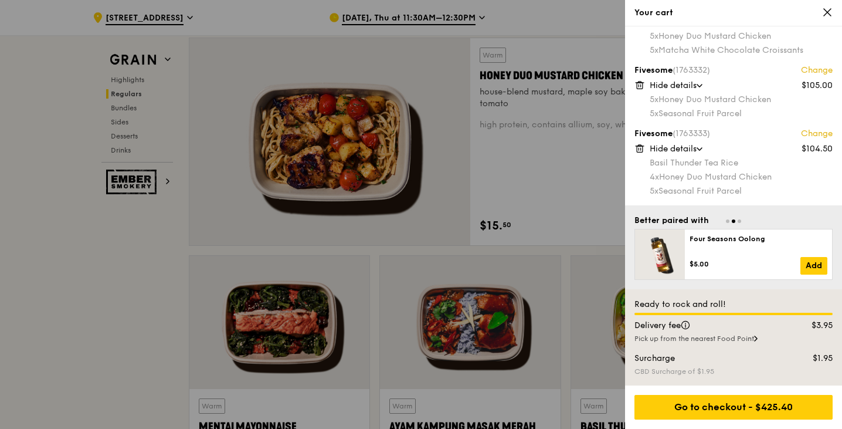
scroll to position [921, 0]
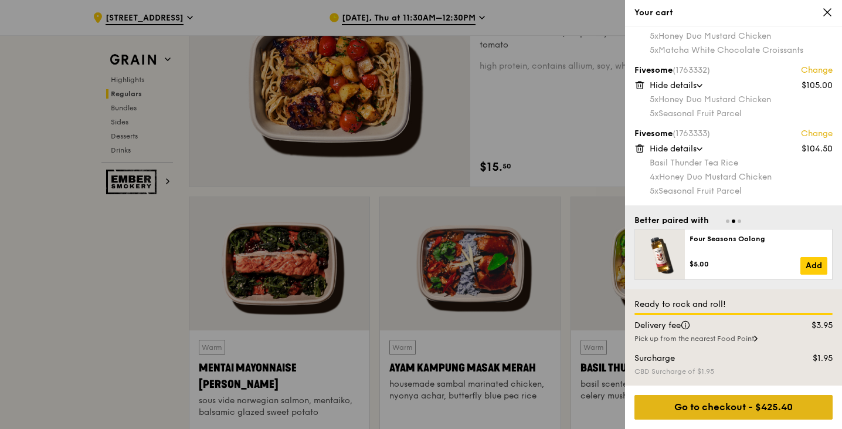
click at [739, 414] on div "Go to checkout - $425.40" at bounding box center [733, 407] width 198 height 25
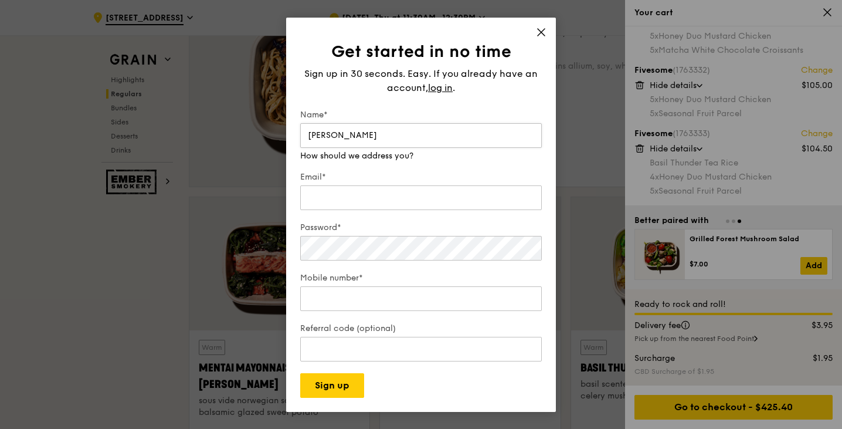
type input "Jia Ling"
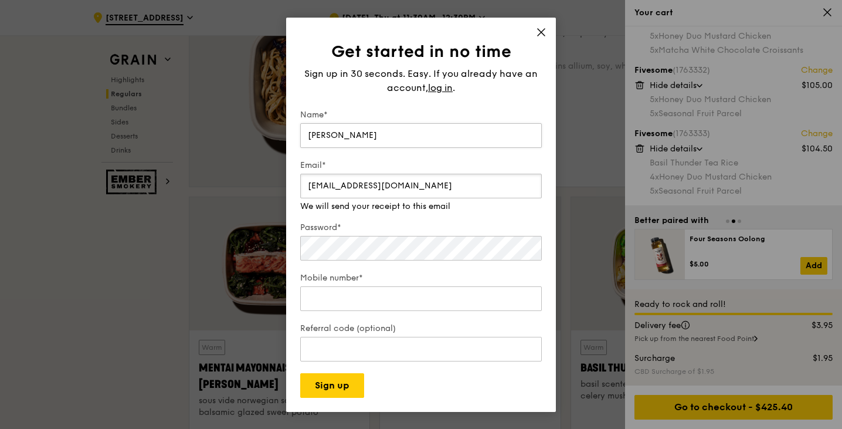
type input "jialingkhoo@temasek.com.sg"
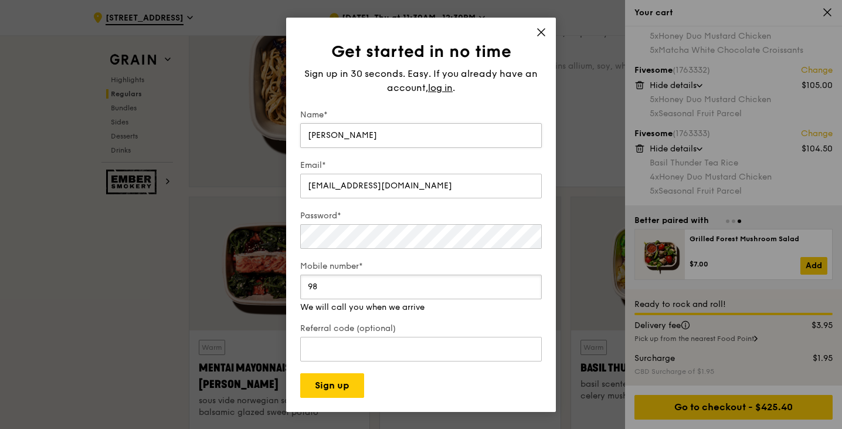
type input "9"
type input "87644805"
click at [376, 342] on input "Referral code (optional)" at bounding box center [421, 349] width 242 height 25
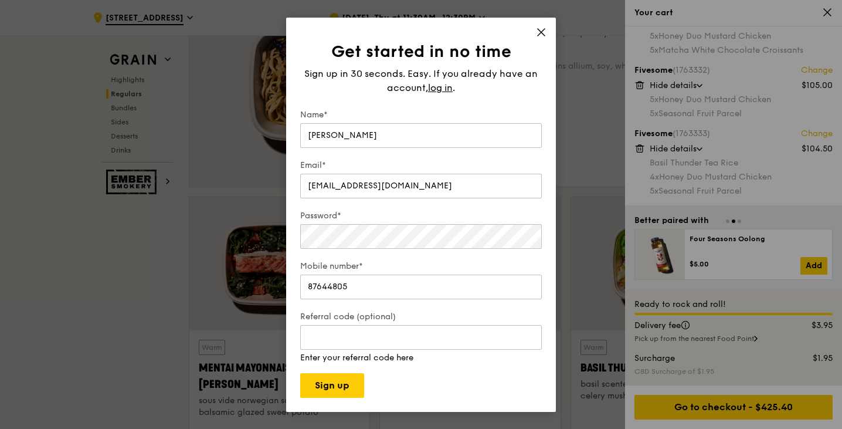
click at [541, 31] on div "Get started in no time Sign up in 30 seconds. Easy. If you already have an acco…" at bounding box center [421, 215] width 270 height 394
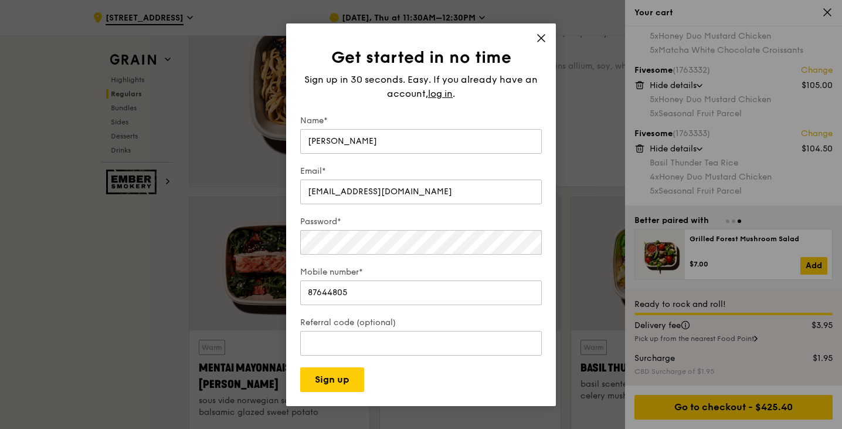
click at [541, 37] on icon at bounding box center [541, 38] width 7 height 7
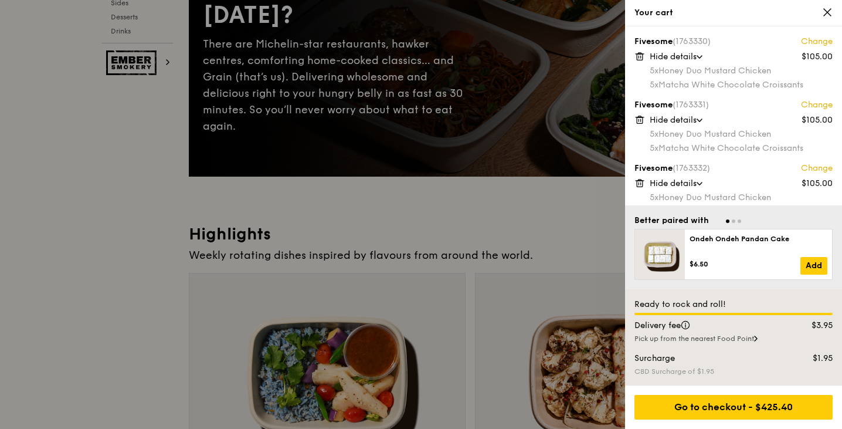
scroll to position [0, 0]
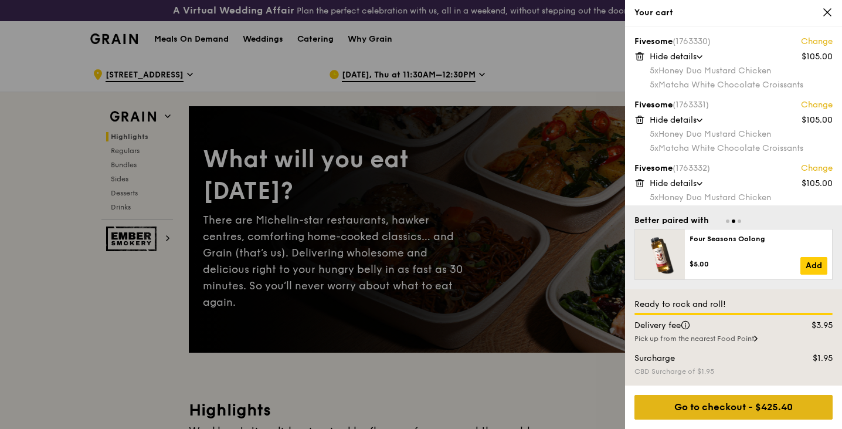
click at [754, 403] on div "Go to checkout - $425.40" at bounding box center [733, 407] width 198 height 25
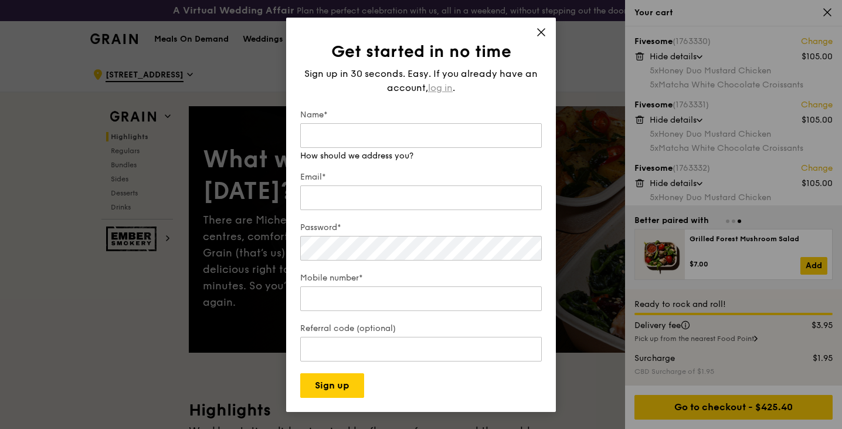
click at [442, 89] on span "log in" at bounding box center [440, 88] width 25 height 14
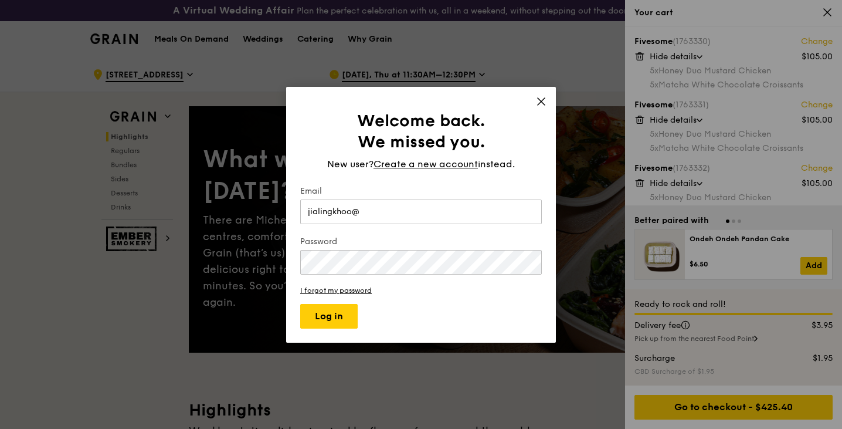
type input "jialingkhoo@temasek.com.sg"
click at [408, 281] on form "Email jialingkhoo@temasek.com.sg Password I forgot my password Log in" at bounding box center [421, 256] width 242 height 143
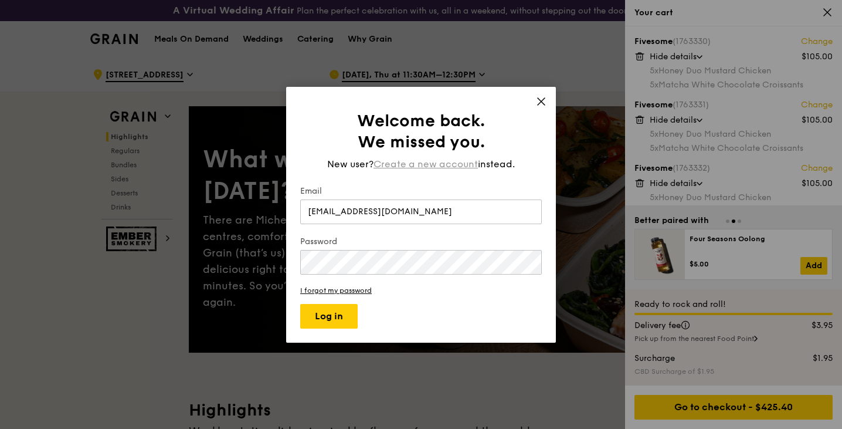
click at [440, 169] on span "Create a new account" at bounding box center [426, 164] width 104 height 14
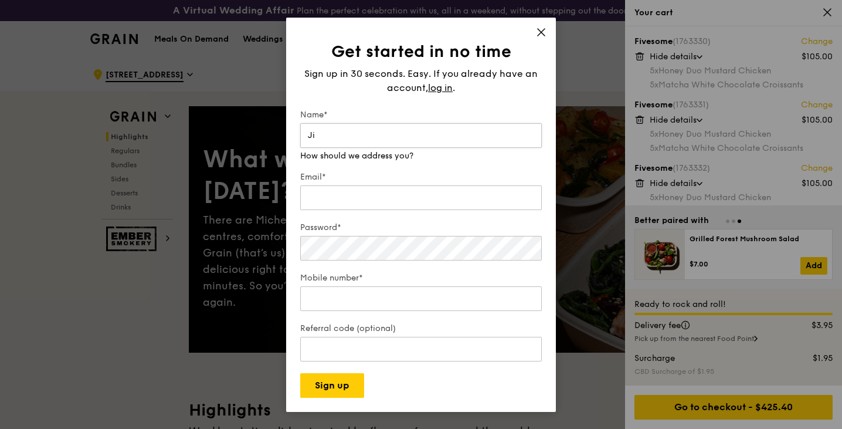
type input "J"
type input "Jia Ling"
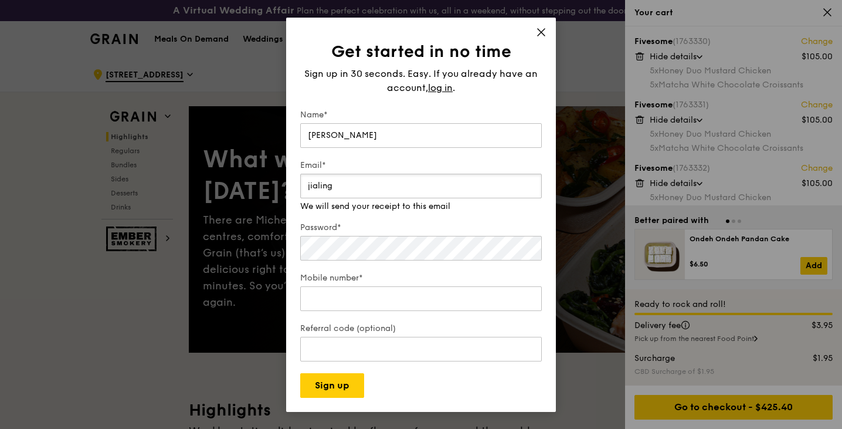
type input "jialingkhoo@temasek.com.sg"
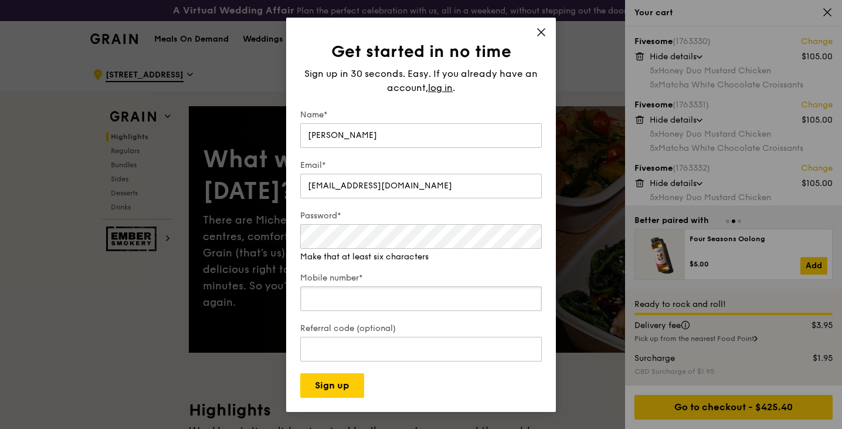
click at [417, 305] on div "Mobile number*" at bounding box center [421, 292] width 242 height 41
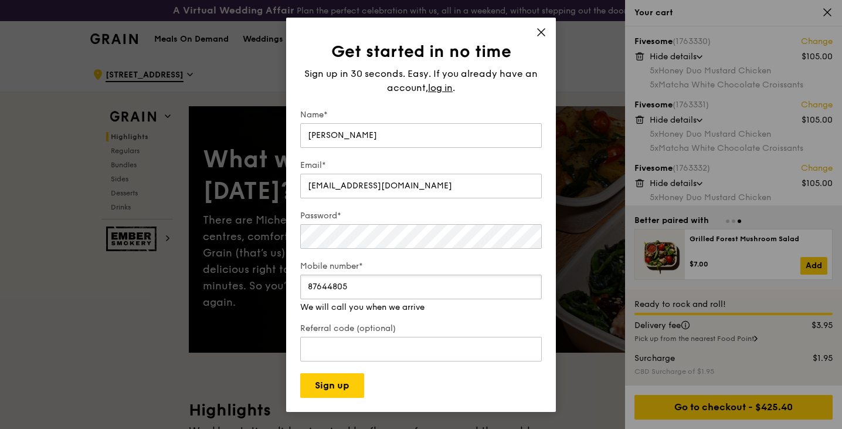
type input "87644805"
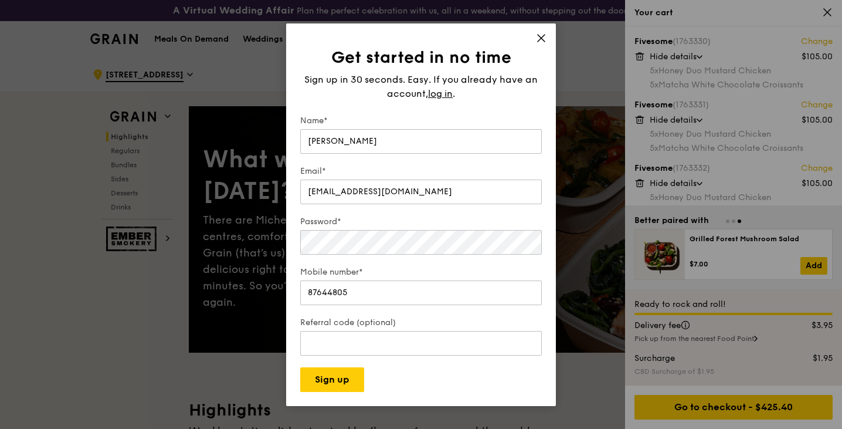
click at [320, 399] on div "Get started in no time Sign up in 30 seconds. Easy. If you already have an acco…" at bounding box center [421, 214] width 270 height 382
click at [324, 383] on button "Sign up" at bounding box center [332, 379] width 64 height 25
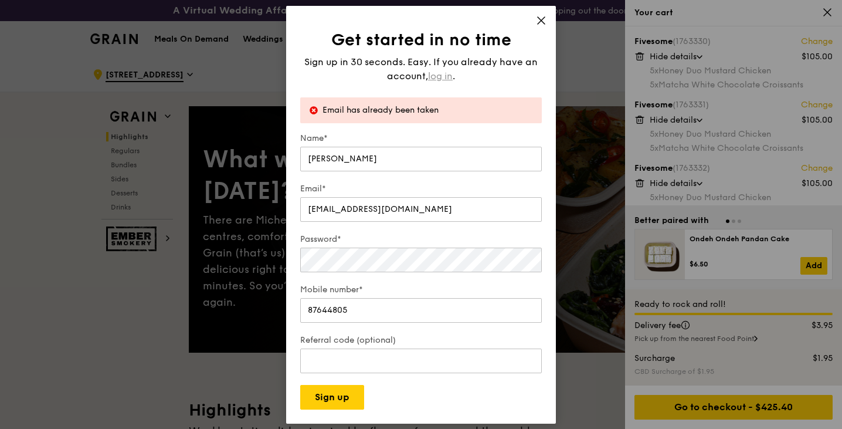
click at [444, 70] on span "log in" at bounding box center [440, 76] width 25 height 14
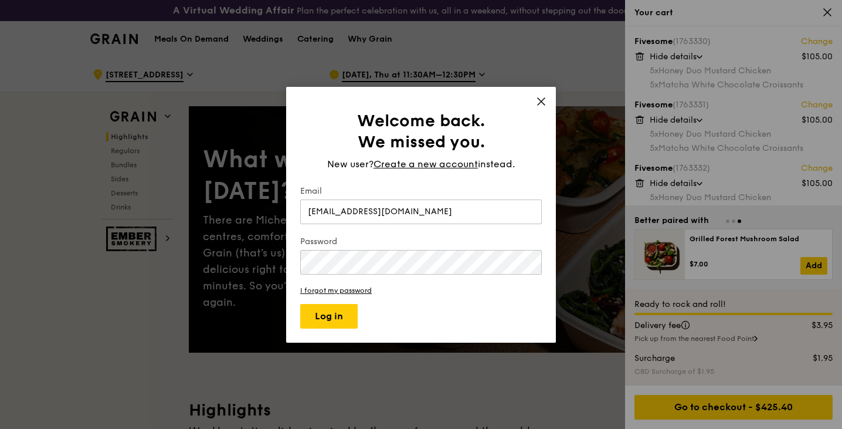
type input "jialingkhoo@temasek.com.sg"
click at [327, 318] on button "Log in" at bounding box center [328, 316] width 57 height 25
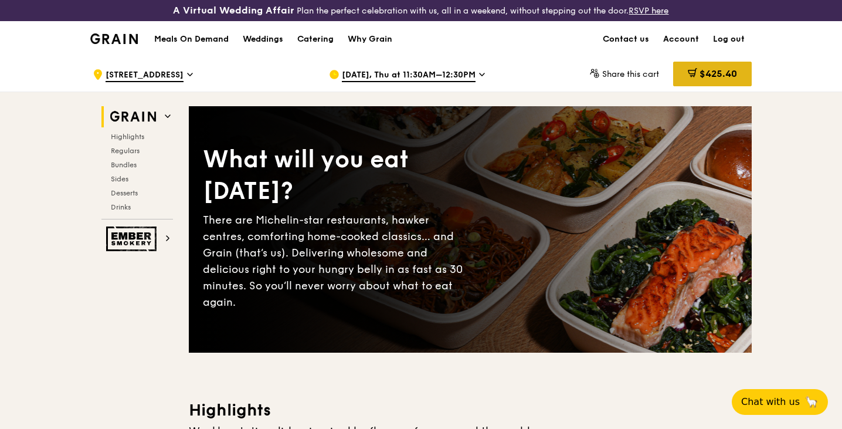
click at [710, 73] on span "$425.40" at bounding box center [719, 73] width 38 height 11
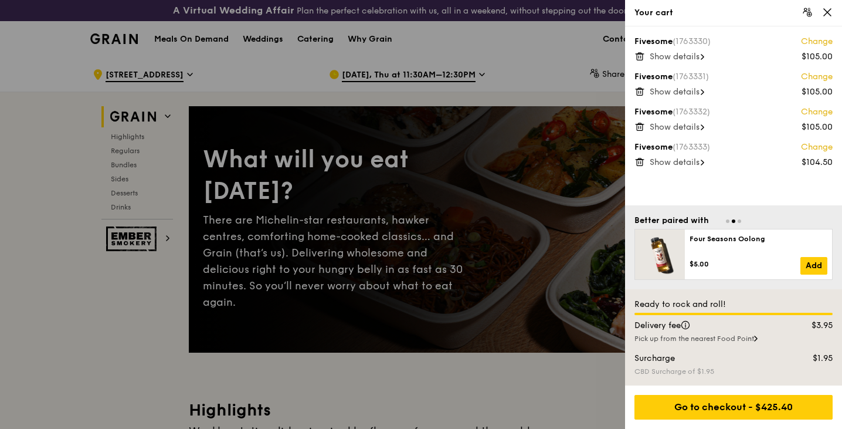
click at [692, 159] on span "Show details" at bounding box center [675, 162] width 50 height 10
click at [698, 135] on div "Fivesome (1763330) Change $105.00 Show details Fivesome (1763331) Change $105.0…" at bounding box center [733, 115] width 217 height 179
drag, startPoint x: 695, startPoint y: 127, endPoint x: 702, endPoint y: 128, distance: 7.1
click at [696, 127] on span "Show details" at bounding box center [675, 127] width 50 height 10
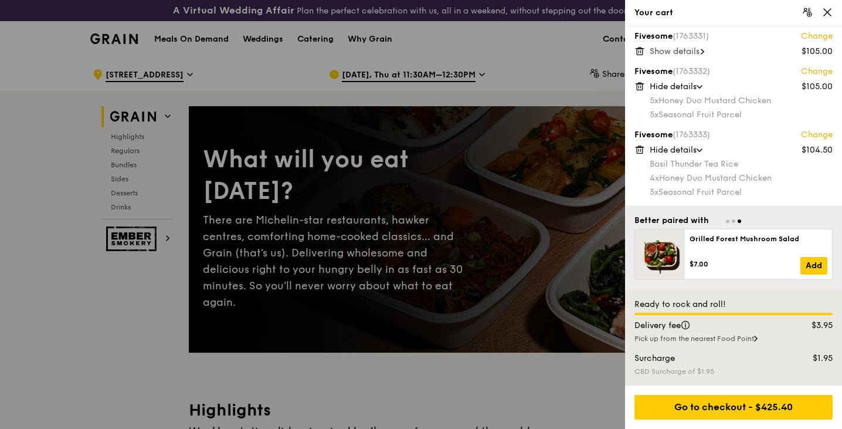
scroll to position [42, 0]
click at [683, 55] on div "Show details" at bounding box center [741, 51] width 183 height 12
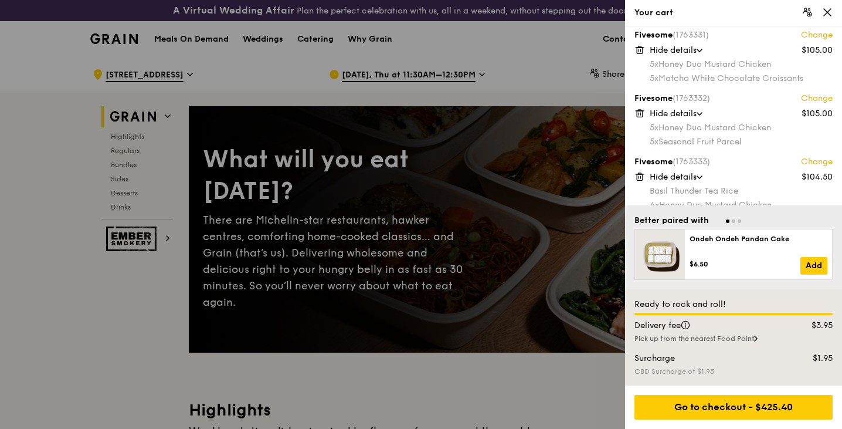
scroll to position [0, 0]
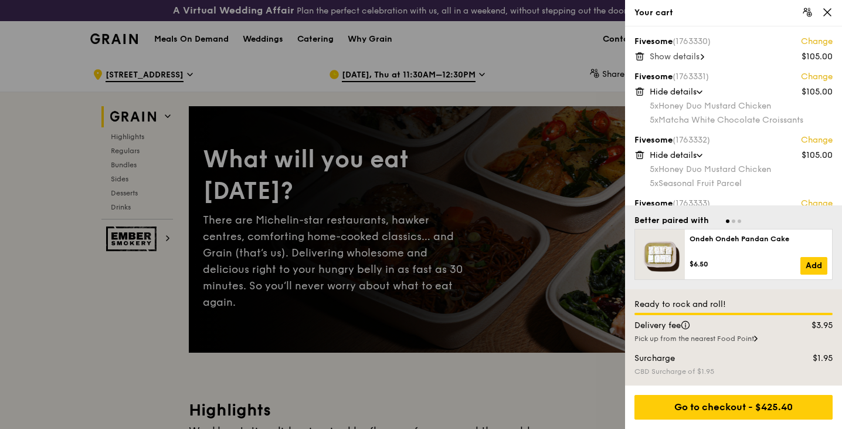
click at [685, 60] on span "Show details" at bounding box center [675, 57] width 50 height 10
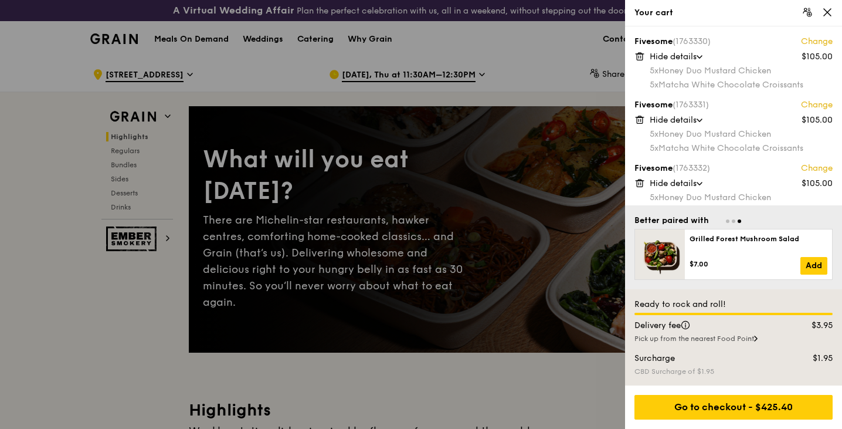
scroll to position [98, 0]
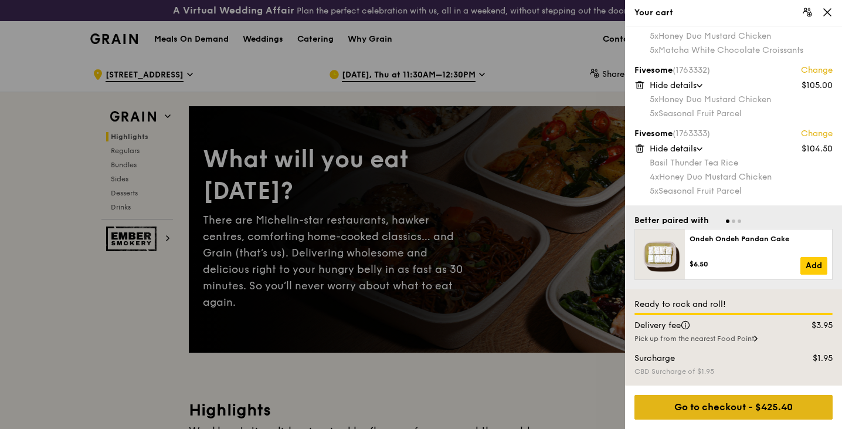
click at [783, 408] on div "Go to checkout - $425.40" at bounding box center [733, 407] width 198 height 25
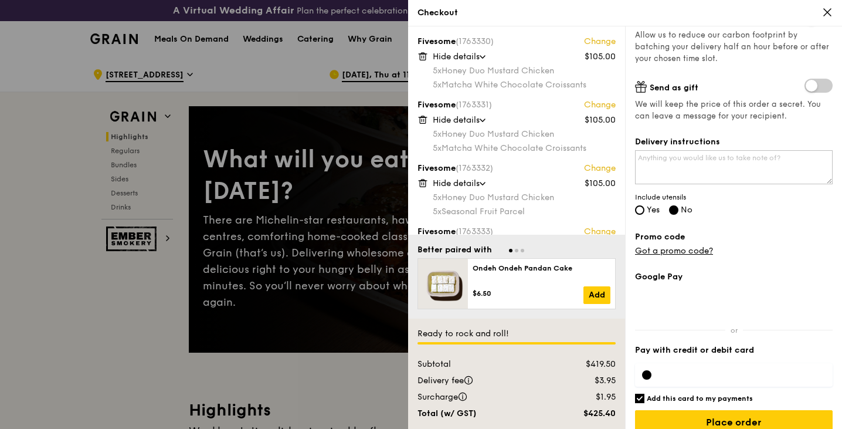
scroll to position [235, 0]
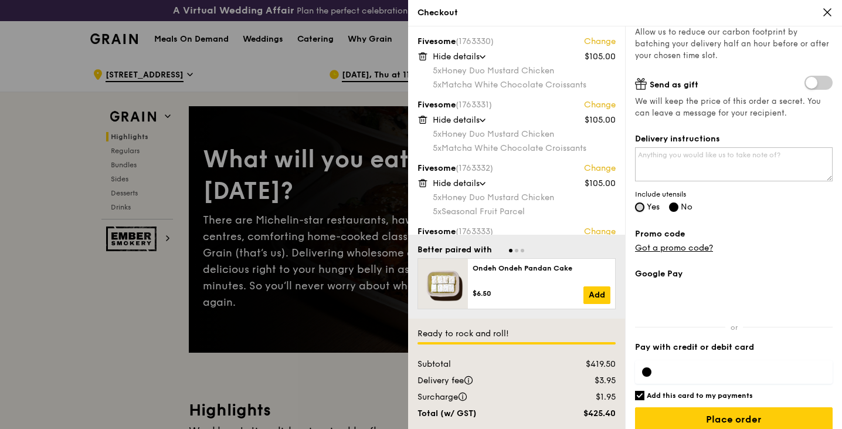
click at [637, 205] on input "Yes" at bounding box center [639, 206] width 9 height 9
radio input "true"
radio input "false"
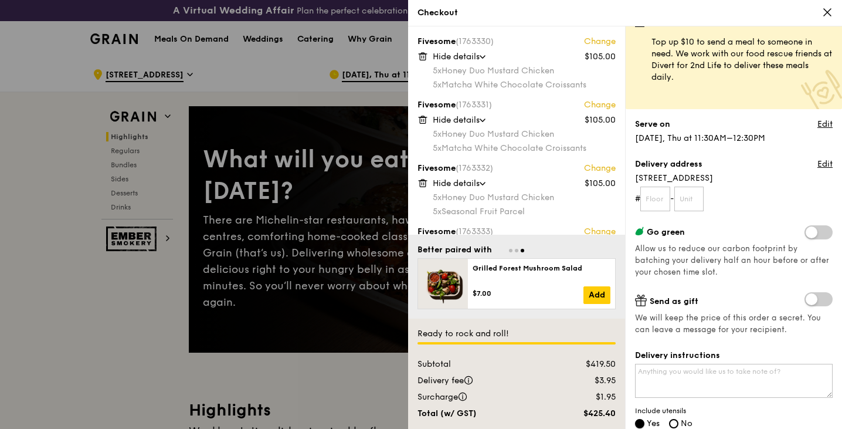
scroll to position [0, 0]
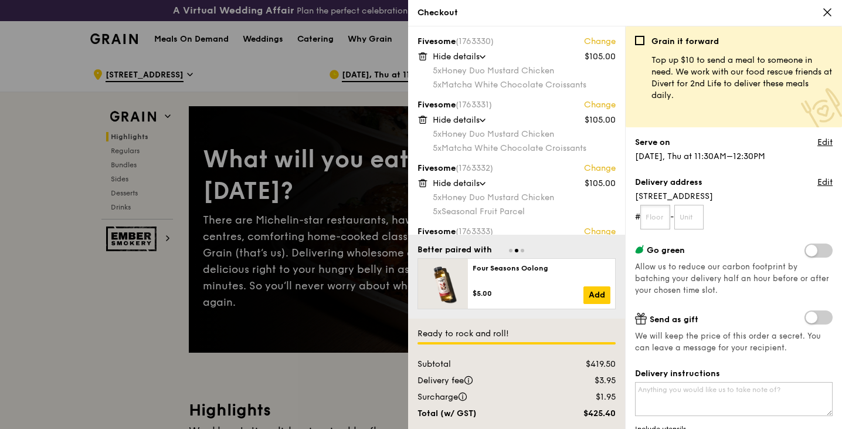
click at [661, 215] on input "text" at bounding box center [655, 217] width 30 height 25
type input "06"
type input "18"
click at [738, 213] on form "# 06 - 18" at bounding box center [734, 217] width 198 height 25
click at [822, 142] on link "Edit" at bounding box center [824, 143] width 15 height 12
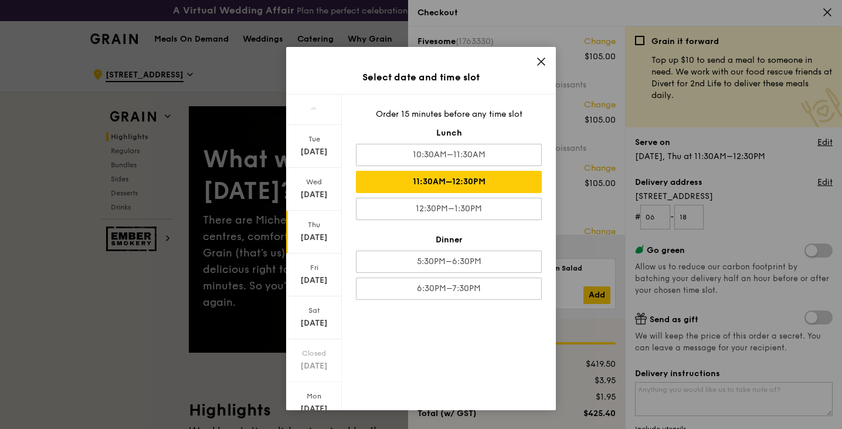
click at [542, 65] on icon at bounding box center [541, 61] width 7 height 7
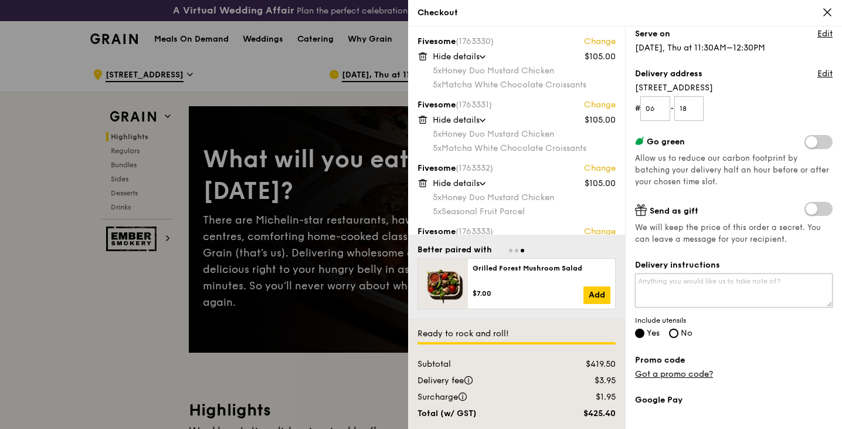
scroll to position [176, 0]
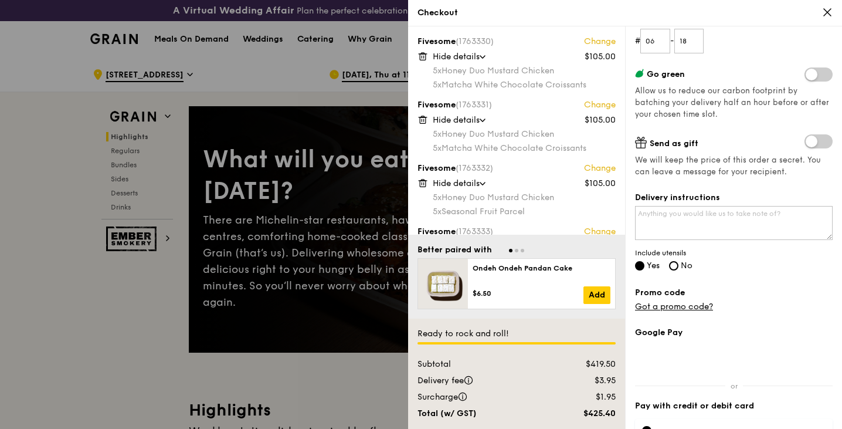
click at [830, 12] on icon at bounding box center [827, 12] width 11 height 11
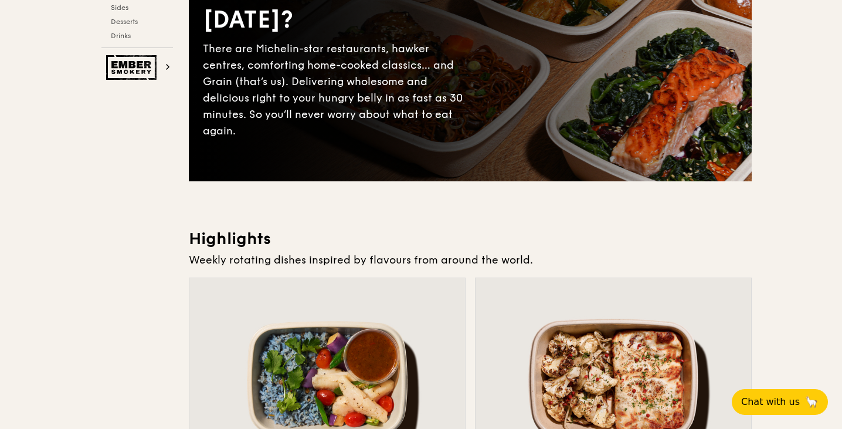
scroll to position [0, 0]
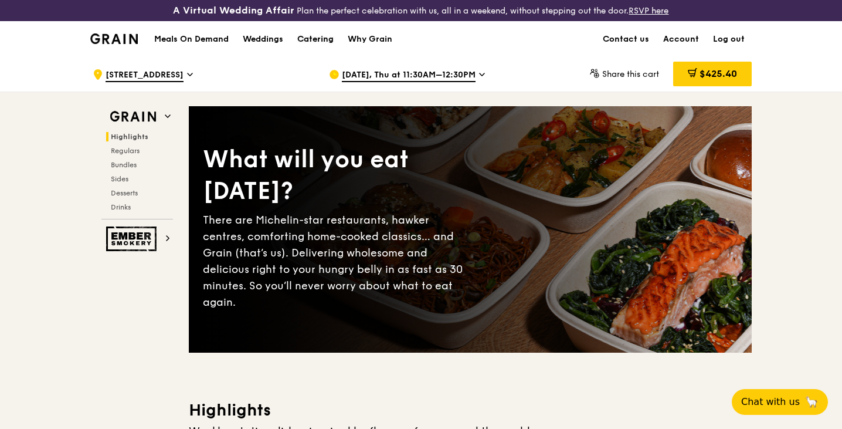
click at [318, 41] on div "Catering" at bounding box center [315, 39] width 36 height 35
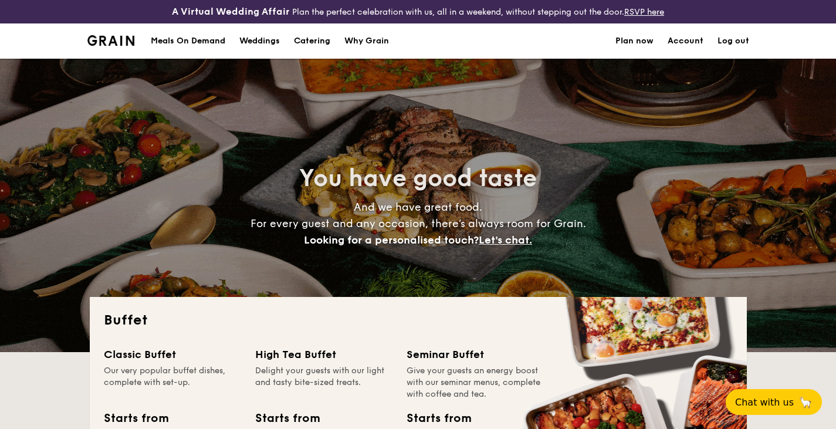
select select
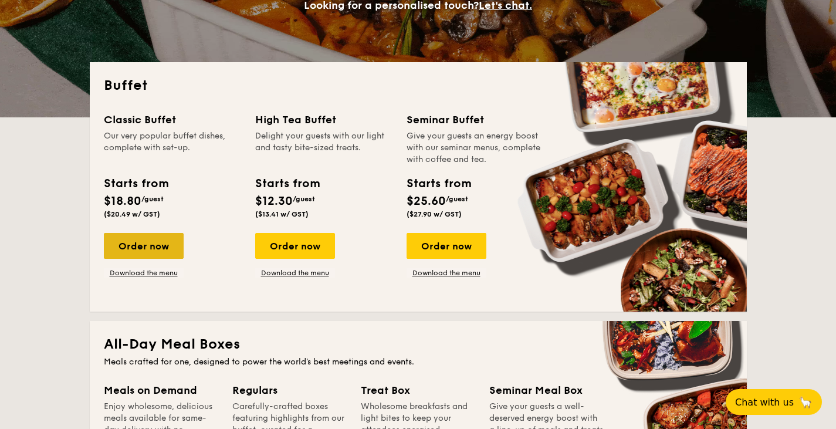
click at [152, 246] on div "Order now" at bounding box center [144, 246] width 80 height 26
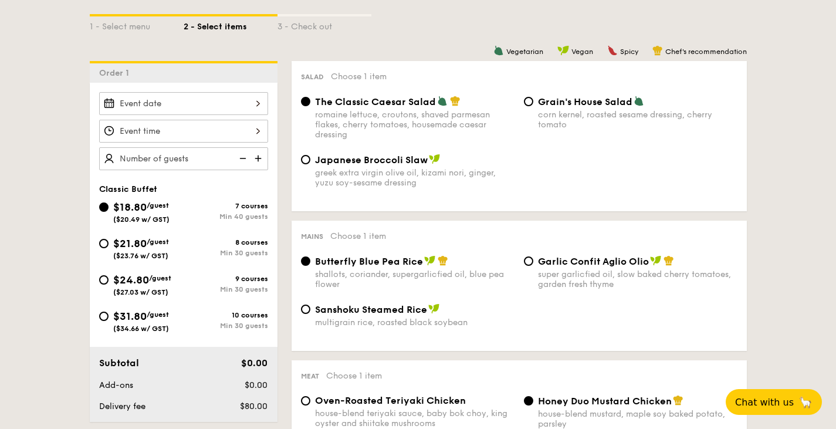
scroll to position [352, 0]
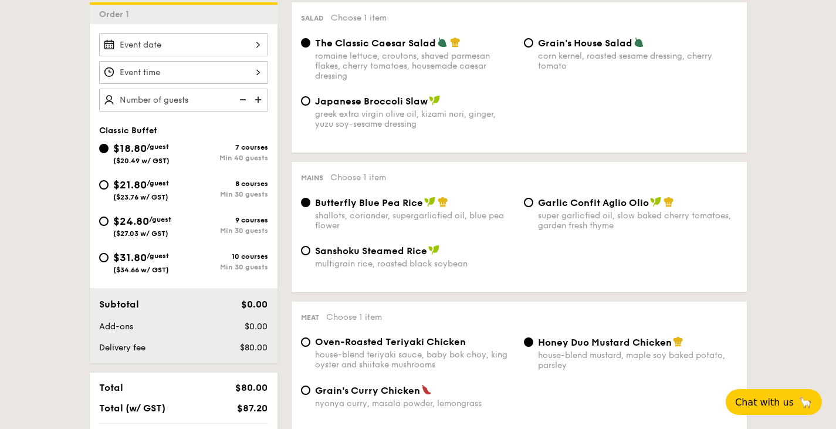
click at [194, 194] on div "Min 30 guests" at bounding box center [226, 194] width 84 height 8
click at [108, 189] on input "$21.80 /guest ($23.76 w/ GST) 8 courses Min 30 guests" at bounding box center [103, 184] width 9 height 9
radio input "true"
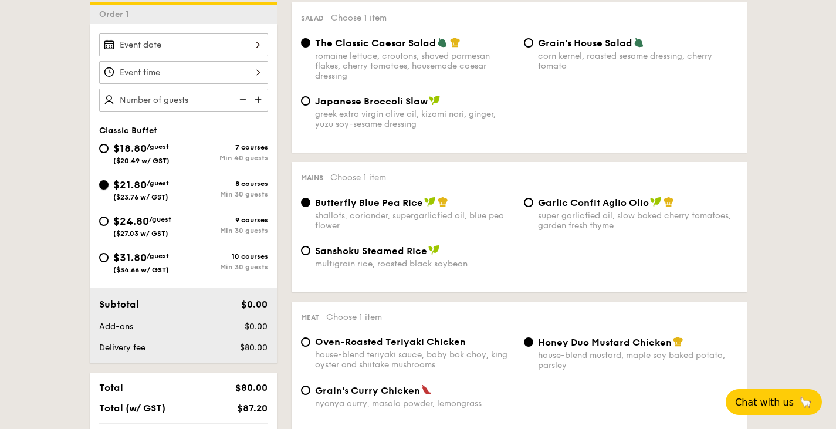
radio input "true"
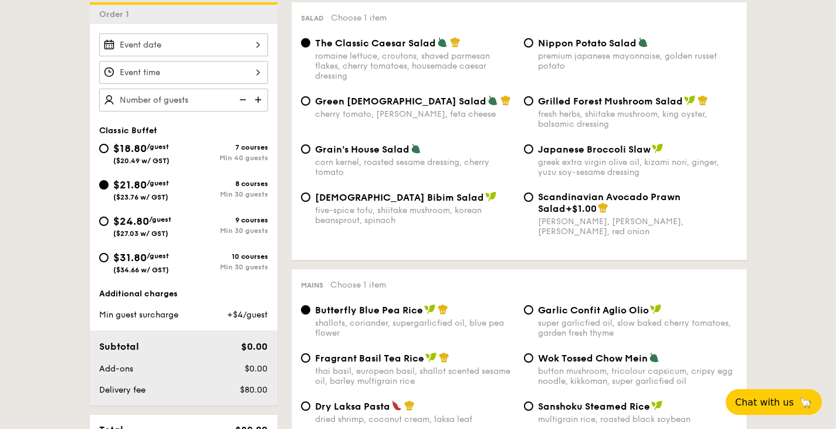
click at [143, 189] on span "$21.80" at bounding box center [129, 184] width 33 height 13
click at [108, 189] on input "$21.80 /guest ($23.76 w/ GST) 8 courses Min 30 guests" at bounding box center [103, 184] width 9 height 9
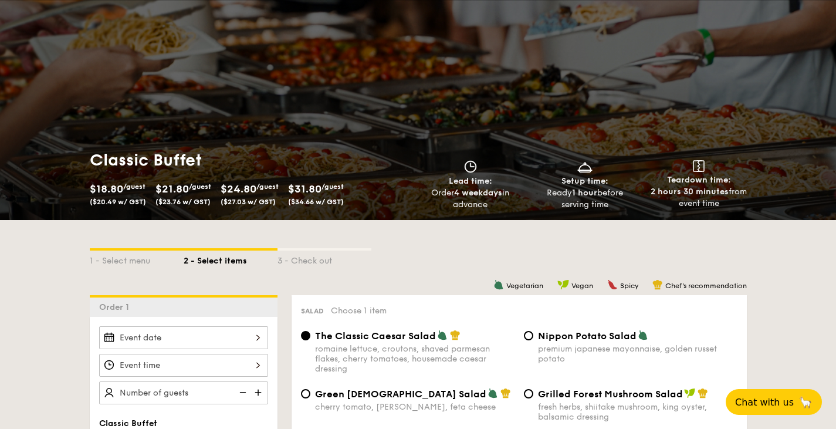
scroll to position [0, 0]
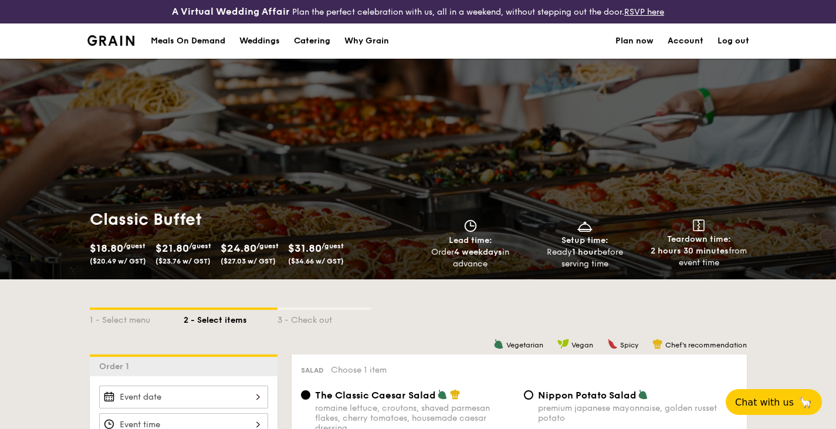
select select
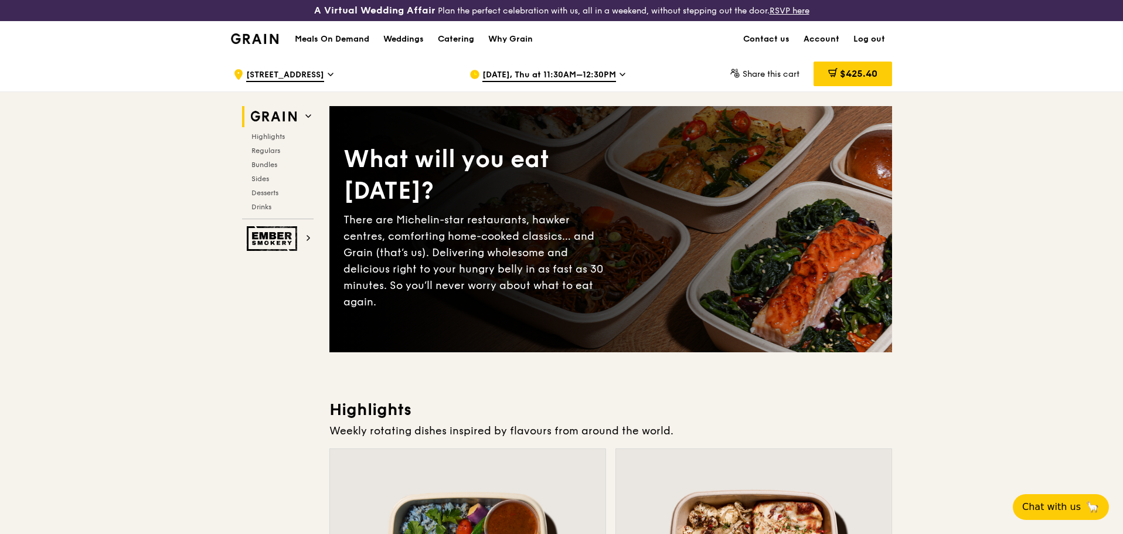
click at [853, 77] on span "$425.40" at bounding box center [859, 73] width 38 height 11
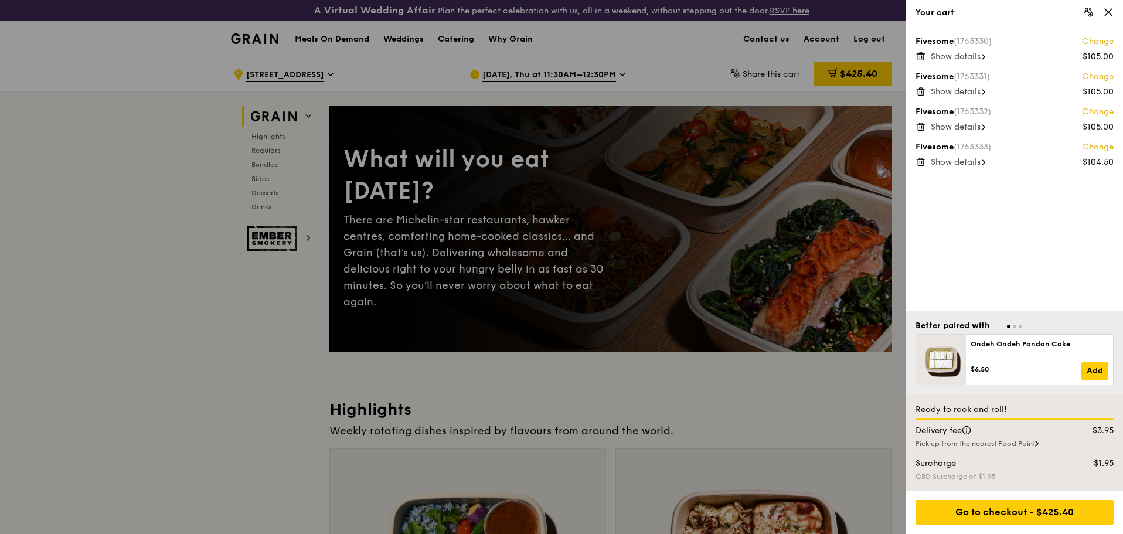
click at [960, 164] on span "Show details" at bounding box center [956, 162] width 50 height 10
click at [973, 124] on span "Show details" at bounding box center [956, 127] width 50 height 10
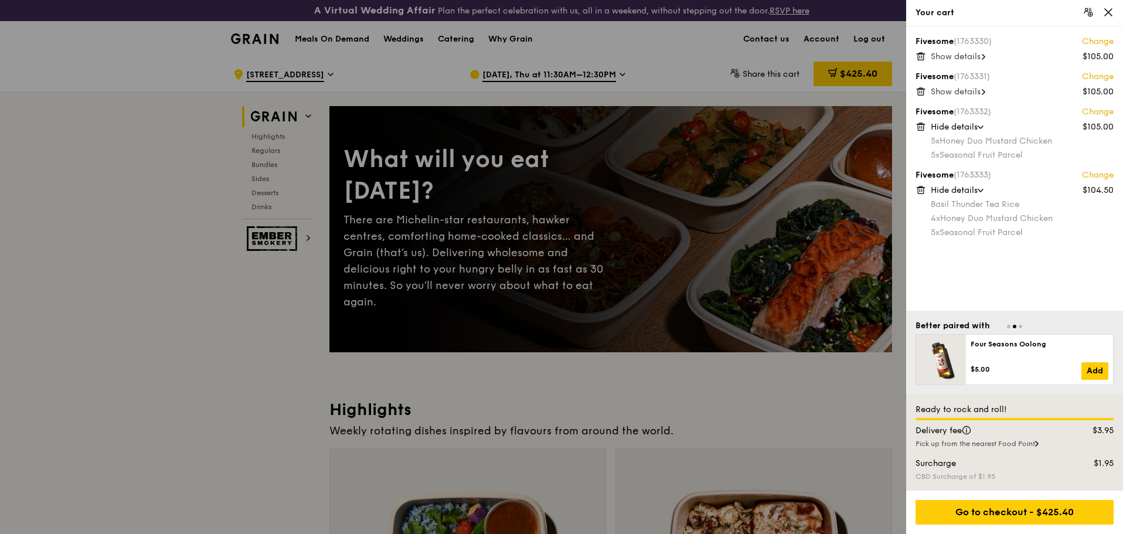
click at [947, 93] on span "Show details" at bounding box center [956, 92] width 50 height 10
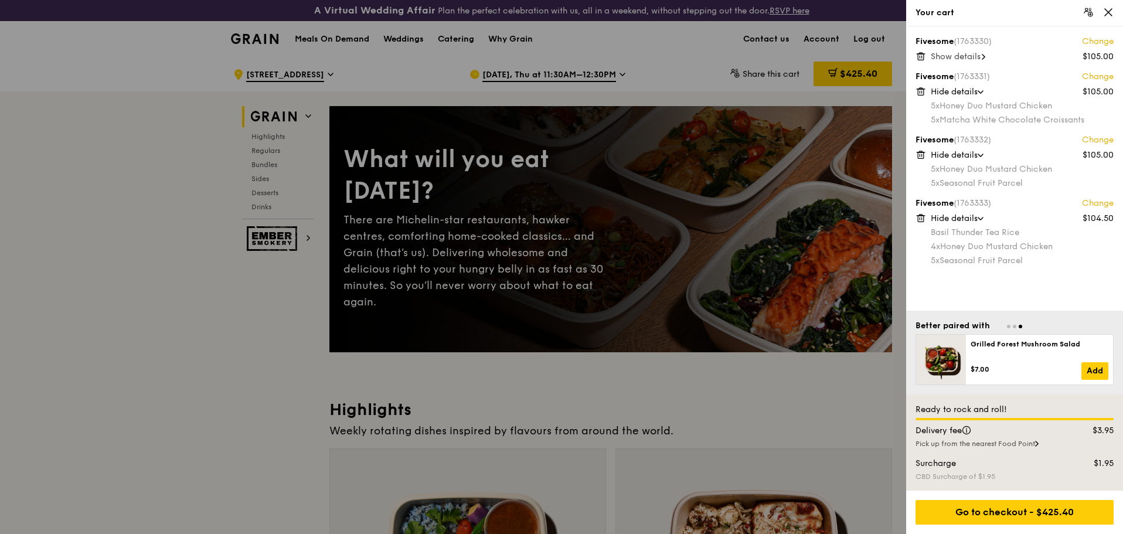
click at [570, 386] on div at bounding box center [561, 267] width 1123 height 534
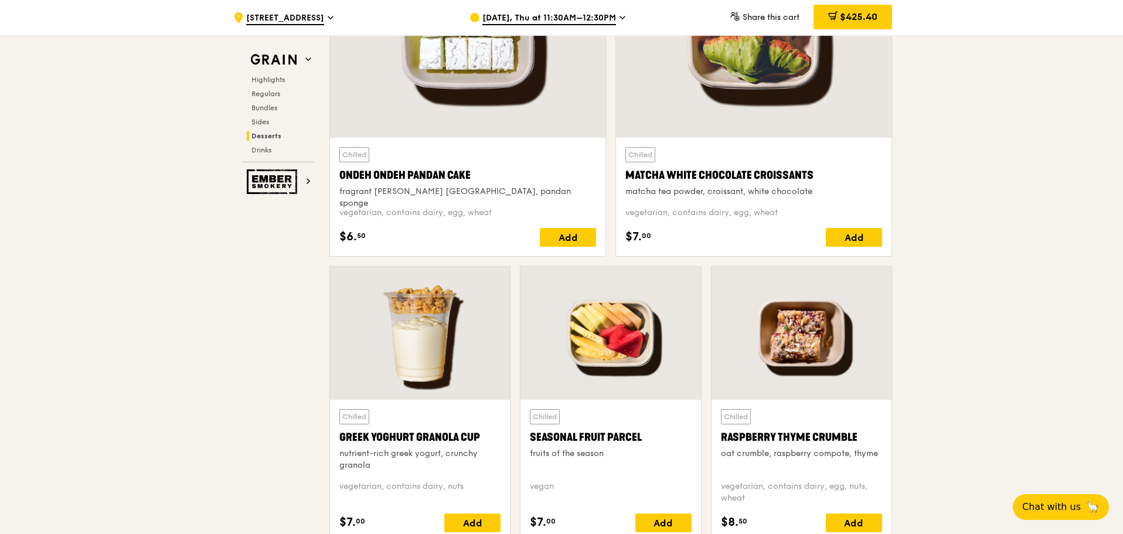
scroll to position [3518, 0]
